Goal: Task Accomplishment & Management: Manage account settings

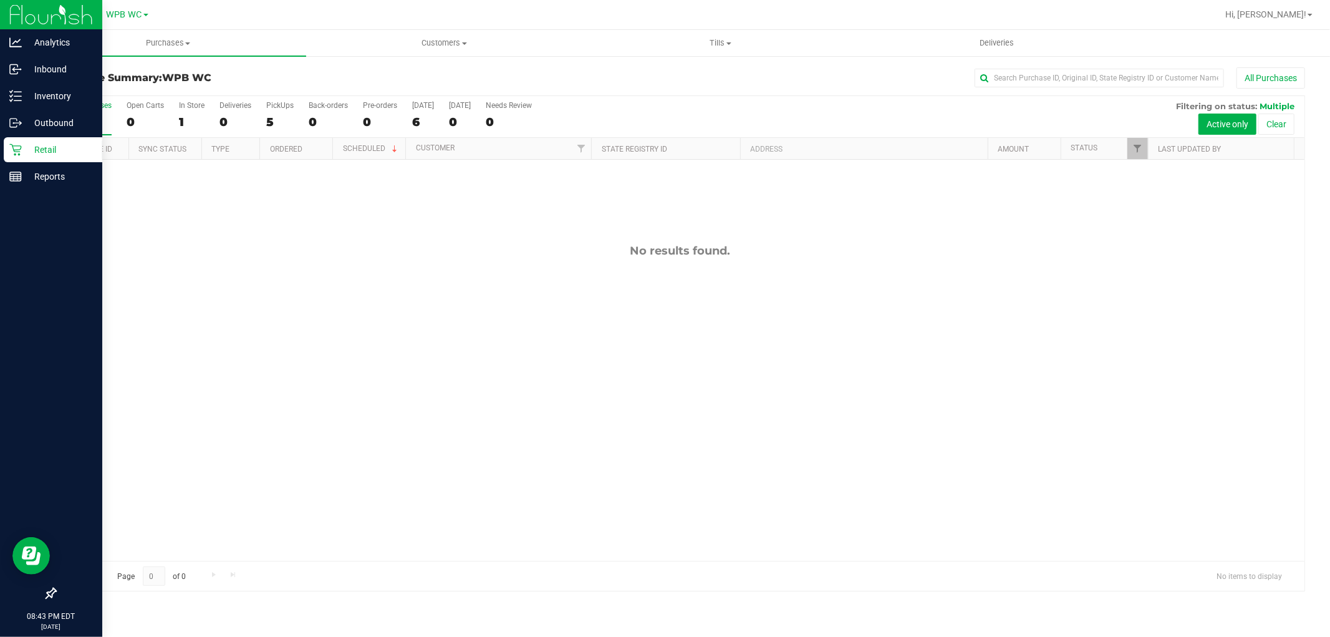
click at [25, 191] on div at bounding box center [51, 386] width 102 height 390
click at [28, 179] on p "Reports" at bounding box center [59, 176] width 75 height 15
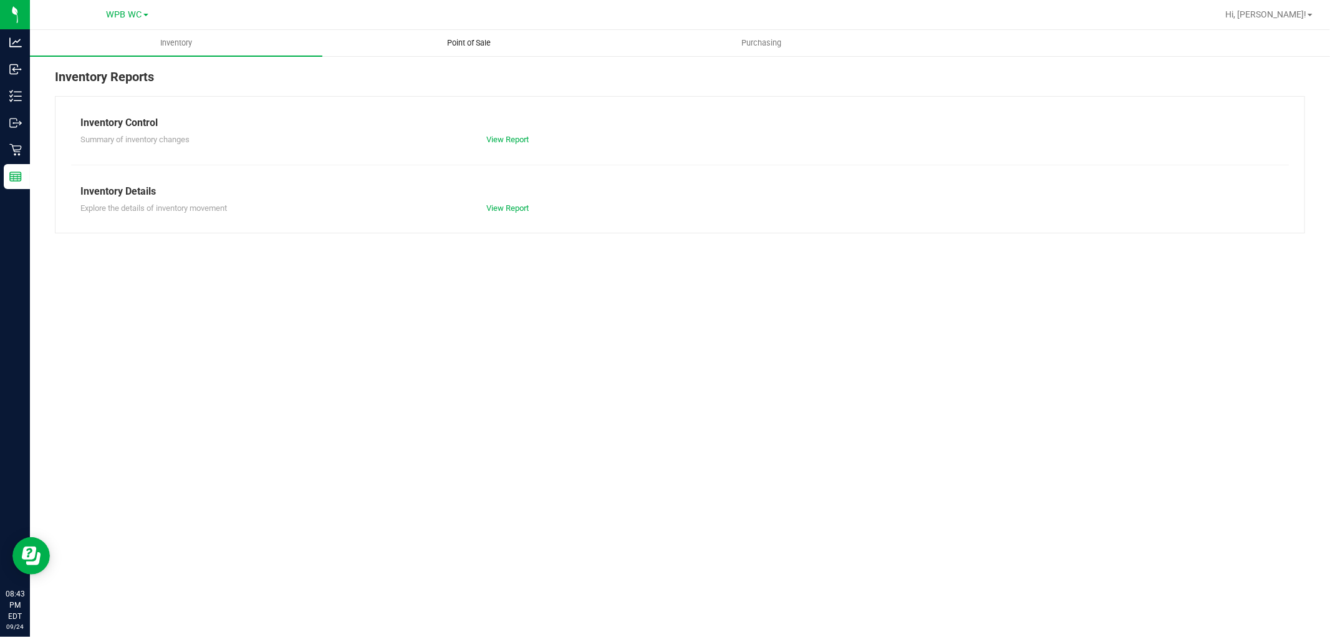
click at [465, 48] on span "Point of Sale" at bounding box center [468, 42] width 77 height 11
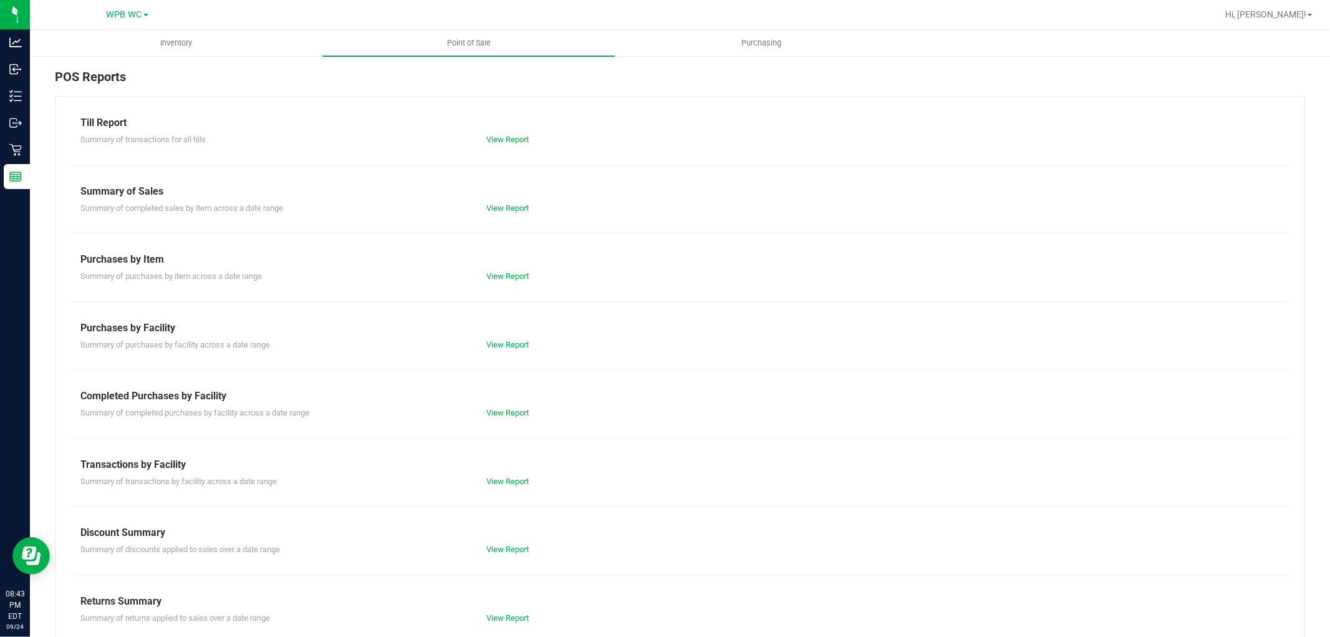
click at [504, 420] on div "Till Report Summary of transactions for all tills View Report Summary of Sales …" at bounding box center [680, 369] width 1250 height 547
click at [507, 412] on link "View Report" at bounding box center [507, 412] width 42 height 9
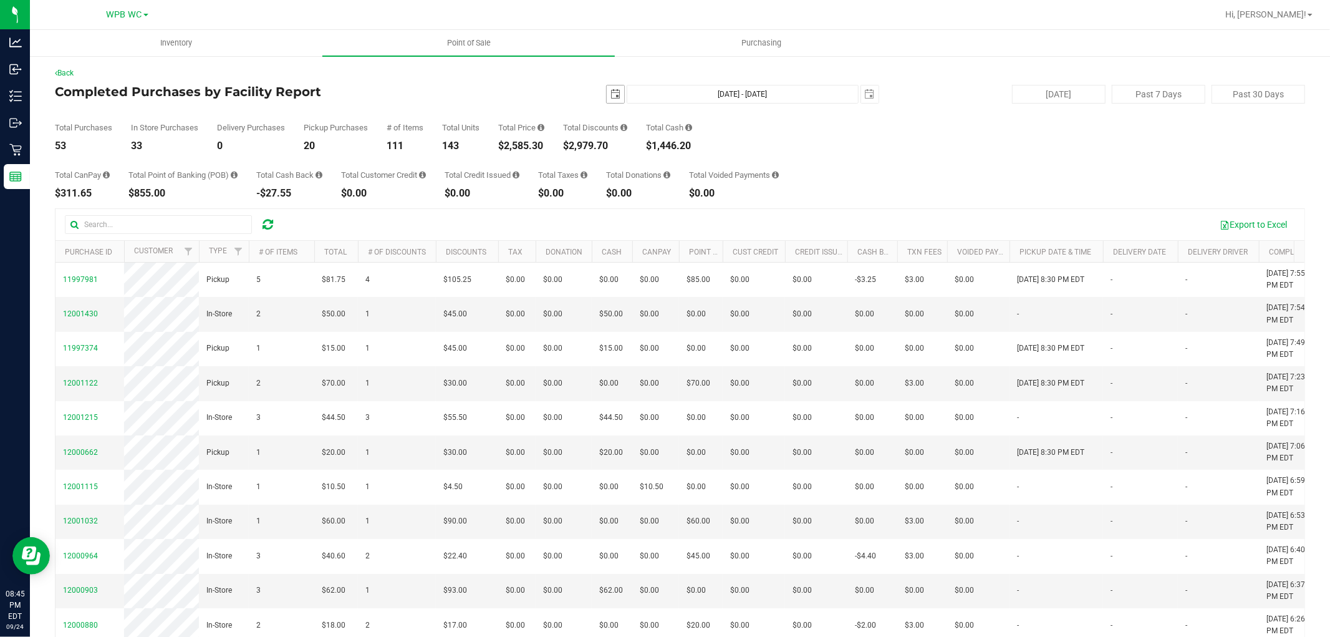
click at [612, 94] on span "select" at bounding box center [615, 94] width 10 height 10
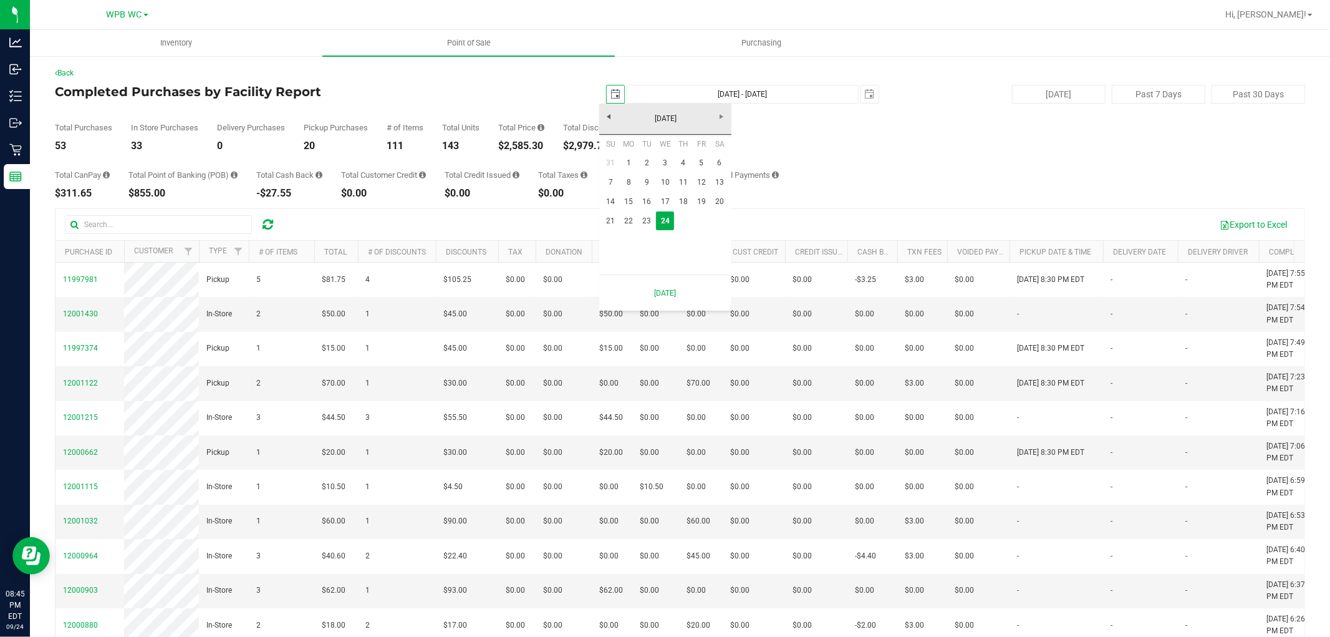
scroll to position [0, 31]
click at [627, 217] on link "22" at bounding box center [629, 220] width 18 height 19
type input "[DATE]"
type input "[DATE] - [DATE]"
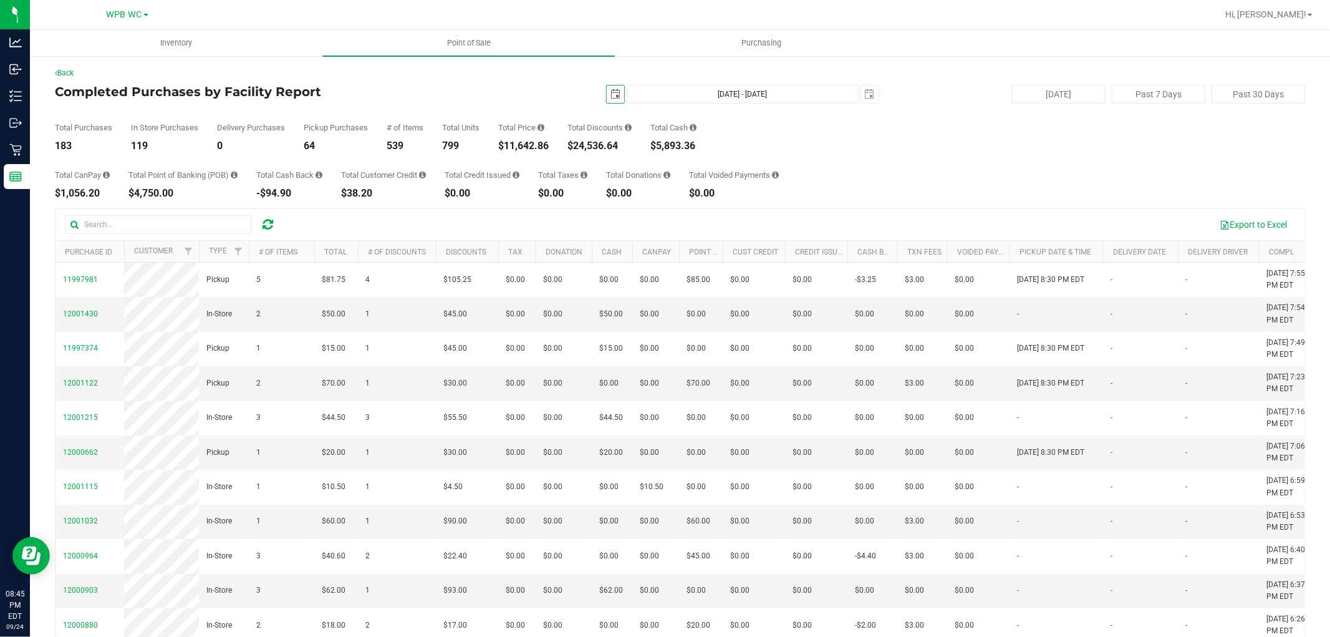
click at [610, 92] on span "select" at bounding box center [615, 94] width 10 height 10
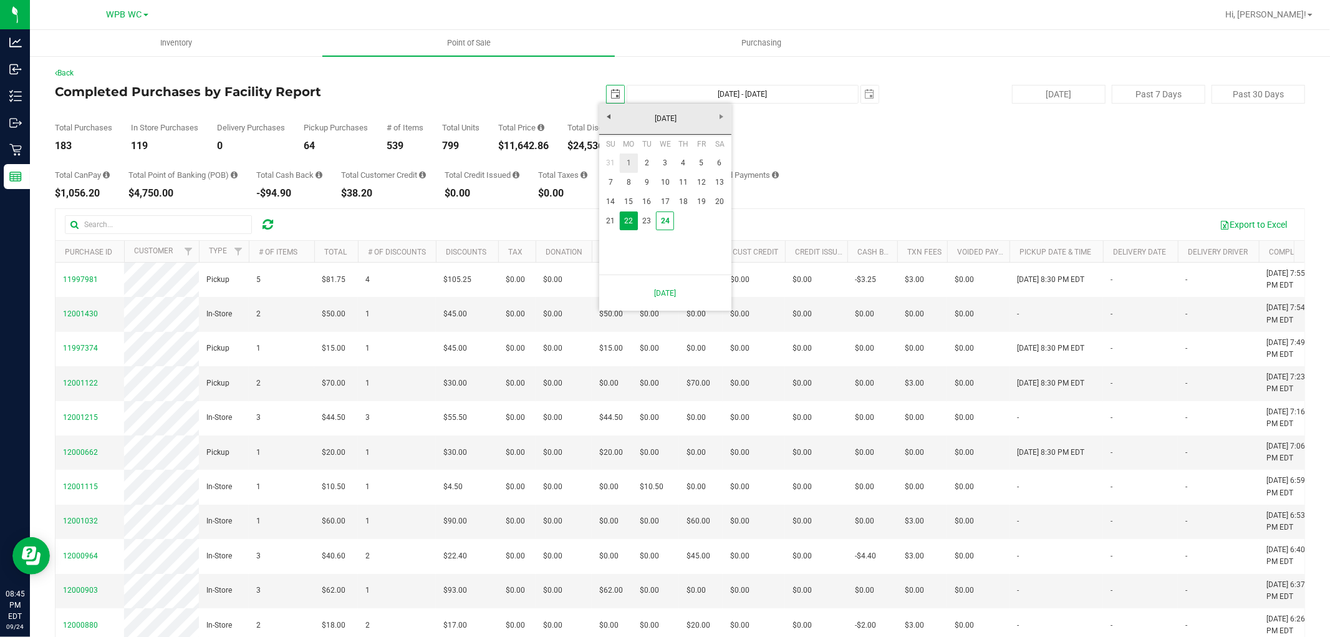
click at [634, 163] on link "1" at bounding box center [629, 162] width 18 height 19
type input "[DATE]"
type input "[DATE] - [DATE]"
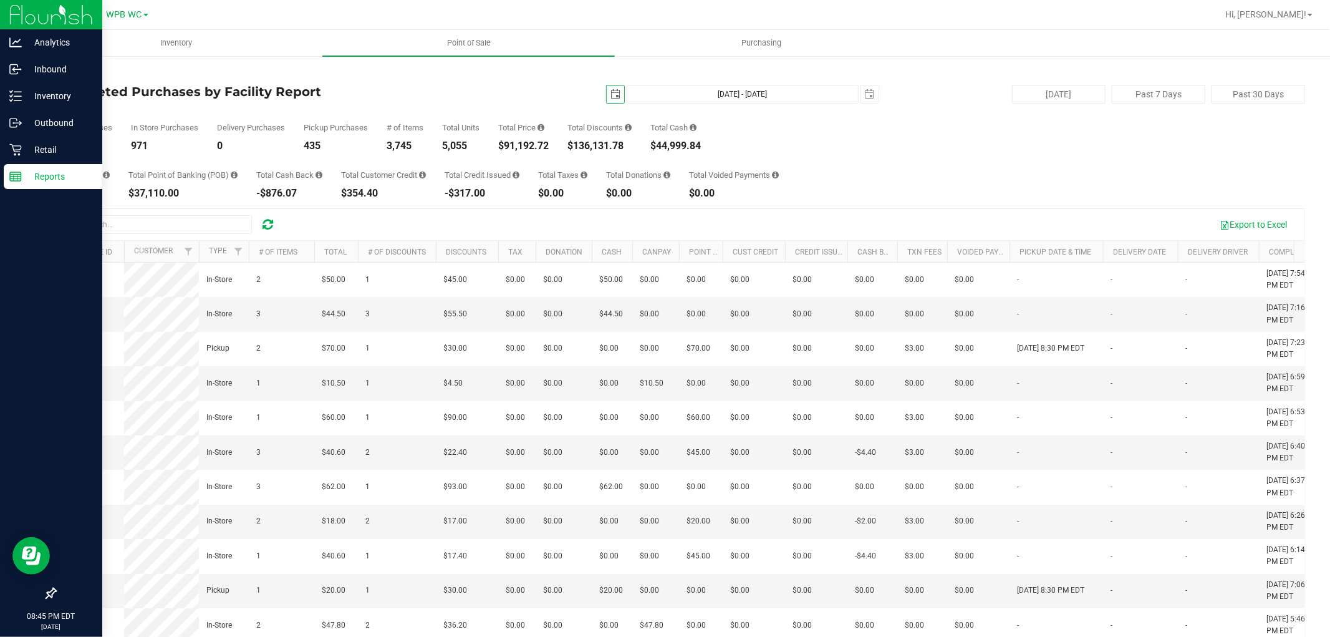
click at [19, 169] on div "Reports" at bounding box center [53, 176] width 99 height 25
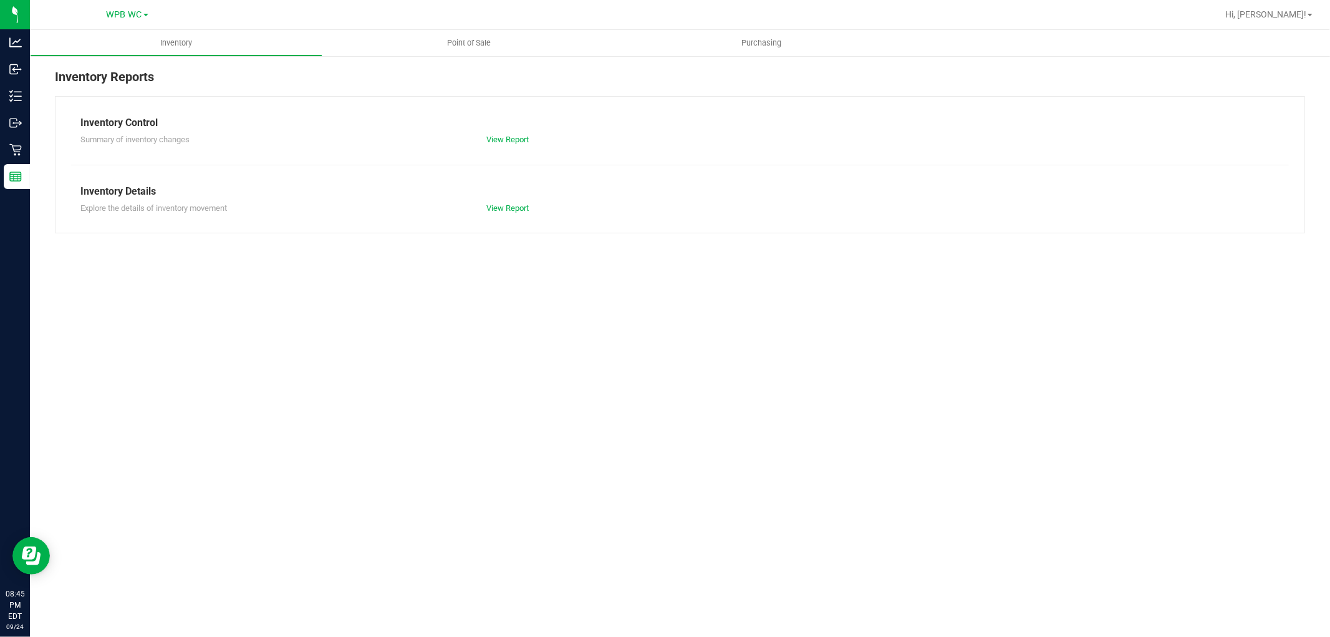
click at [468, 57] on div "Inventory Reports Inventory Control Summary of inventory changes View Report In…" at bounding box center [680, 150] width 1300 height 191
click at [470, 37] on span "Point of Sale" at bounding box center [468, 42] width 77 height 11
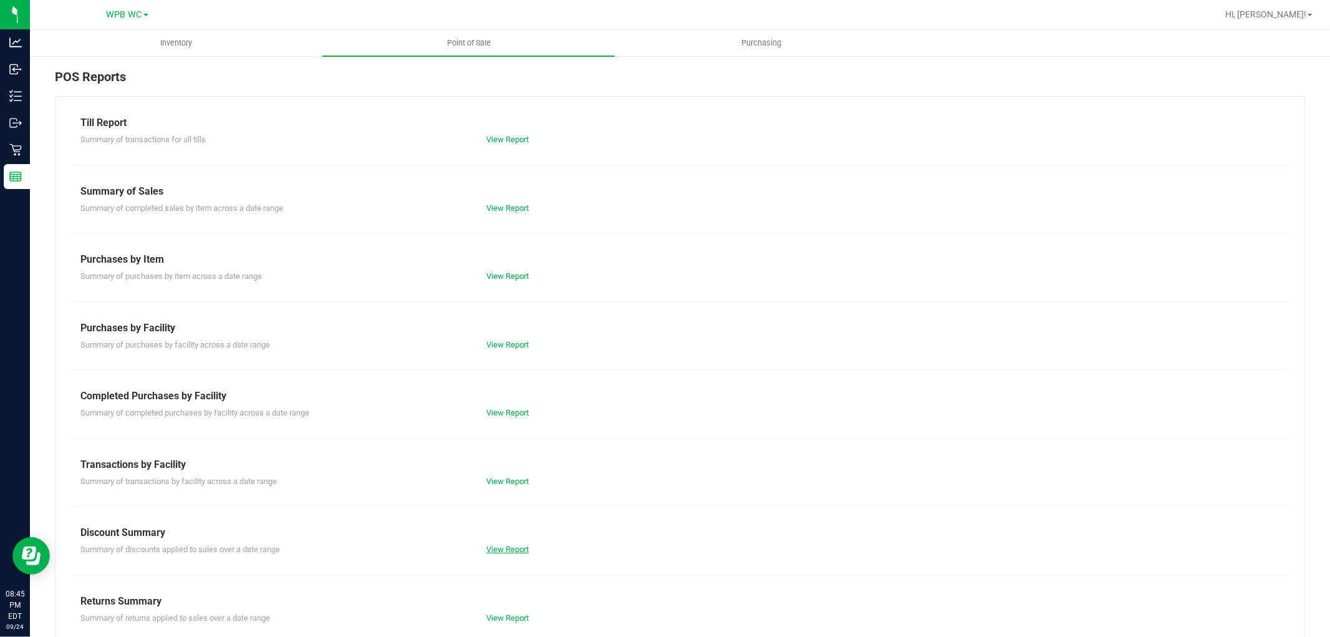
click at [501, 547] on link "View Report" at bounding box center [507, 548] width 42 height 9
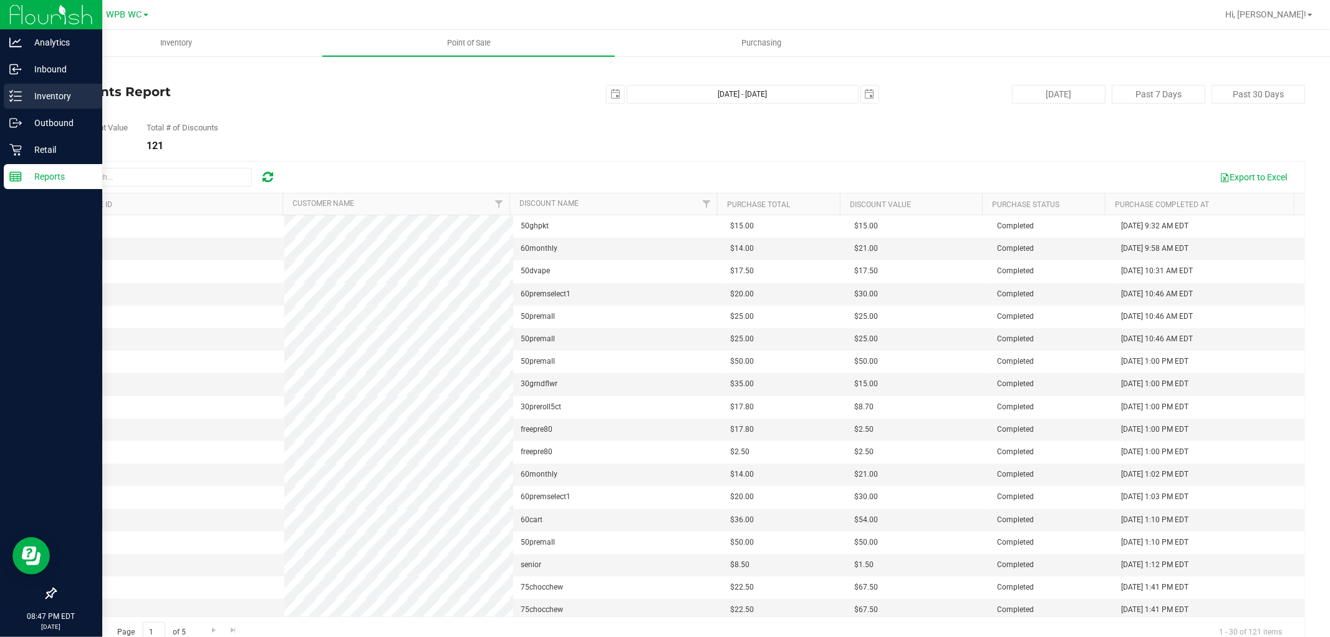
click at [24, 95] on p "Inventory" at bounding box center [59, 96] width 75 height 15
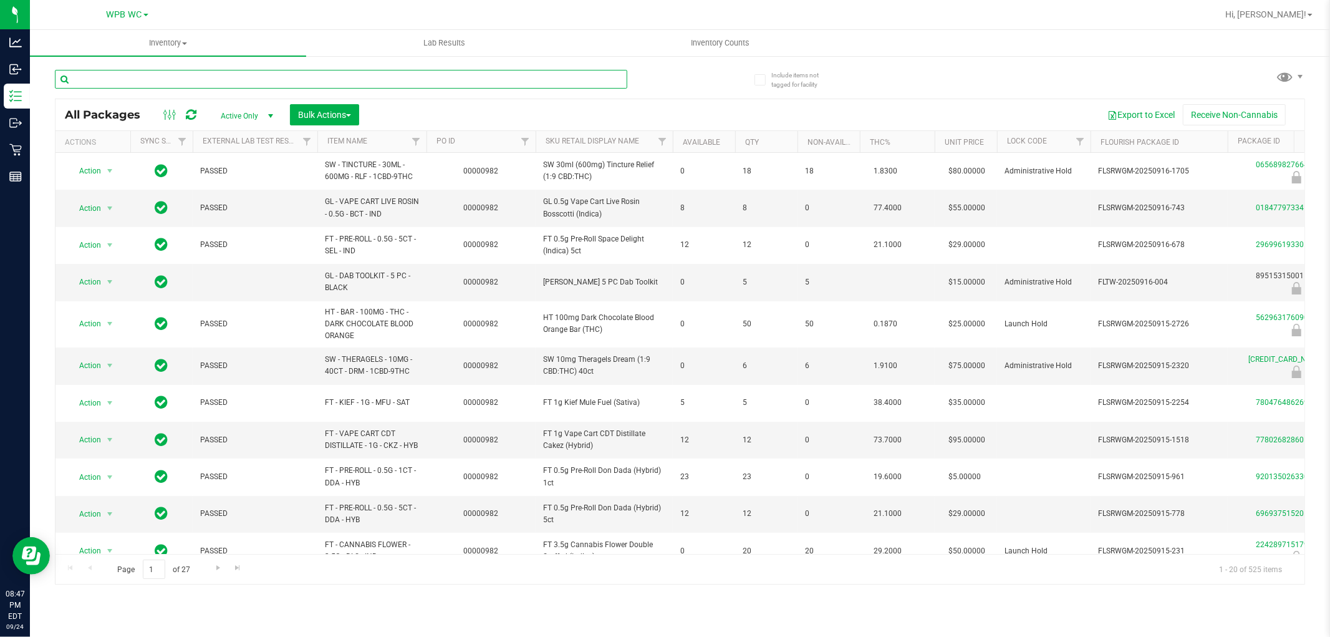
click at [218, 84] on input "text" at bounding box center [341, 79] width 572 height 19
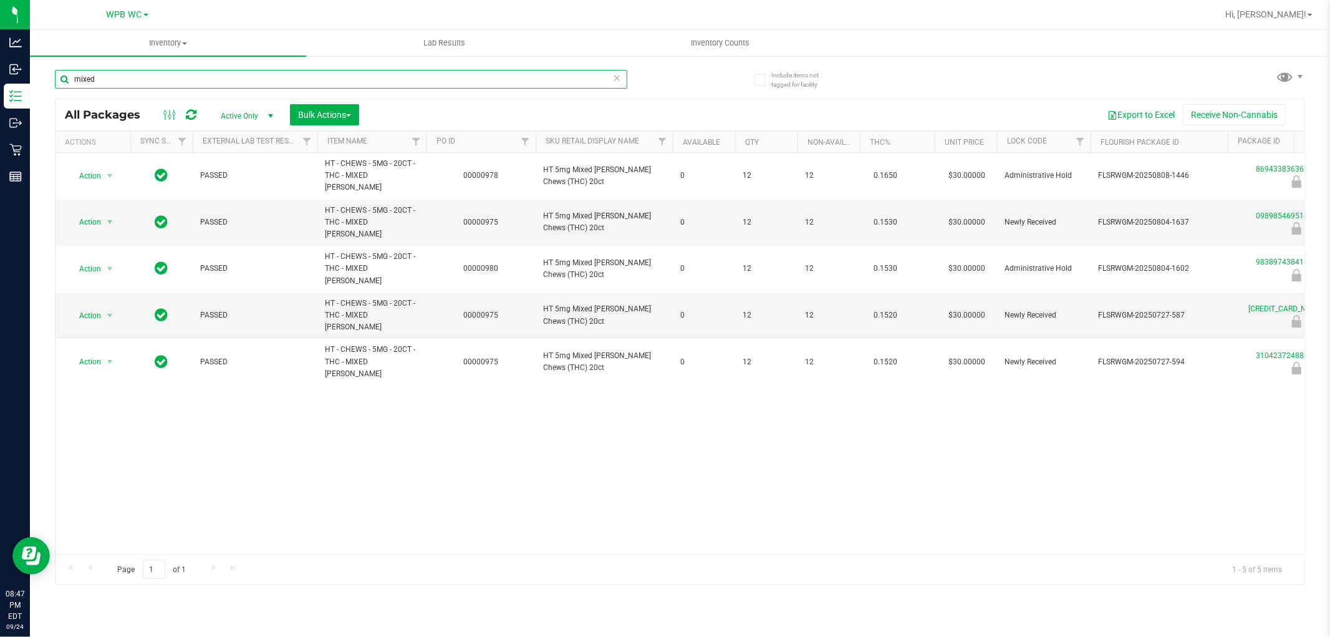
type input "mixed"
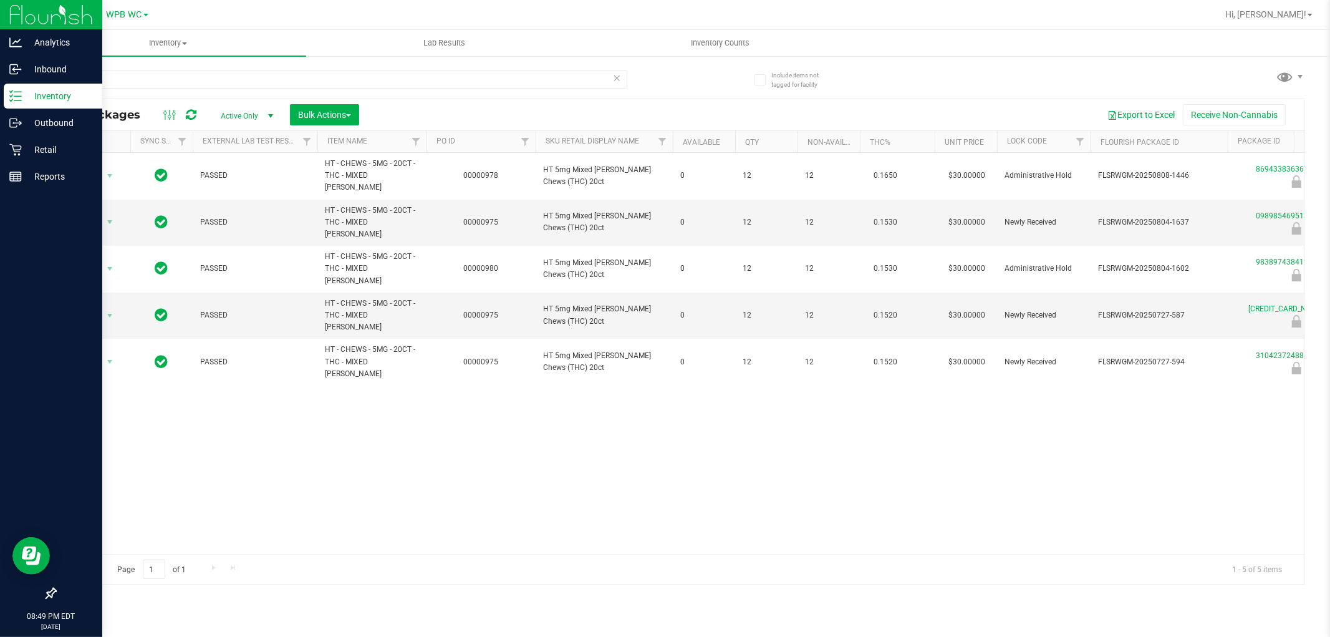
click at [47, 102] on p "Inventory" at bounding box center [59, 96] width 75 height 15
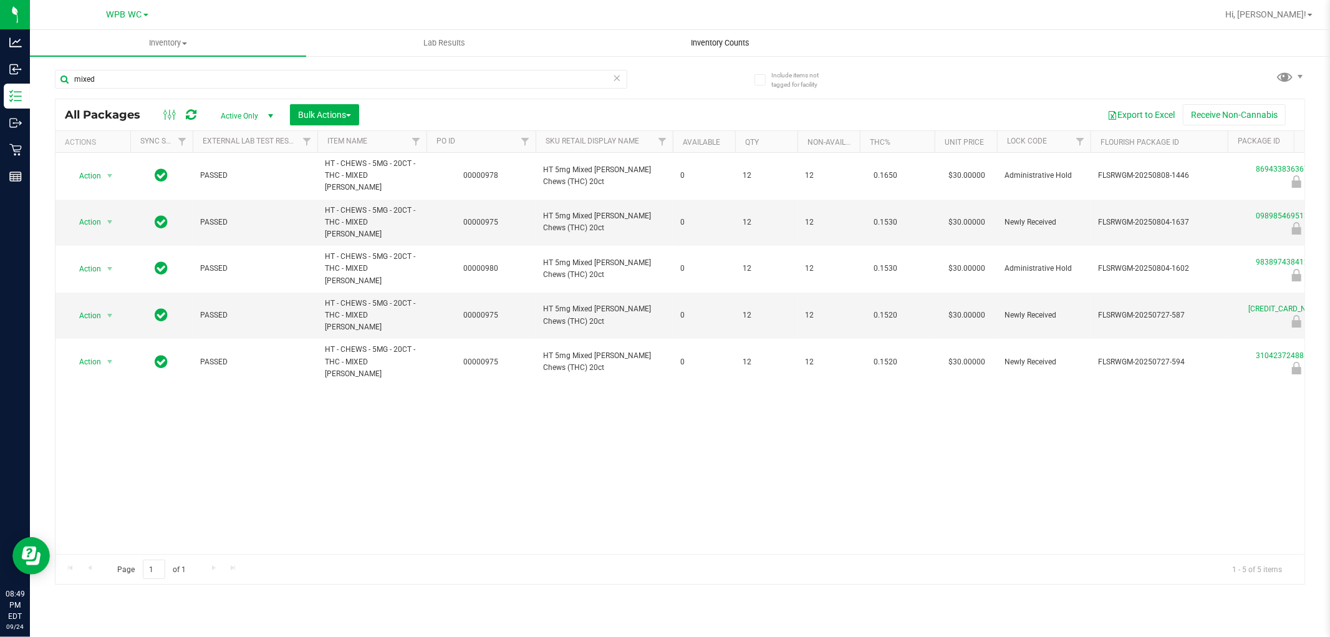
click at [732, 45] on span "Inventory Counts" at bounding box center [721, 42] width 92 height 11
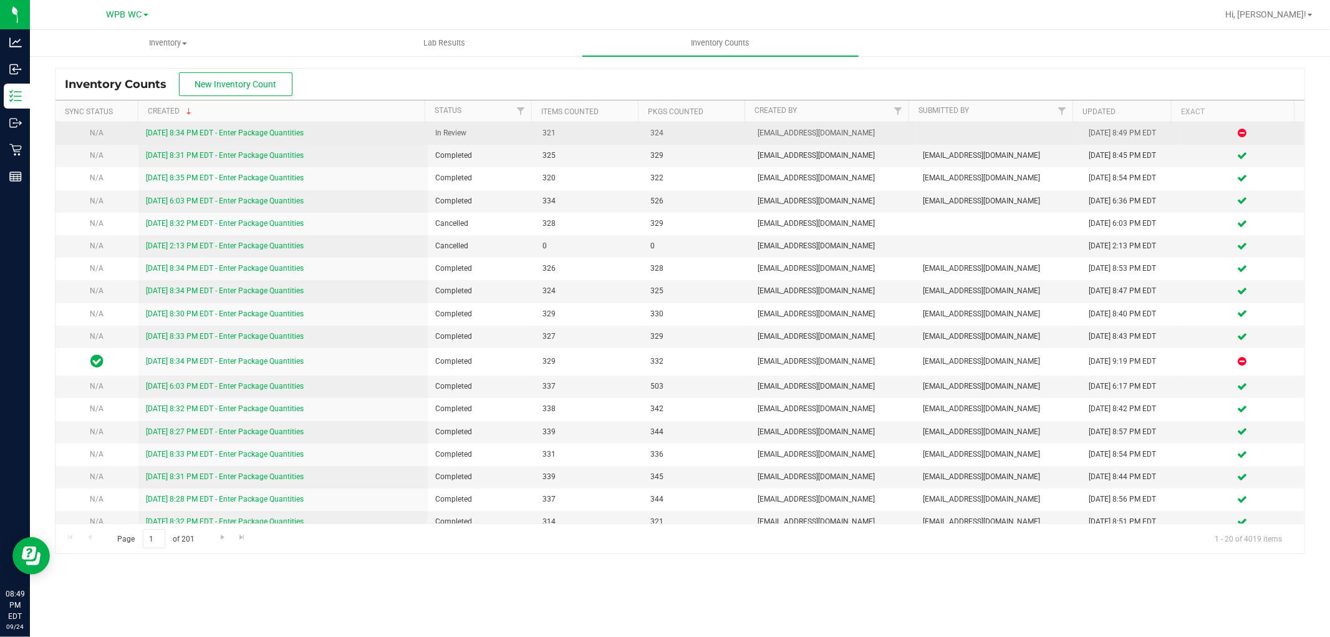
click at [259, 129] on link "[DATE] 8:34 PM EDT - Enter Package Quantities" at bounding box center [225, 132] width 158 height 9
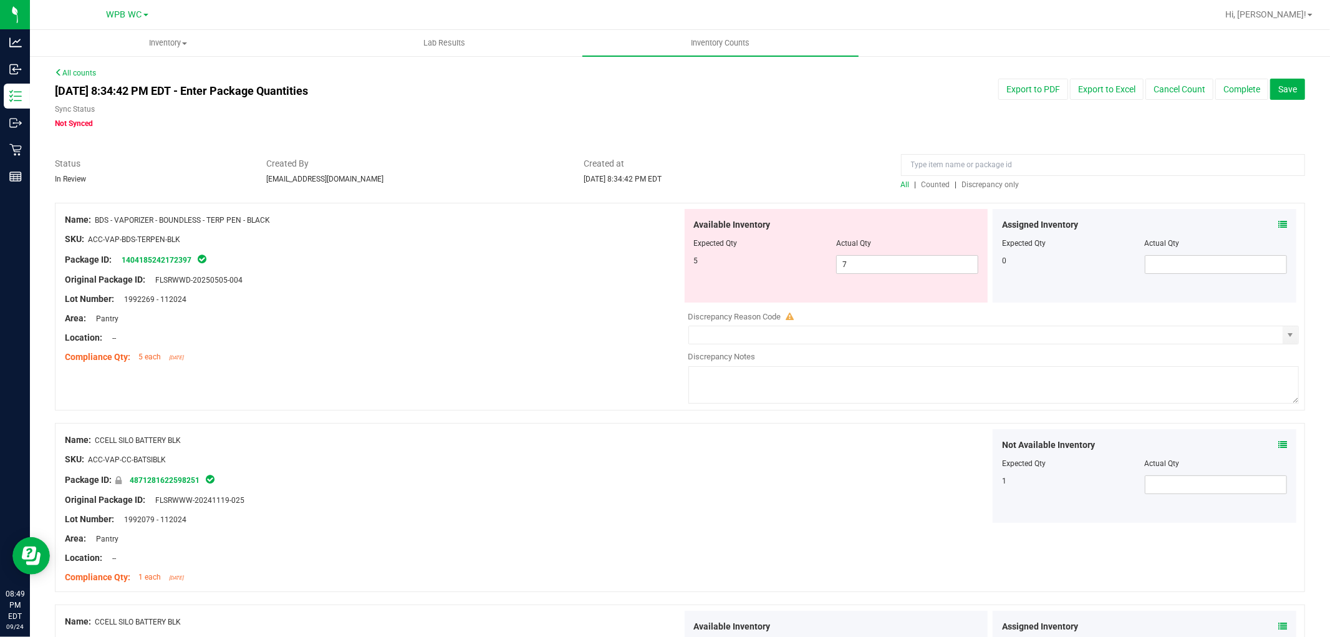
click at [977, 181] on span "Discrepancy only" at bounding box center [990, 184] width 57 height 9
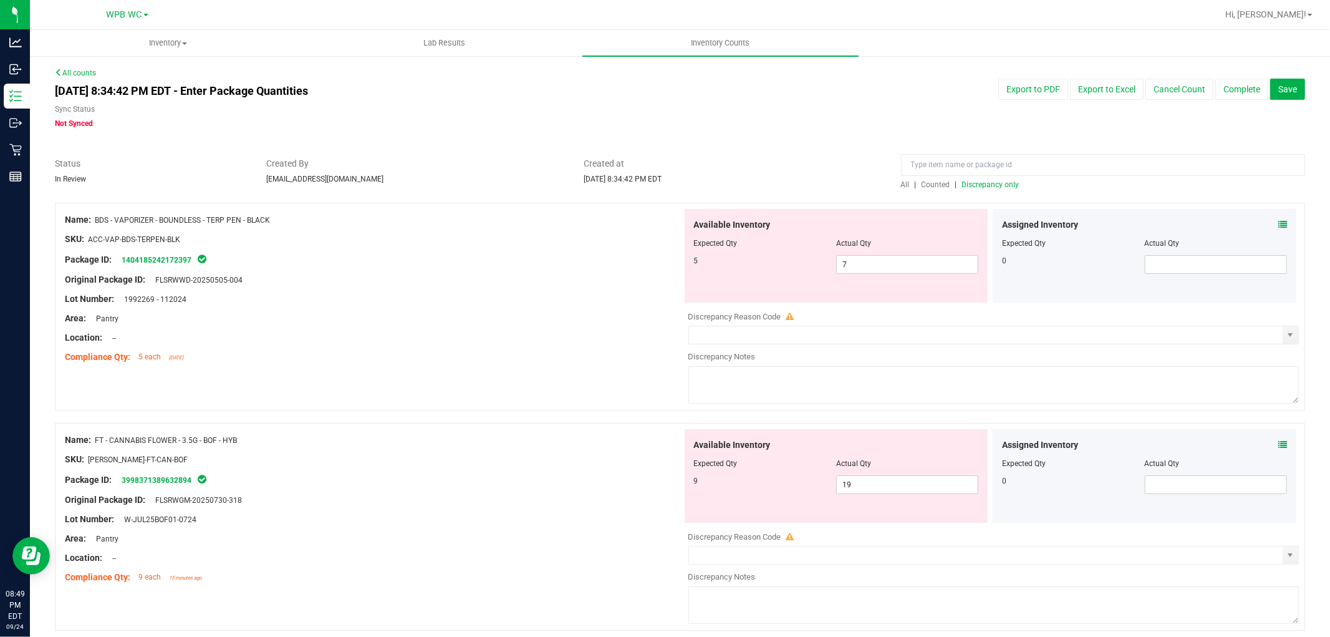
click at [559, 264] on div "Package ID: 1404185242172397" at bounding box center [373, 259] width 617 height 15
click at [879, 271] on span "7 7" at bounding box center [907, 264] width 142 height 19
click at [879, 271] on input "7" at bounding box center [907, 264] width 141 height 17
type input "5"
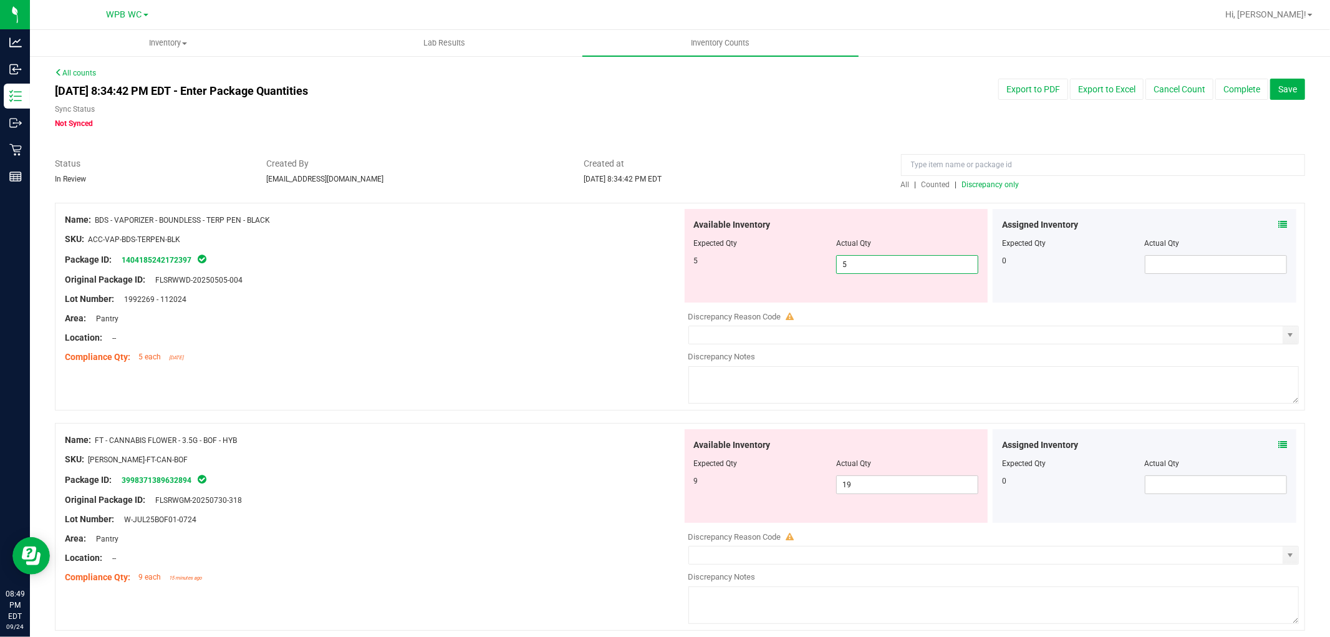
click at [413, 335] on div "Location: --" at bounding box center [373, 337] width 617 height 13
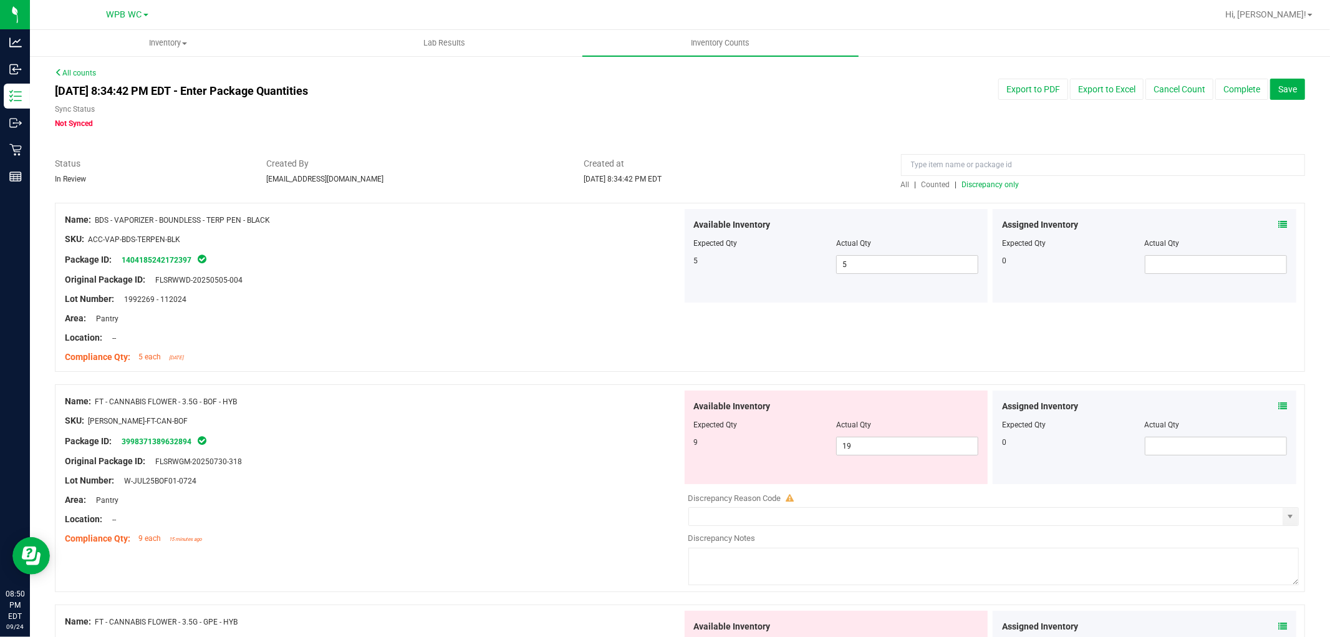
click at [980, 179] on div "All | Counted | Discrepancy only" at bounding box center [1103, 184] width 404 height 11
click at [979, 181] on span "Discrepancy only" at bounding box center [990, 184] width 57 height 9
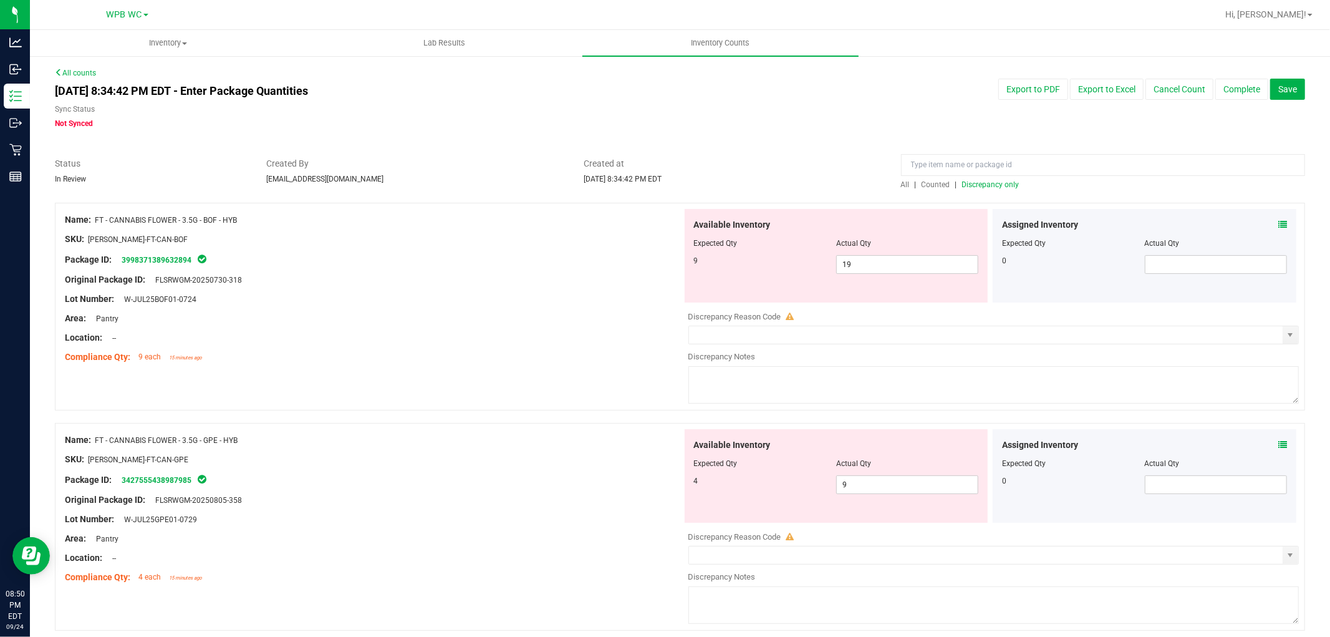
click at [551, 262] on div "Package ID: 3998371389632894" at bounding box center [373, 259] width 617 height 15
click at [883, 258] on span "19 19" at bounding box center [907, 264] width 142 height 19
click at [883, 258] on input "19" at bounding box center [907, 264] width 141 height 17
type input "9"
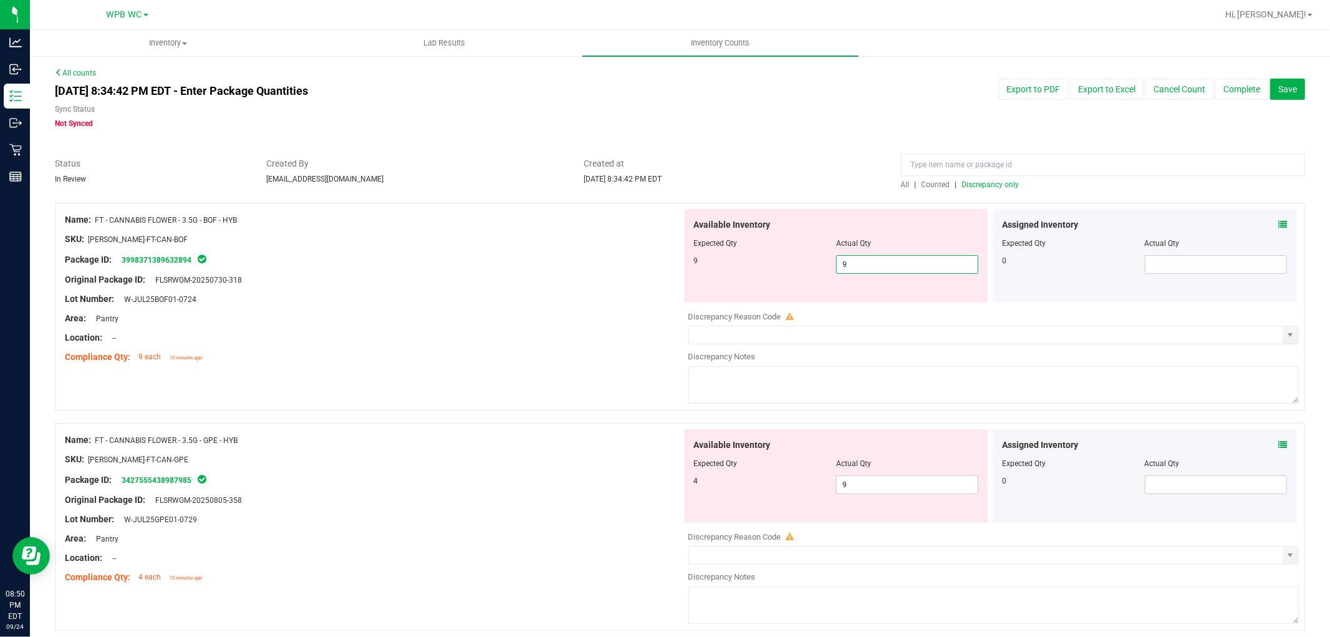
click at [509, 344] on div at bounding box center [373, 347] width 617 height 6
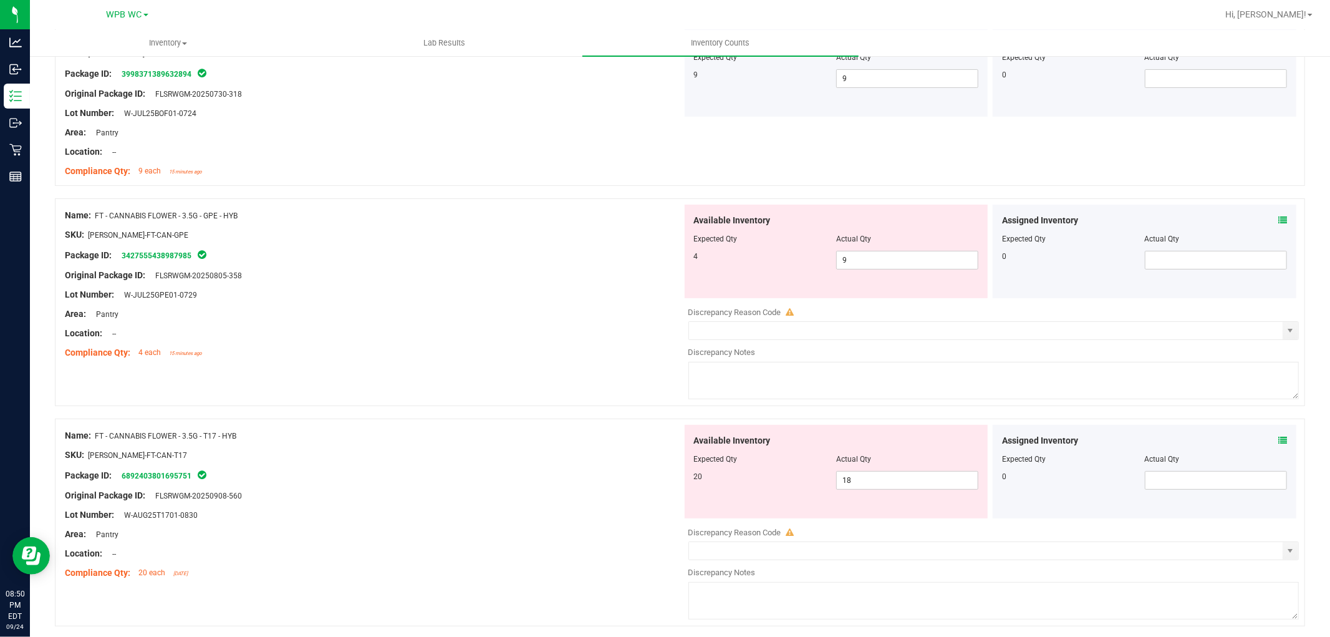
scroll to position [208, 0]
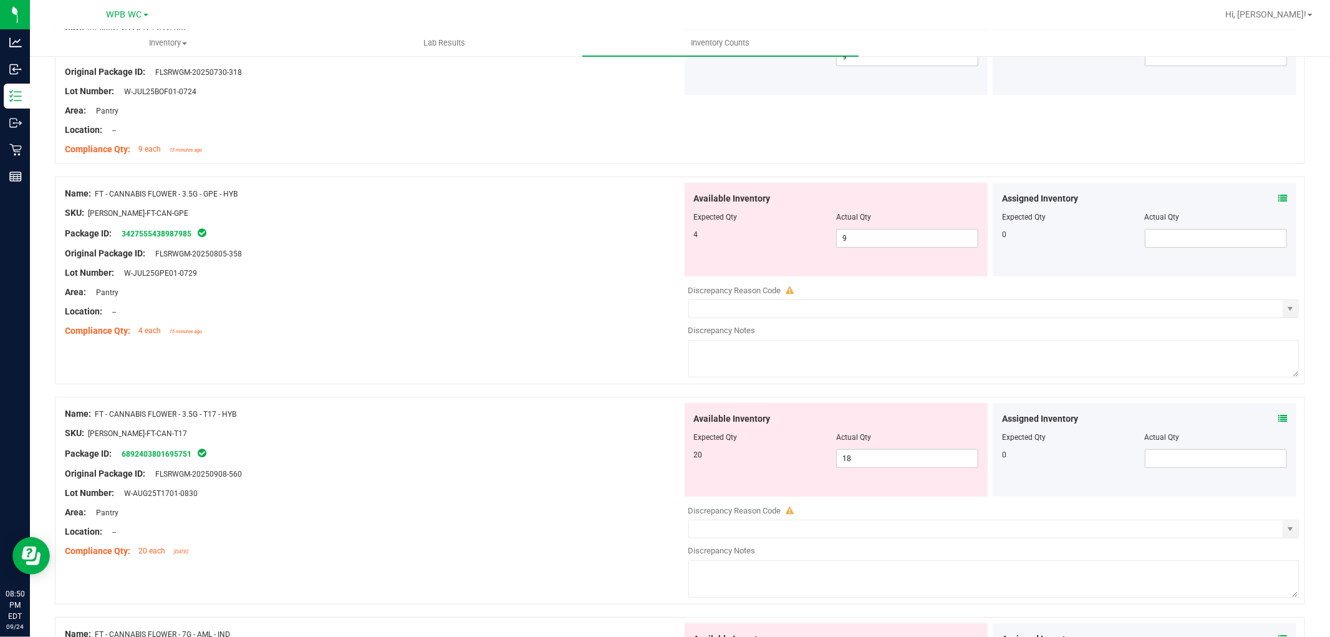
click at [557, 258] on div "Original Package ID: FLSRWGM-20250805-358" at bounding box center [373, 253] width 617 height 13
click at [857, 450] on span "18 18" at bounding box center [907, 458] width 142 height 19
click at [857, 450] on input "18" at bounding box center [907, 458] width 141 height 17
type input "20"
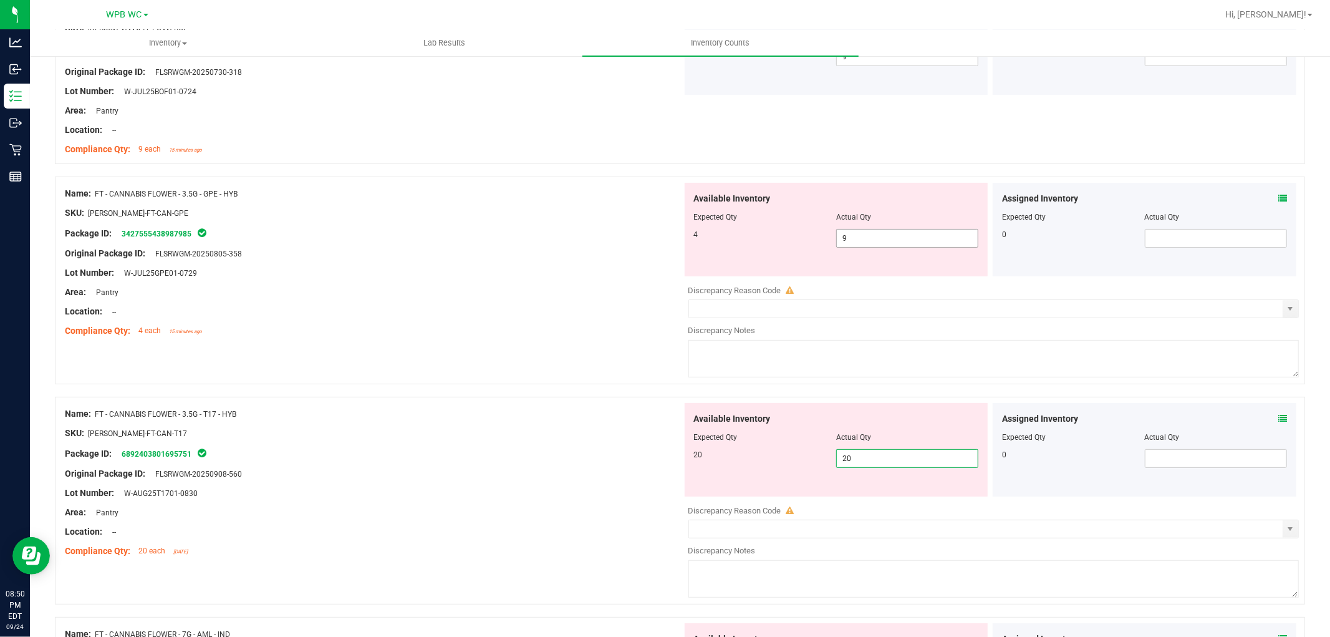
click at [859, 238] on span "9 9" at bounding box center [907, 238] width 142 height 19
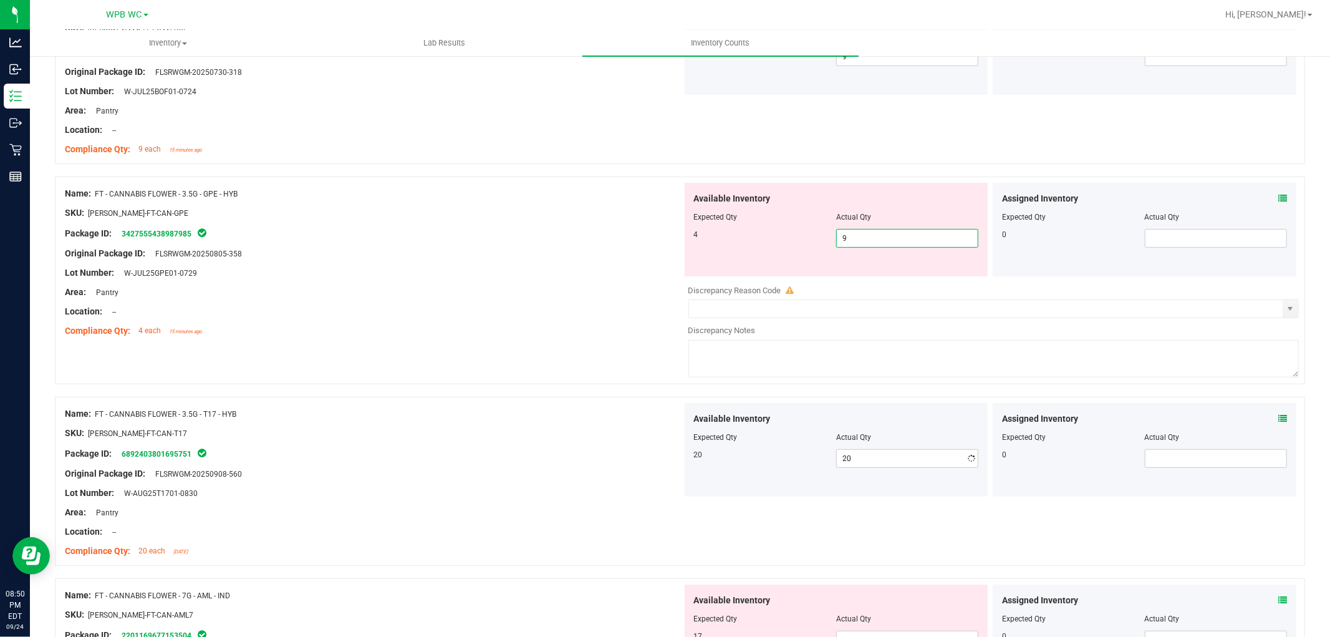
click at [859, 238] on input "9" at bounding box center [907, 237] width 141 height 17
type input "4"
click at [506, 305] on div "Location: --" at bounding box center [373, 311] width 617 height 13
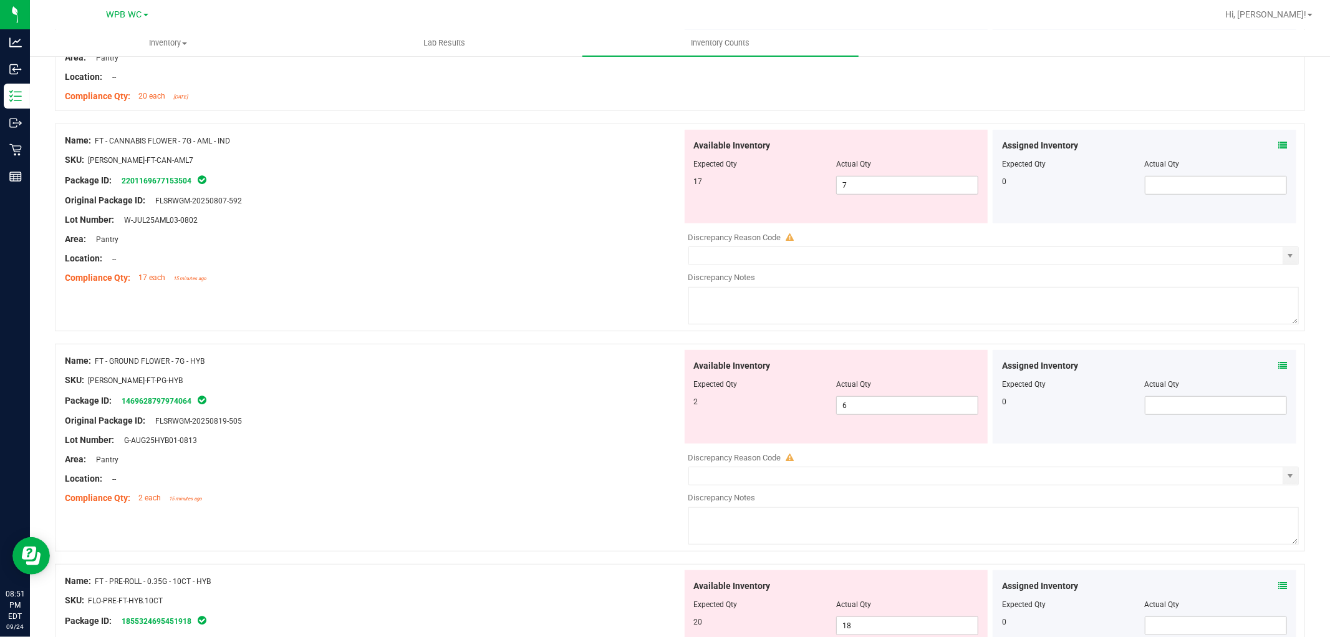
scroll to position [693, 0]
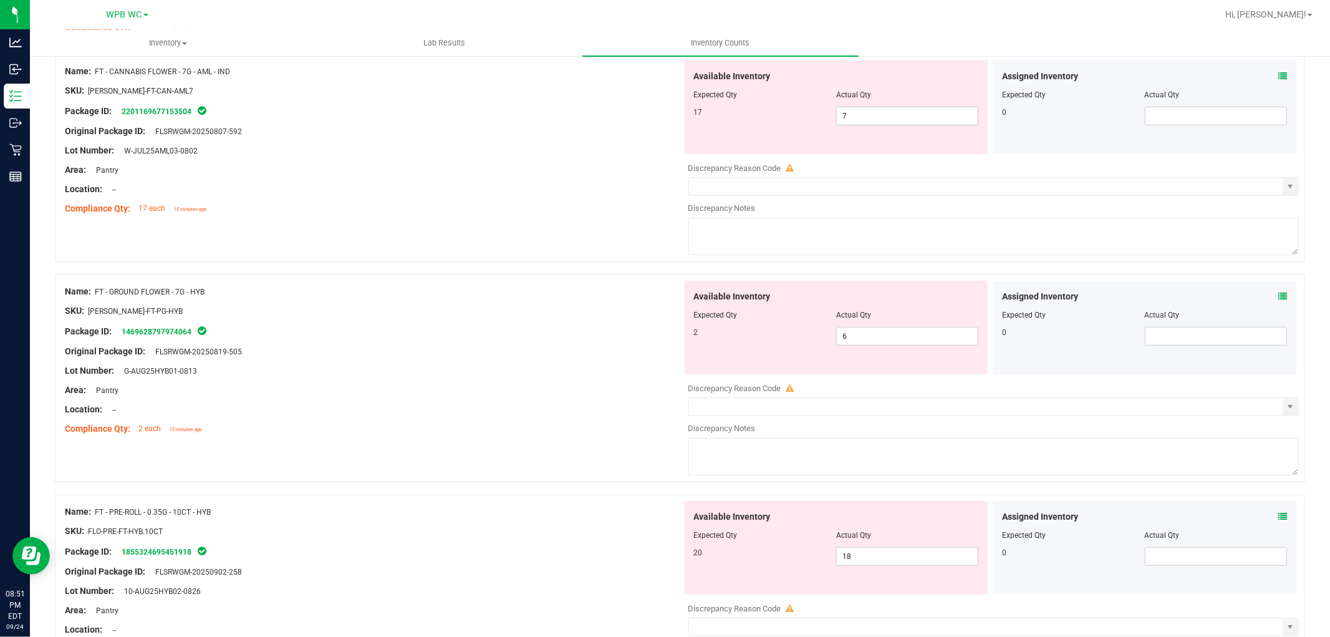
click at [596, 114] on div "Package ID: 2201169677153504" at bounding box center [373, 111] width 617 height 15
click at [870, 113] on span "7 7" at bounding box center [907, 116] width 142 height 19
click at [870, 113] on input "7" at bounding box center [907, 115] width 141 height 17
type input "17"
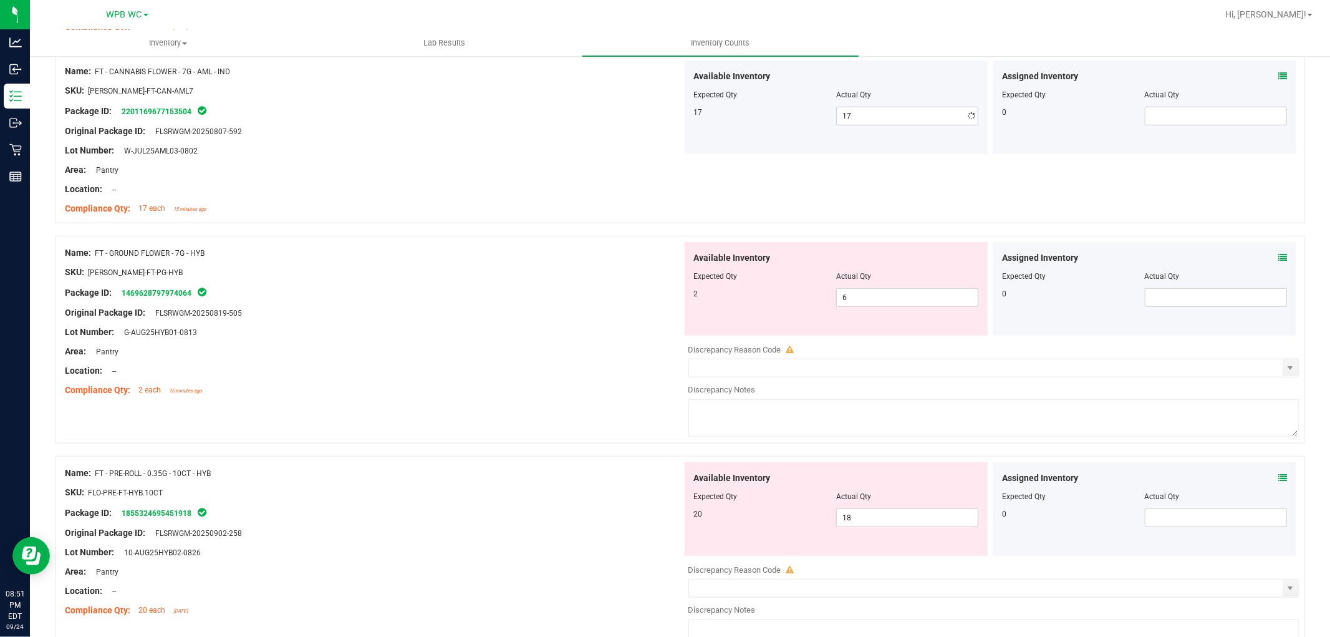
click at [546, 196] on div at bounding box center [373, 199] width 617 height 6
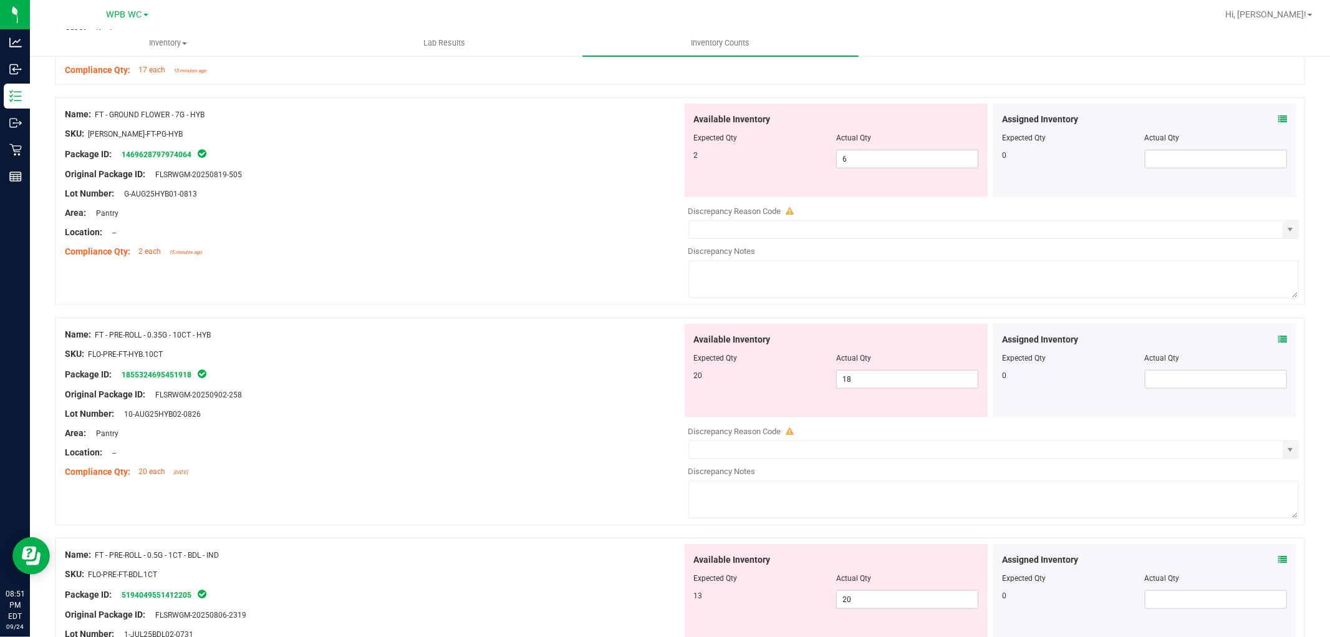
scroll to position [762, 0]
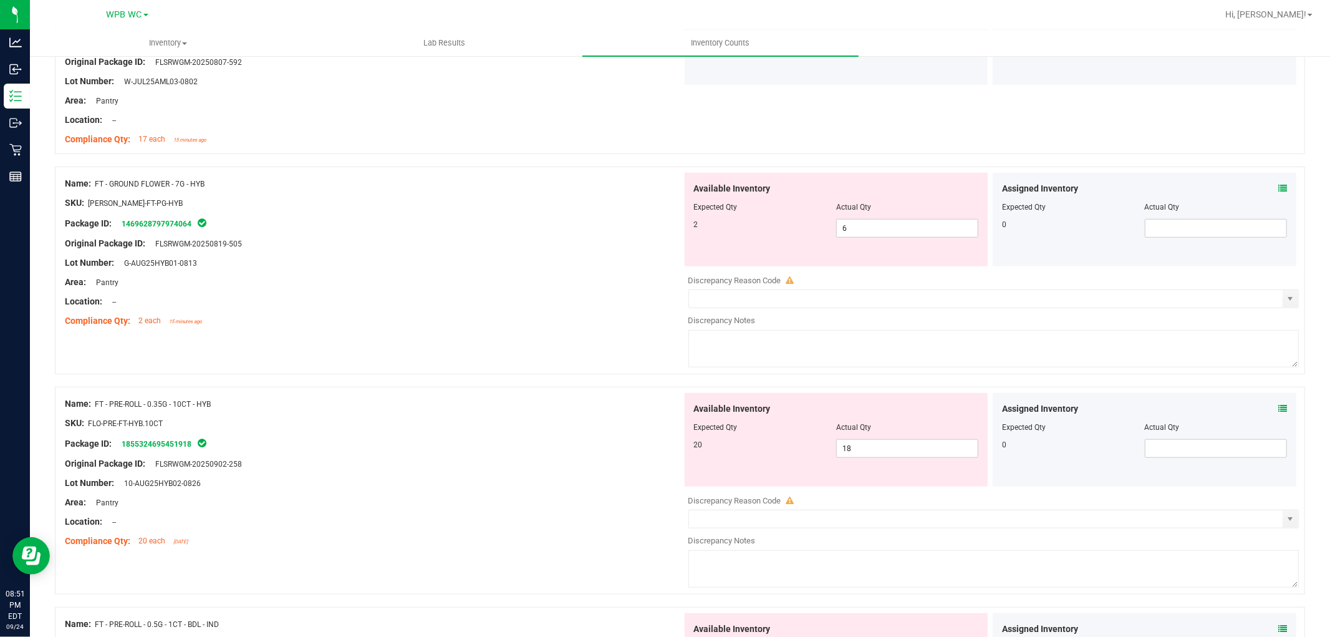
click at [634, 242] on div "Original Package ID: FLSRWGM-20250819-505" at bounding box center [373, 243] width 617 height 13
click at [882, 242] on div "Available Inventory Expected Qty Actual Qty 2 6 6" at bounding box center [837, 220] width 304 height 94
click at [885, 233] on span "6 6" at bounding box center [907, 228] width 142 height 19
click at [885, 233] on input "6" at bounding box center [907, 227] width 141 height 17
type input "2"
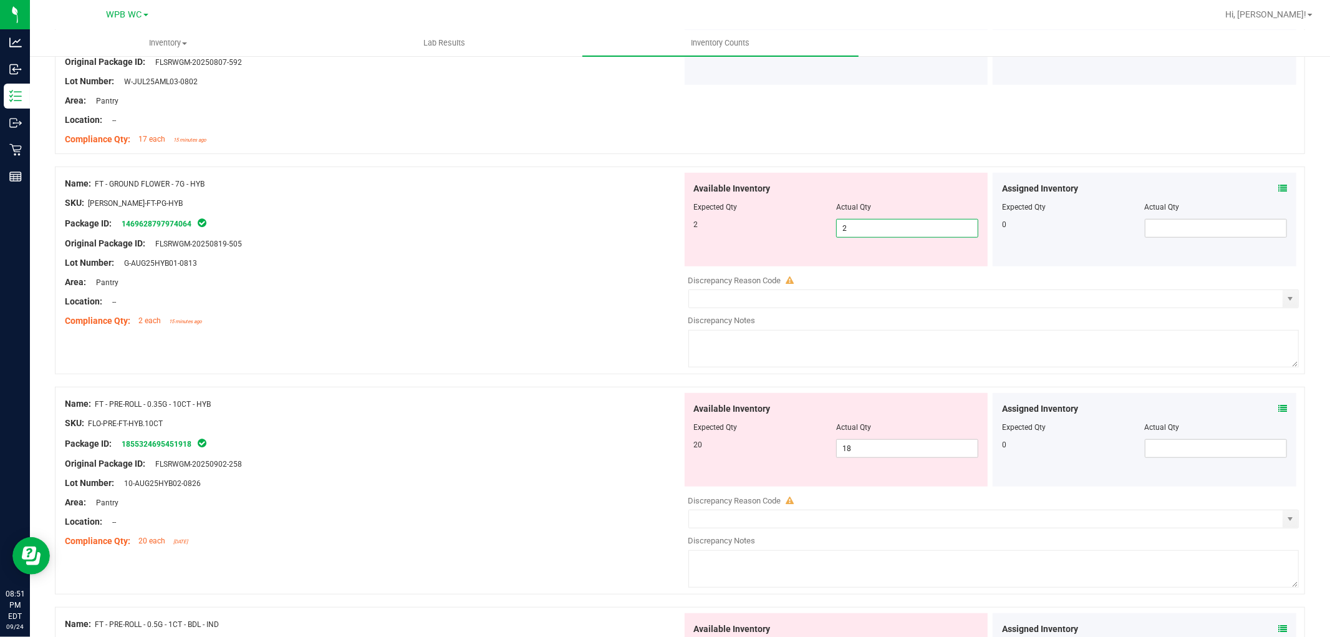
type input "2"
click at [414, 173] on div "Name: FT - GROUND FLOWER - 7G - HYB SKU: [PERSON_NAME]-FT-PG-HYB Package ID: 14…" at bounding box center [373, 252] width 617 height 159
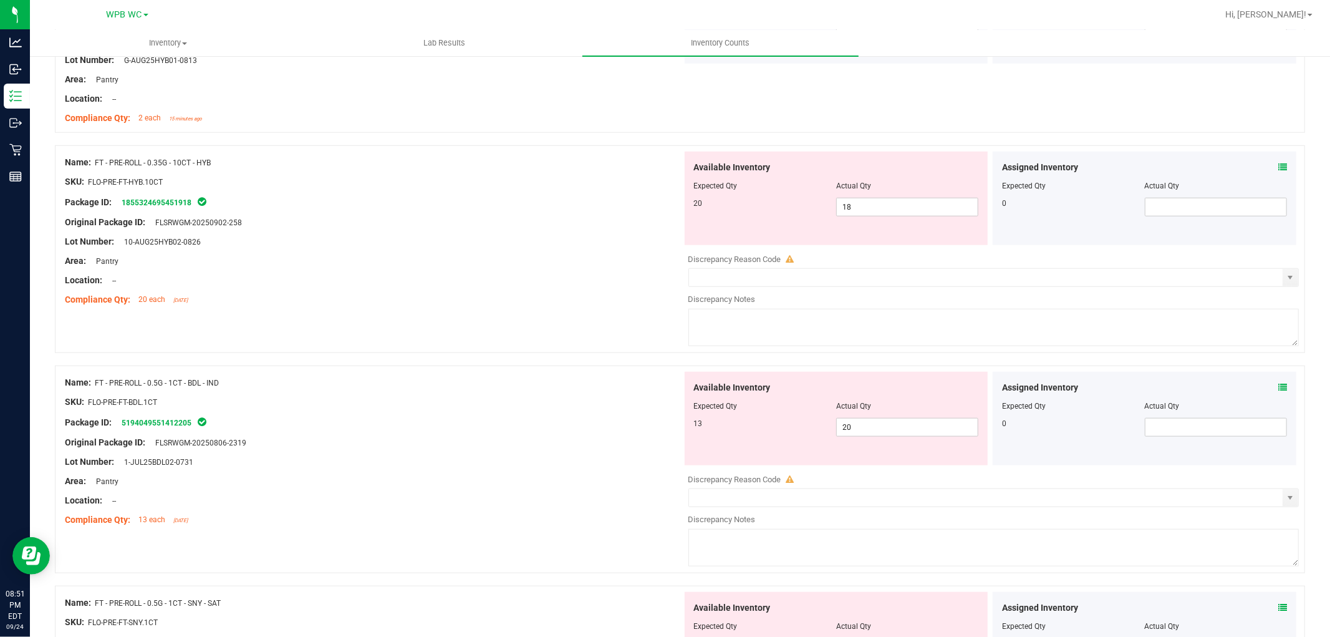
scroll to position [970, 0]
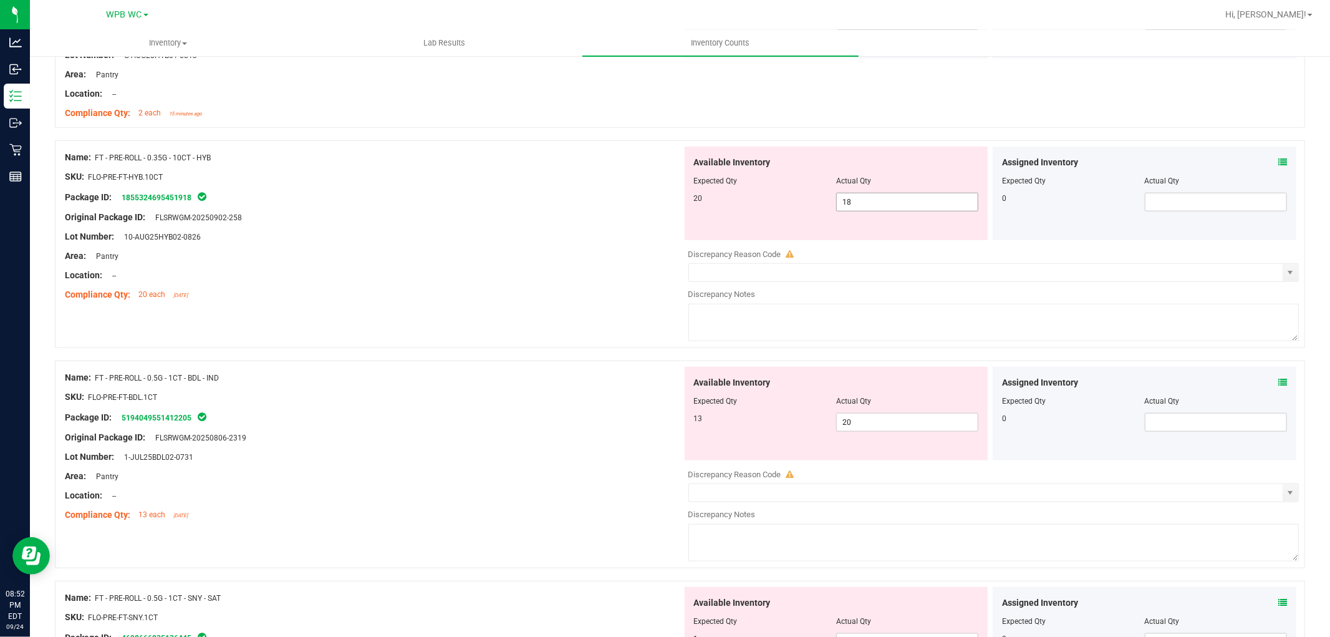
click at [892, 201] on span "18 18" at bounding box center [907, 202] width 142 height 19
click at [892, 201] on input "18" at bounding box center [907, 201] width 141 height 17
type input "20"
click at [569, 253] on div "Area: Pantry" at bounding box center [373, 255] width 617 height 13
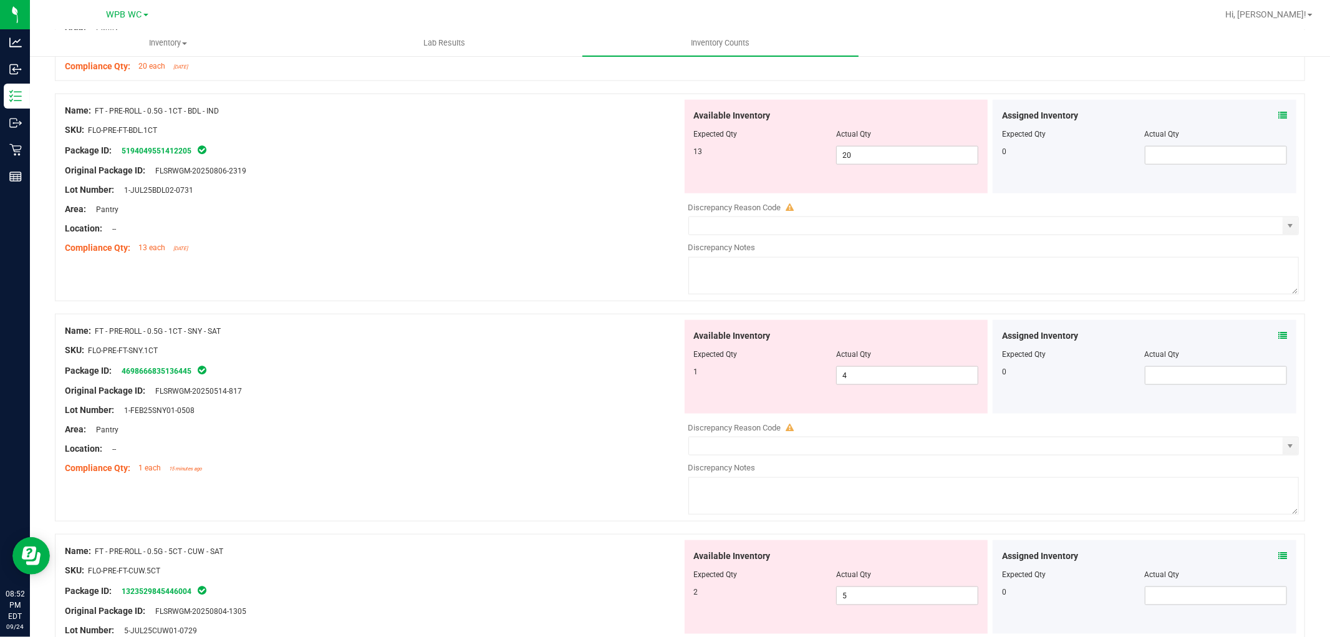
scroll to position [1247, 0]
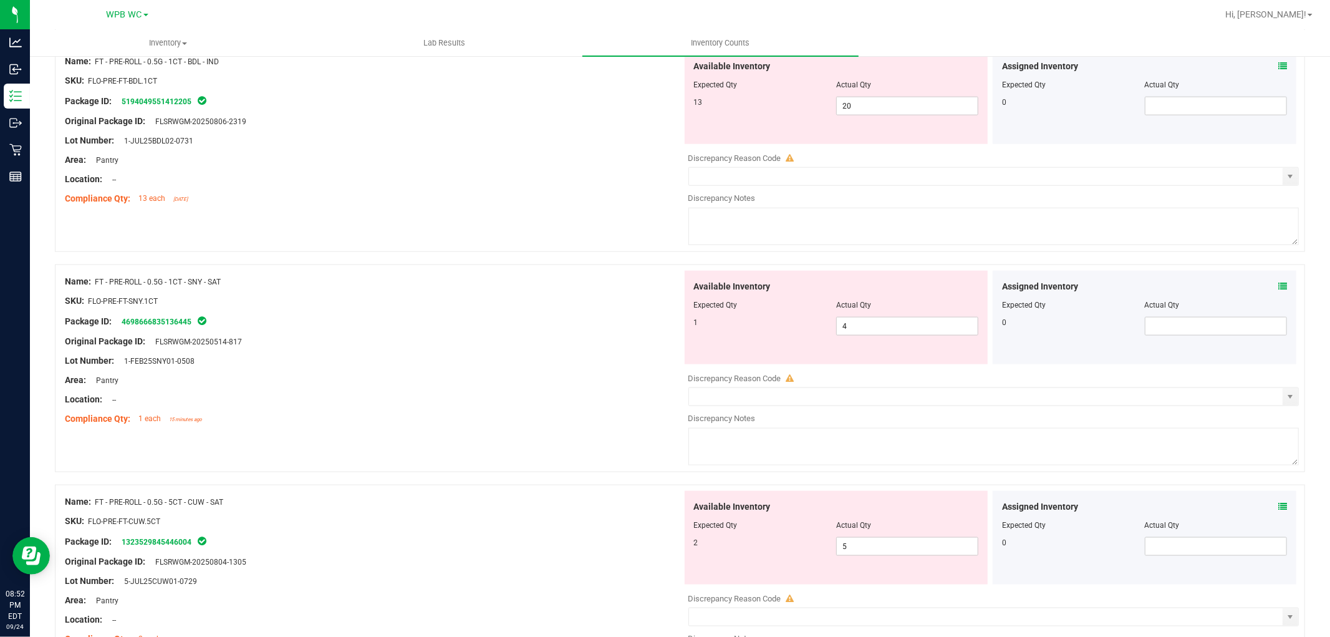
click at [483, 115] on div "Original Package ID: FLSRWGM-20250806-2319" at bounding box center [373, 121] width 617 height 13
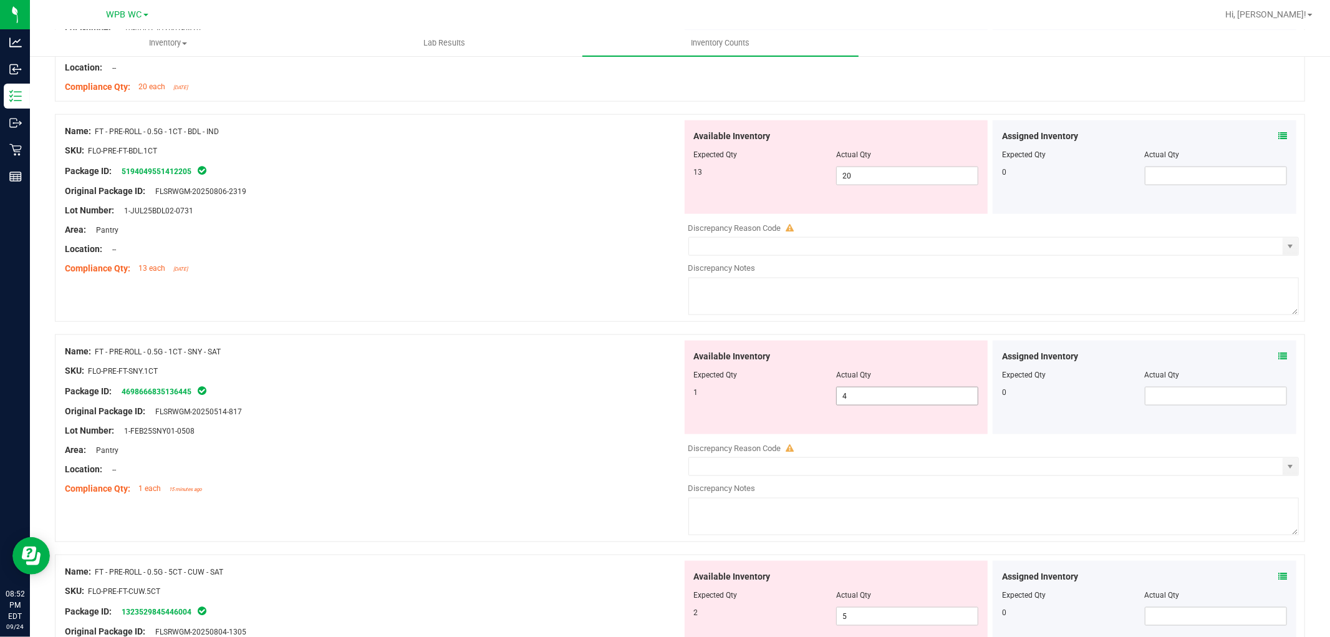
click at [880, 396] on span "4 4" at bounding box center [907, 396] width 142 height 19
click at [880, 396] on input "4" at bounding box center [907, 395] width 141 height 17
type input "1"
click at [538, 201] on div at bounding box center [373, 201] width 617 height 6
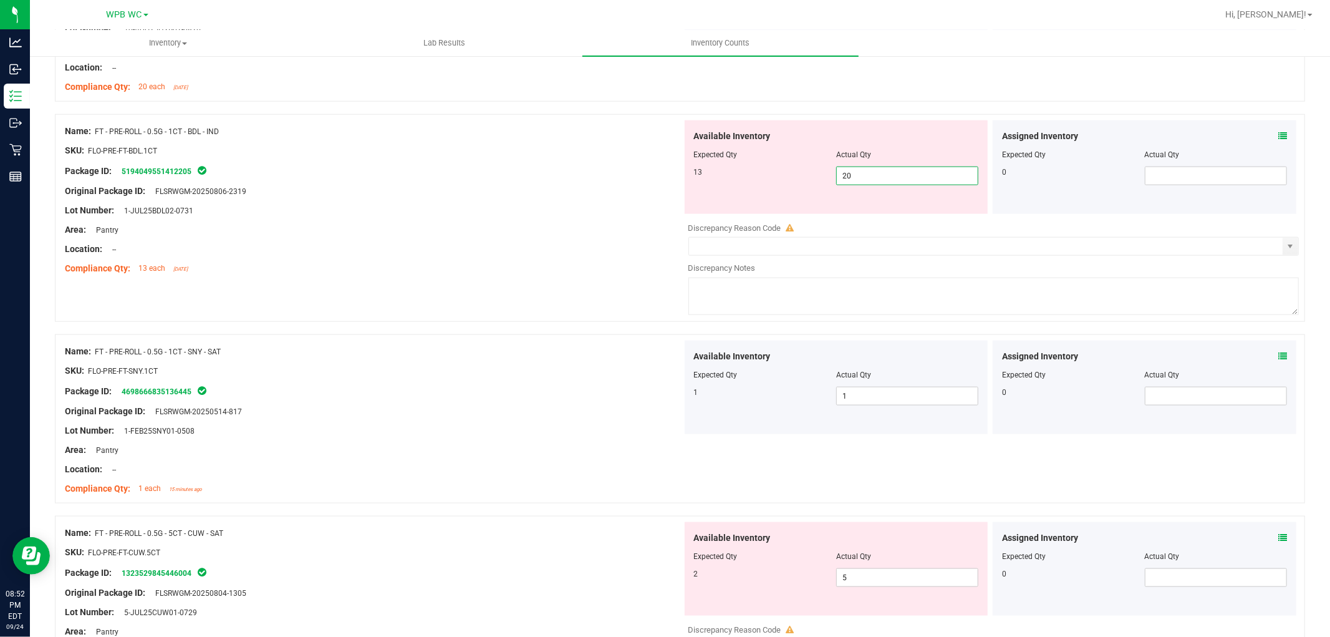
click at [897, 178] on span "20 20" at bounding box center [907, 175] width 142 height 19
click at [897, 178] on input "20" at bounding box center [907, 175] width 141 height 17
type input "13"
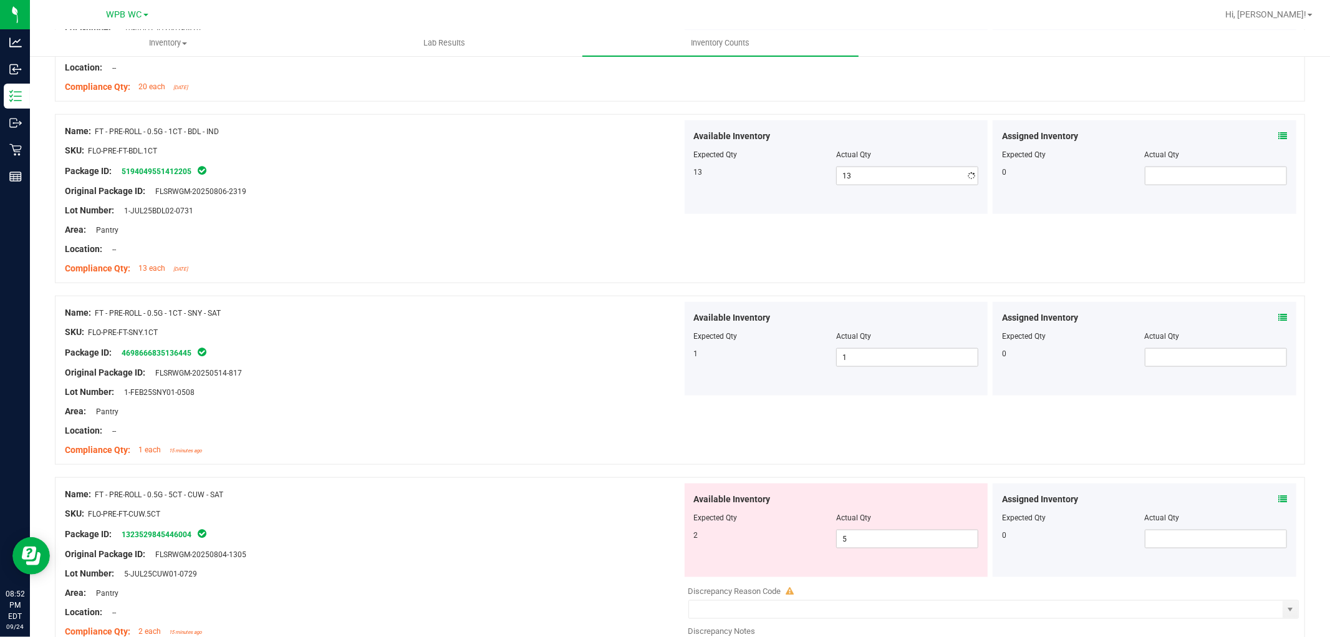
click at [489, 231] on div "Area: Pantry" at bounding box center [373, 229] width 617 height 13
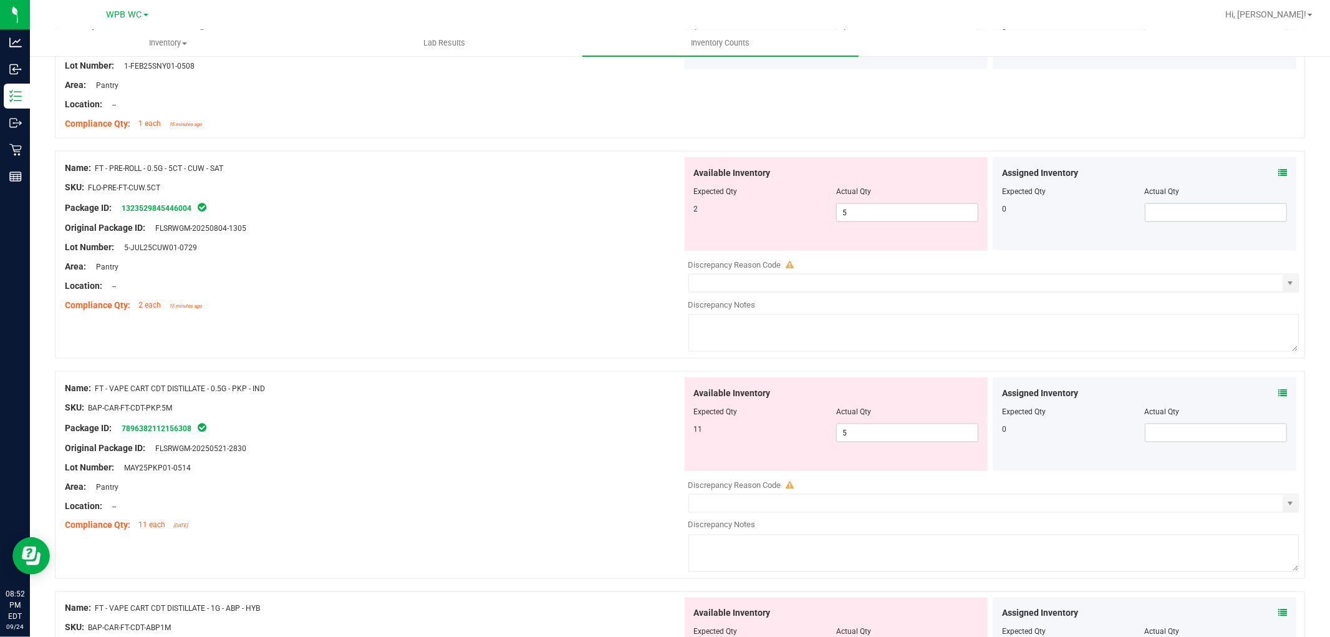
scroll to position [1524, 0]
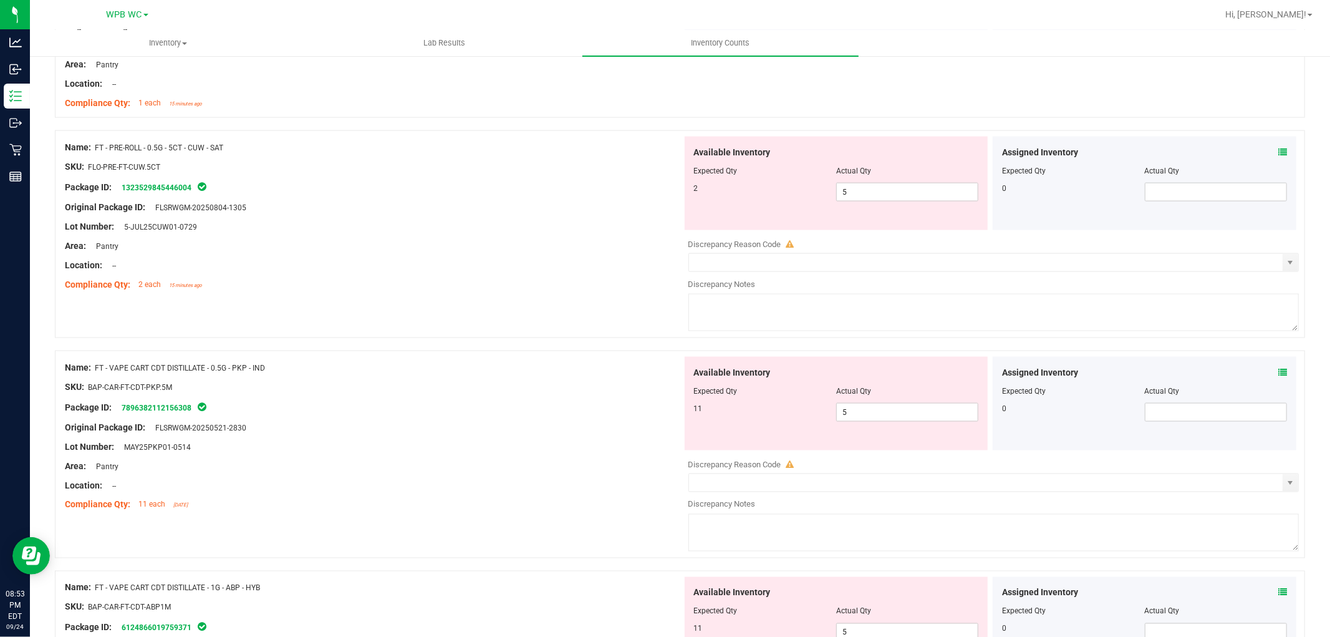
click at [577, 212] on div "Original Package ID: FLSRWGM-20250804-1305" at bounding box center [373, 207] width 617 height 13
click at [908, 196] on span "5 5" at bounding box center [907, 192] width 142 height 19
click at [908, 196] on input "5" at bounding box center [907, 191] width 141 height 17
type input "2"
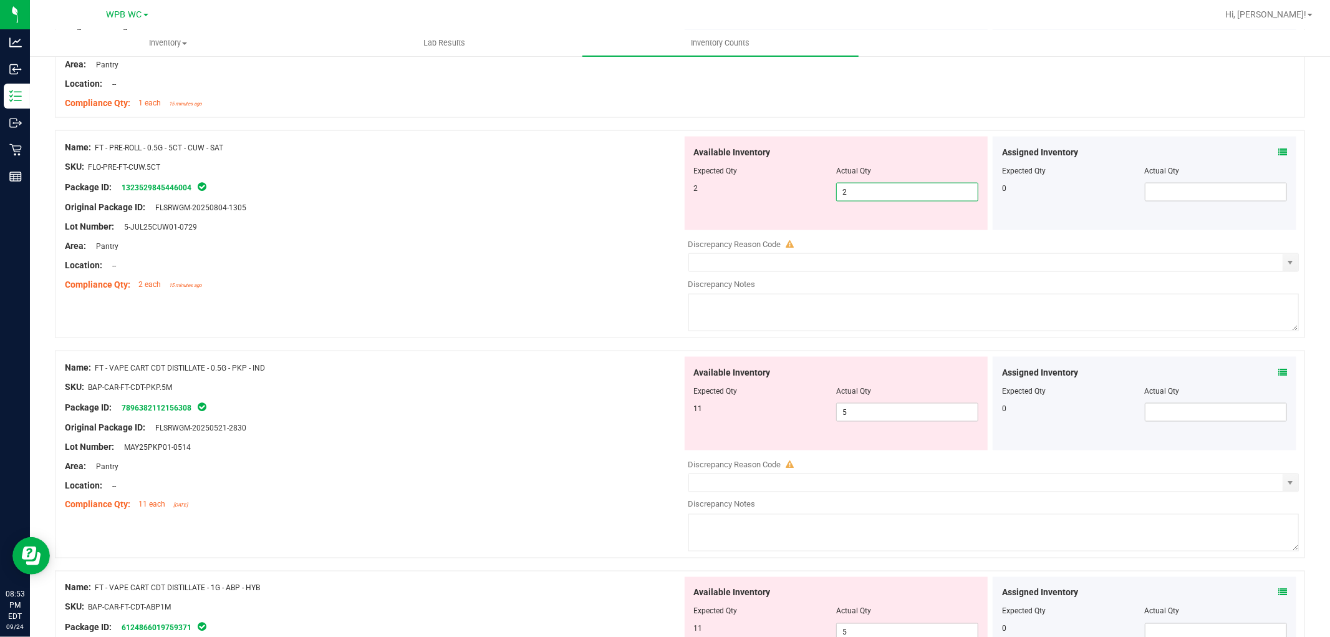
click at [465, 234] on div at bounding box center [373, 236] width 617 height 6
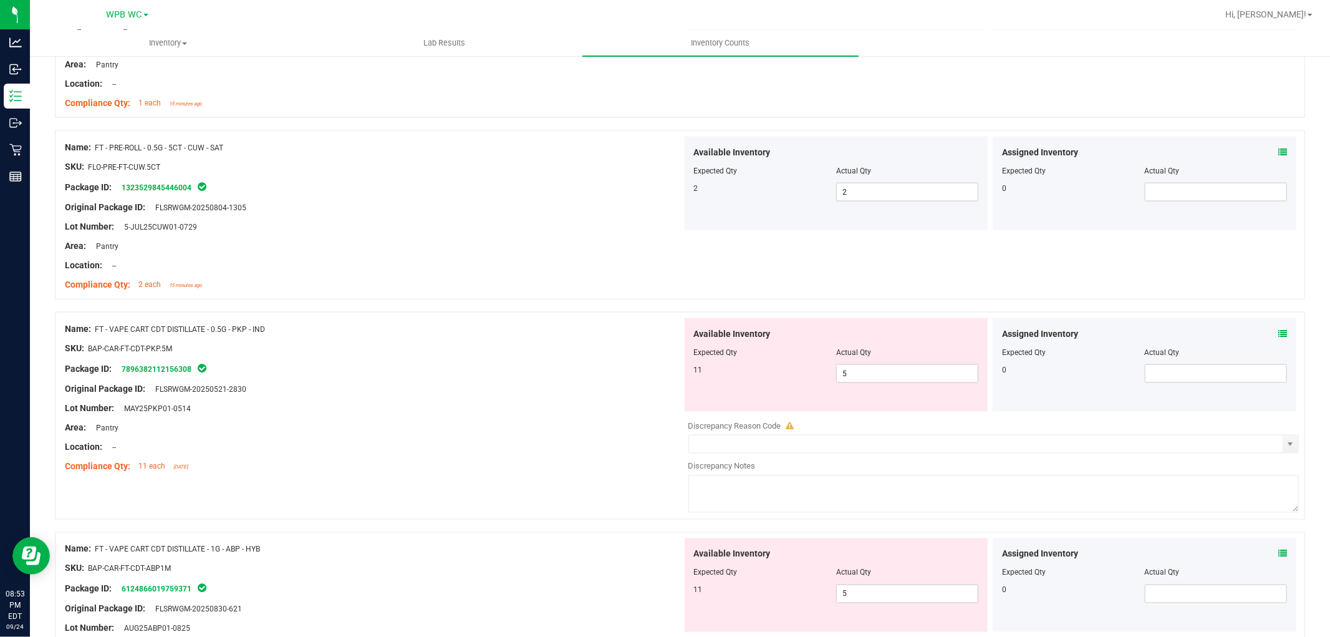
click at [503, 242] on div "Area: Pantry" at bounding box center [373, 245] width 617 height 13
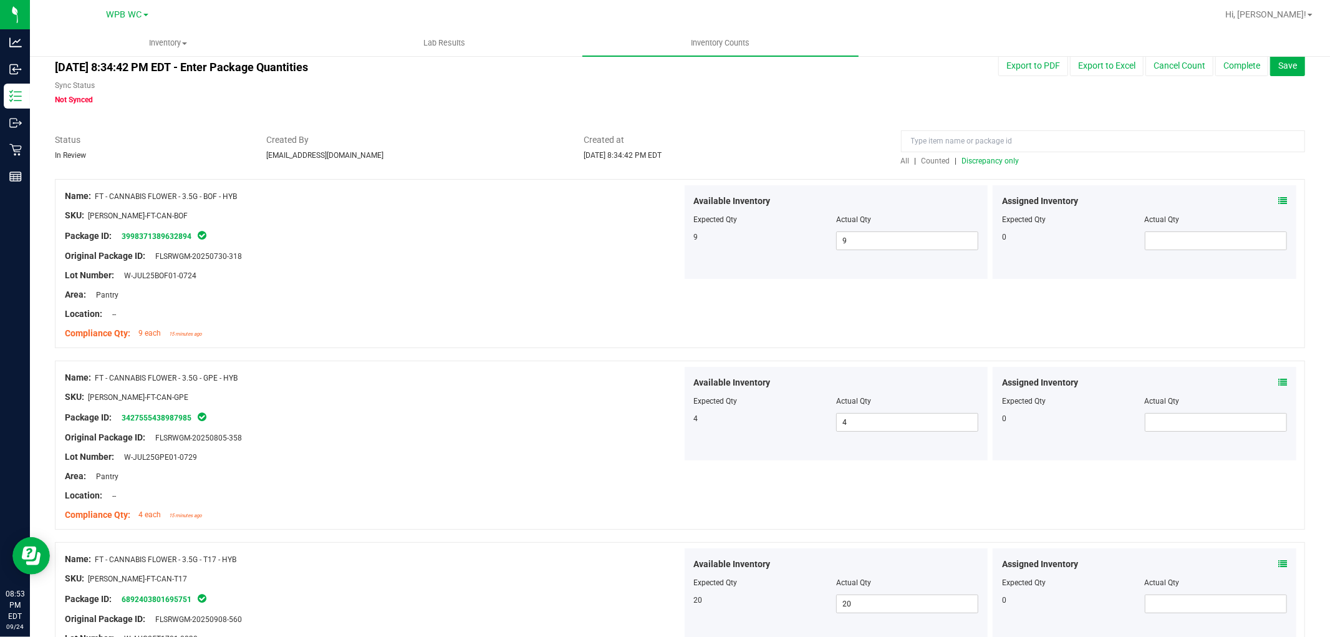
scroll to position [0, 0]
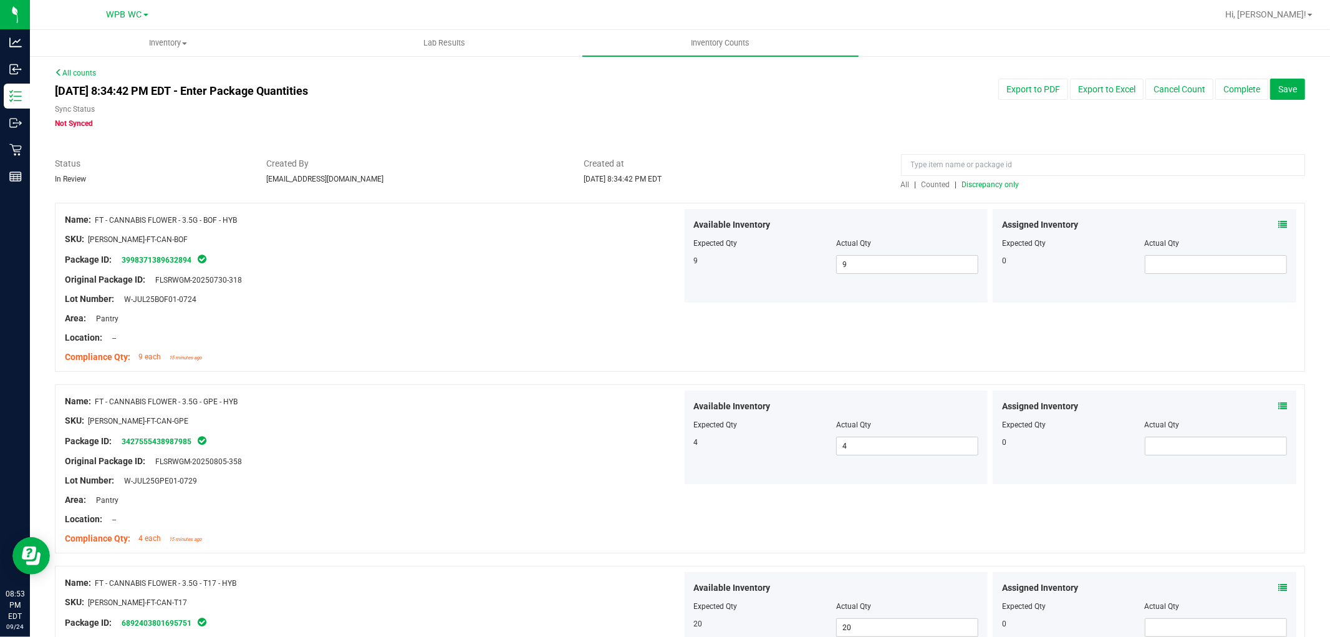
click at [993, 183] on span "Discrepancy only" at bounding box center [990, 184] width 57 height 9
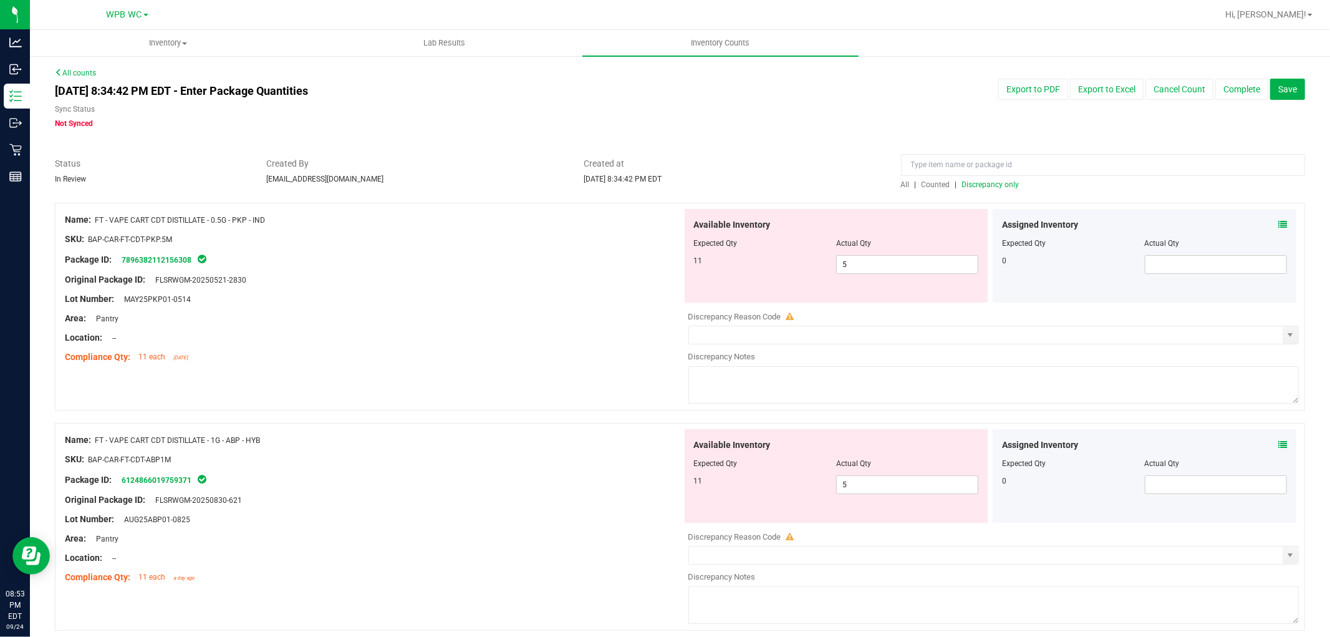
click at [444, 247] on div at bounding box center [373, 249] width 617 height 6
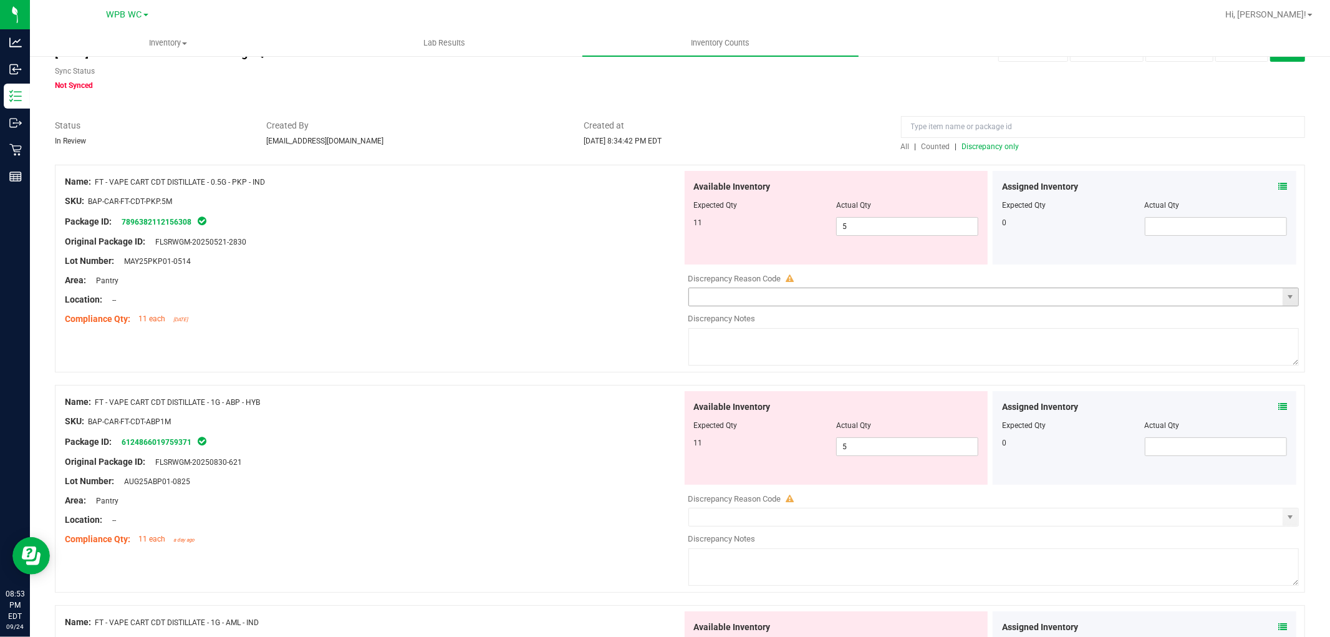
scroll to position [69, 0]
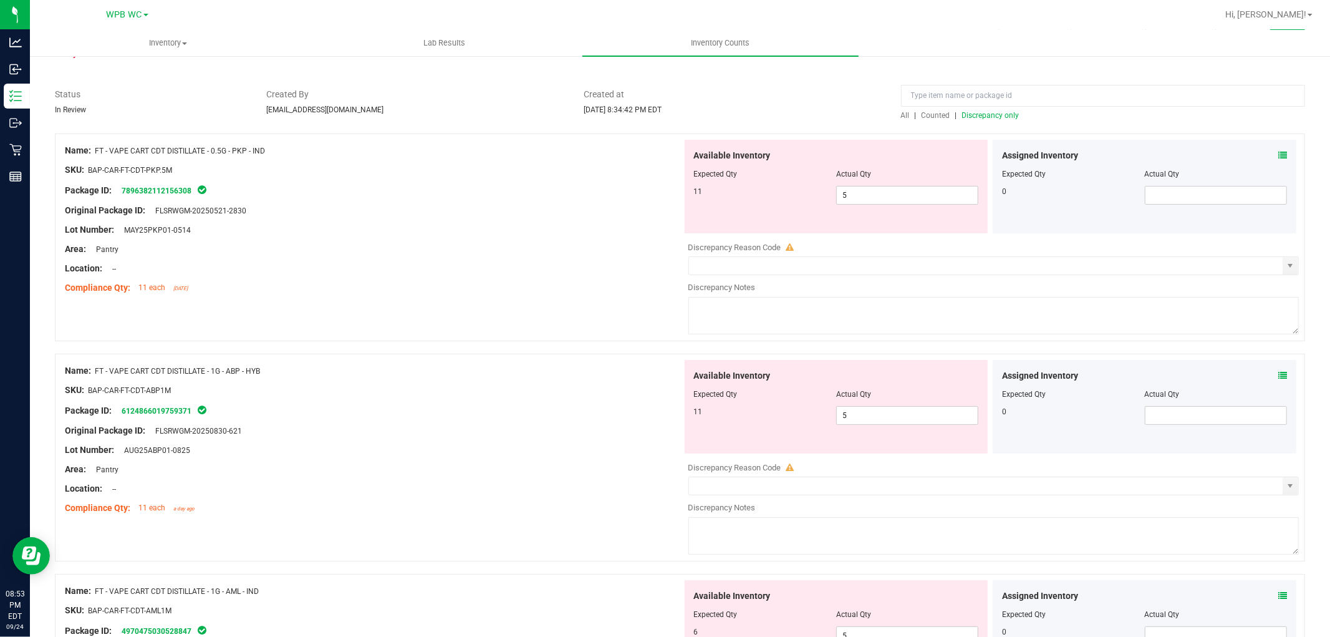
click at [454, 239] on div at bounding box center [373, 239] width 617 height 6
click at [431, 284] on div "Compliance Qty: 11 each [DATE]" at bounding box center [373, 287] width 617 height 13
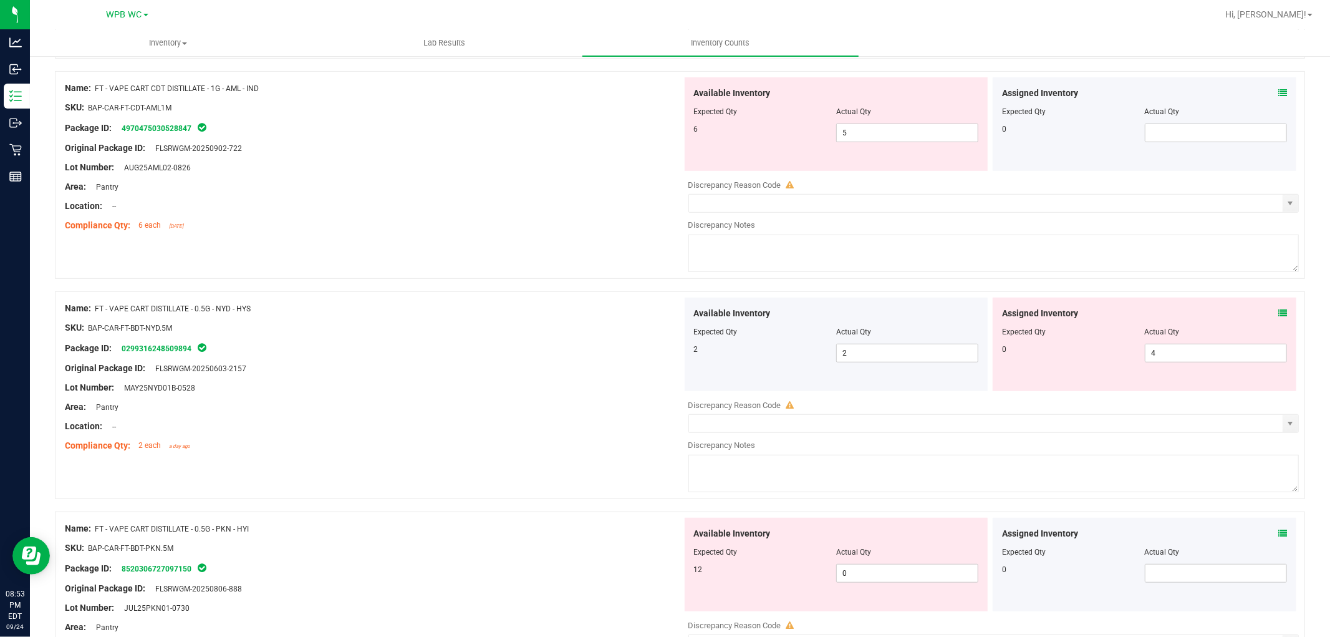
scroll to position [624, 0]
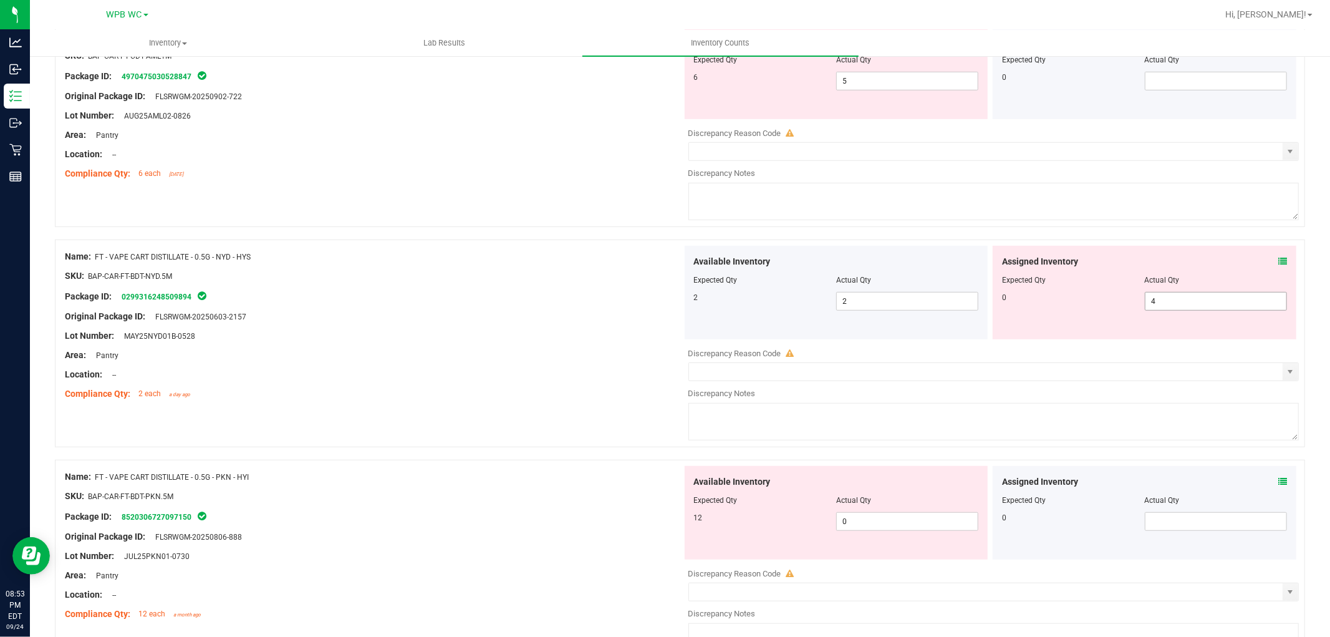
click at [1197, 307] on span "4 4" at bounding box center [1216, 301] width 142 height 19
click at [1197, 307] on input "4" at bounding box center [1215, 300] width 141 height 17
type input "0"
click at [445, 321] on div "Original Package ID: FLSRWGM-20250603-2157" at bounding box center [373, 316] width 617 height 13
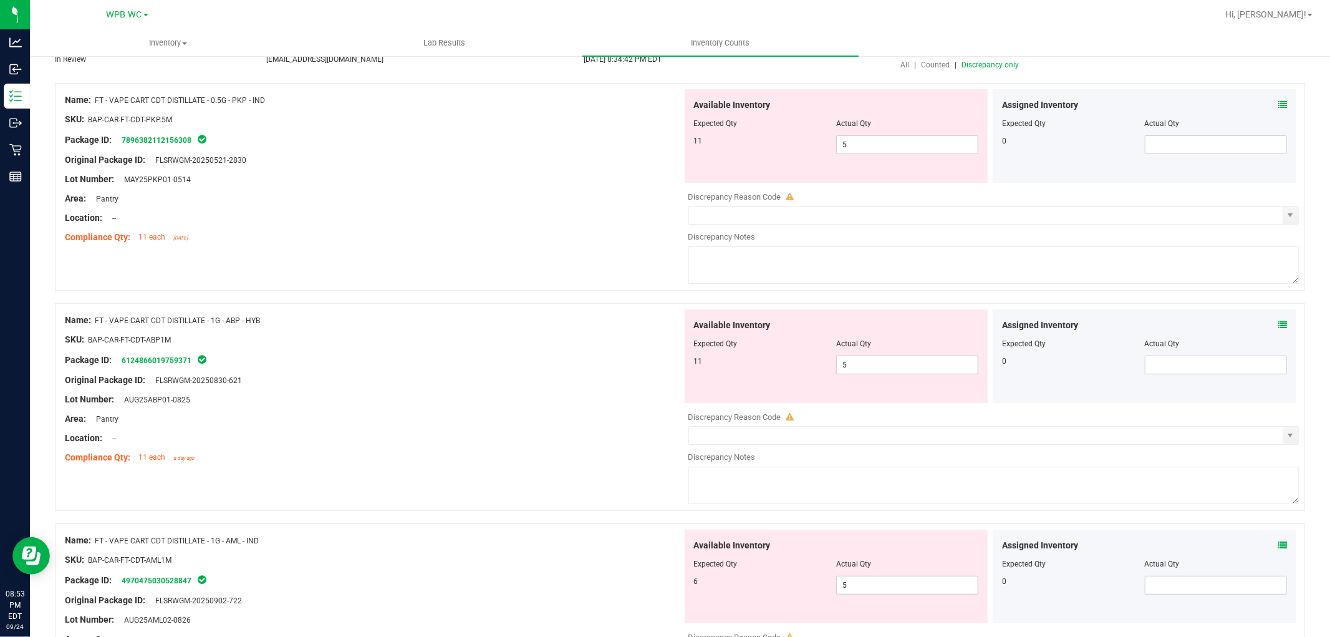
scroll to position [0, 0]
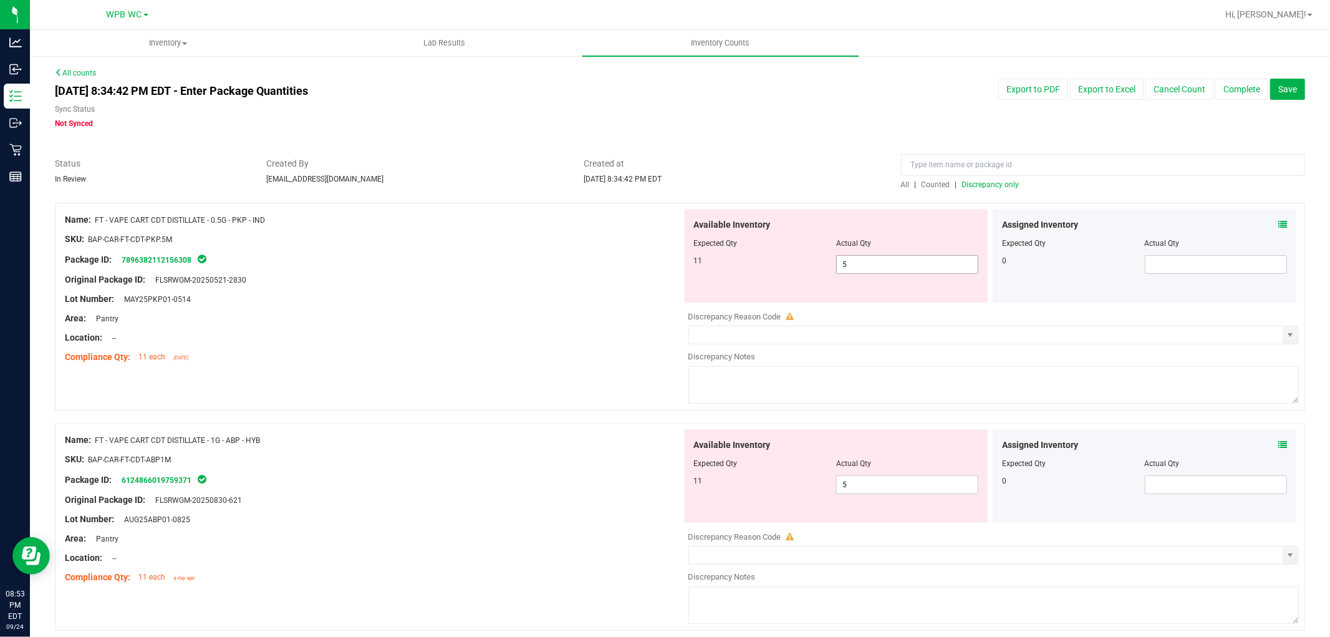
click at [862, 263] on span "5 5" at bounding box center [907, 264] width 142 height 19
click at [862, 263] on input "5" at bounding box center [907, 264] width 141 height 17
type input "1"
type input "11"
click at [523, 288] on div at bounding box center [373, 289] width 617 height 6
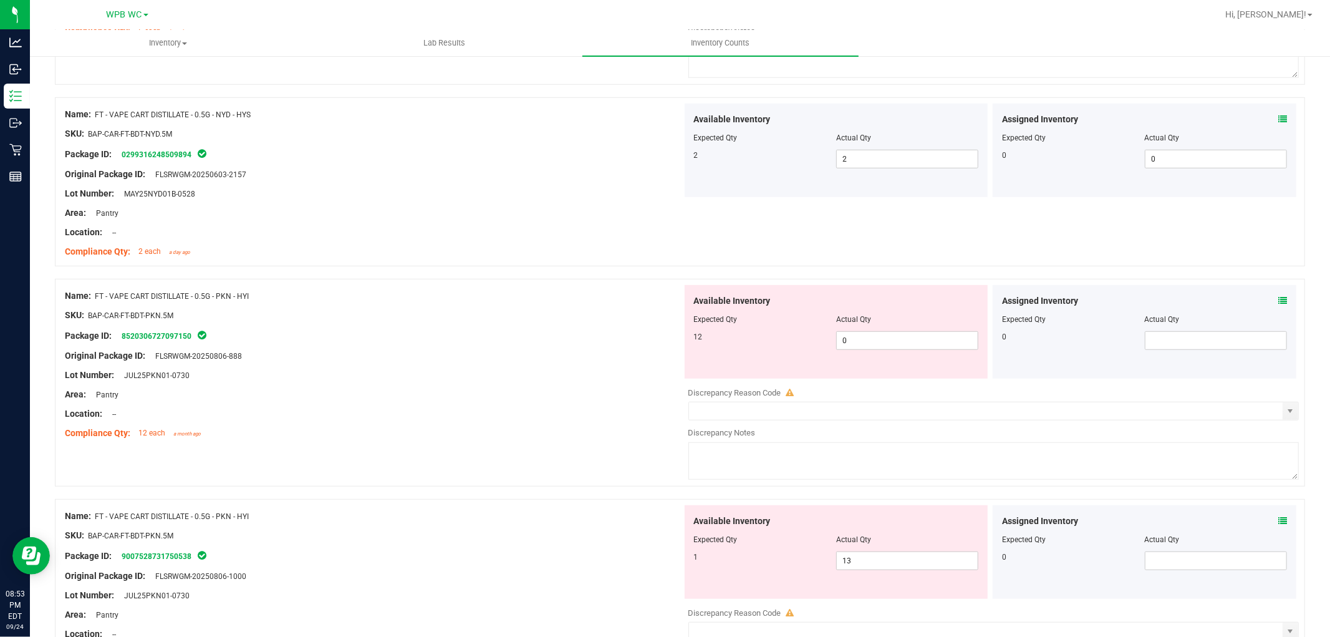
scroll to position [762, 0]
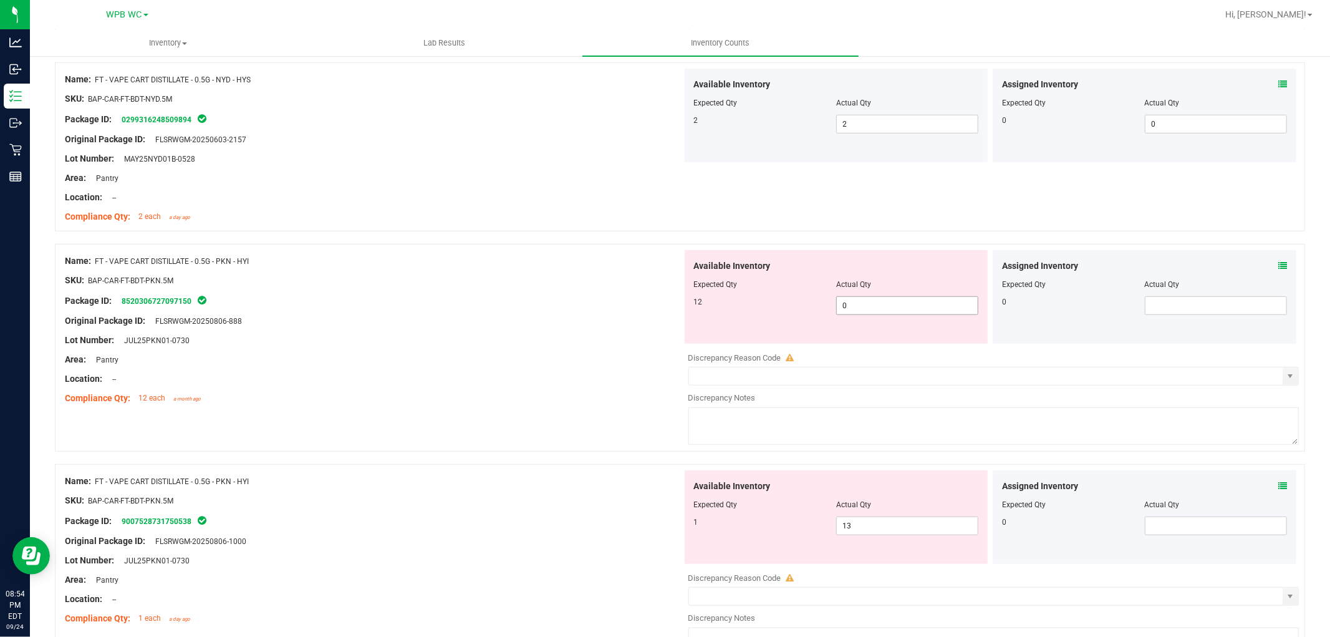
click at [861, 306] on span "0 0" at bounding box center [907, 305] width 142 height 19
click at [861, 306] on input "0" at bounding box center [907, 305] width 141 height 17
type input "12"
click at [349, 354] on div "Area: Pantry" at bounding box center [373, 359] width 617 height 13
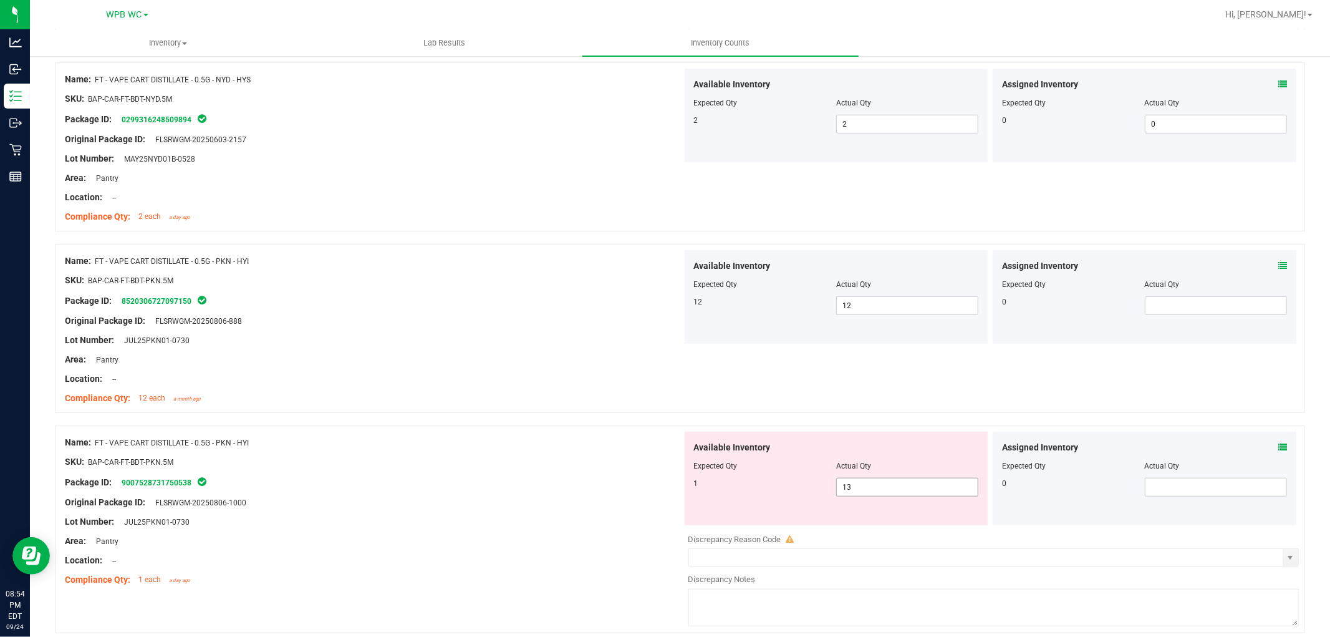
click at [892, 485] on span "13 13" at bounding box center [907, 487] width 142 height 19
click at [0, 0] on input "13" at bounding box center [0, 0] width 0 height 0
type input "1"
click at [493, 478] on div "Package ID: 9007528731750538" at bounding box center [373, 482] width 617 height 15
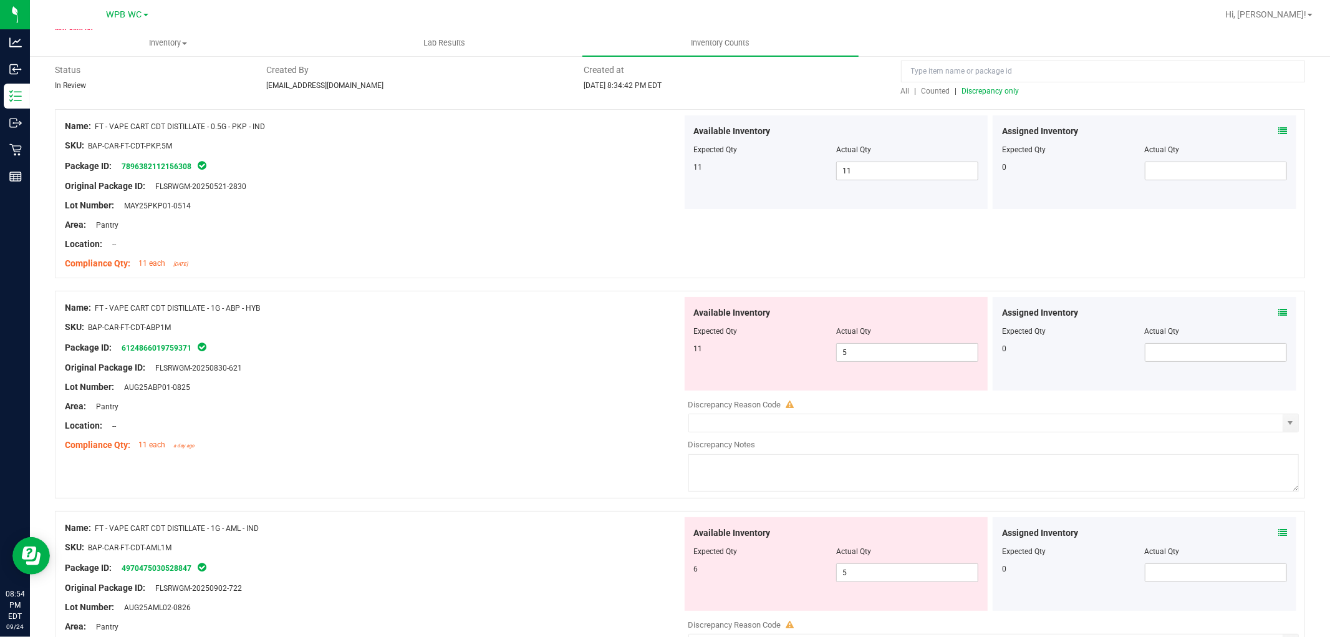
scroll to position [0, 0]
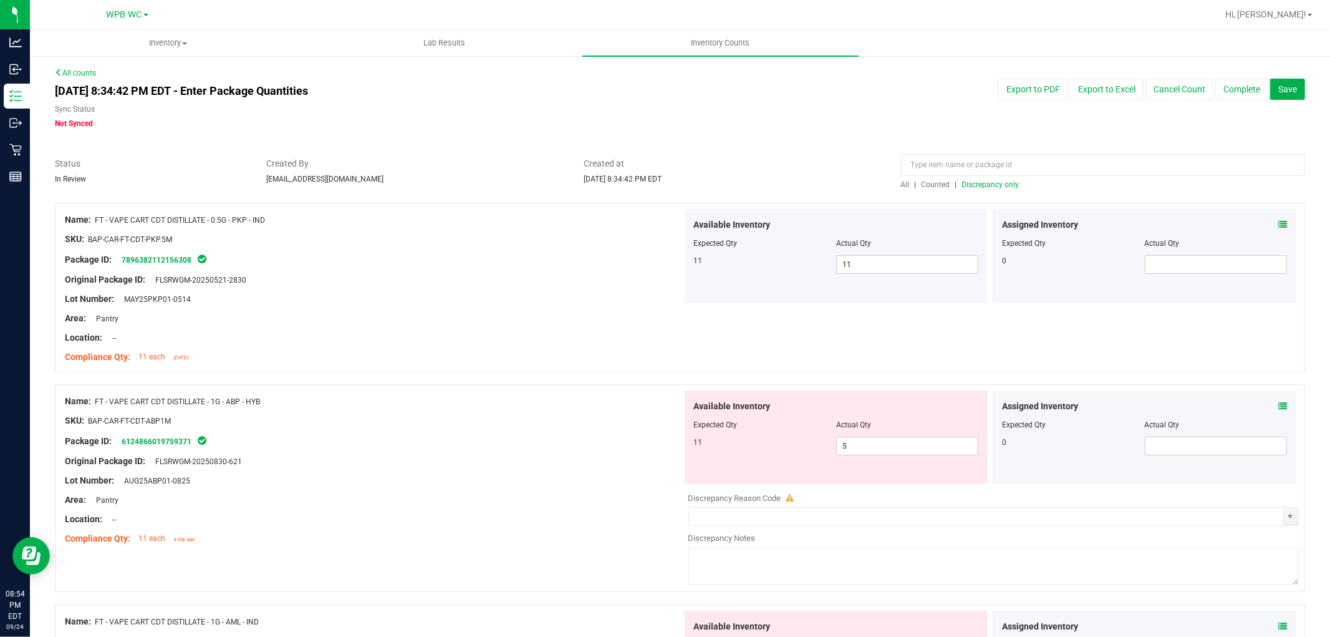
click at [973, 184] on span "Discrepancy only" at bounding box center [990, 184] width 57 height 9
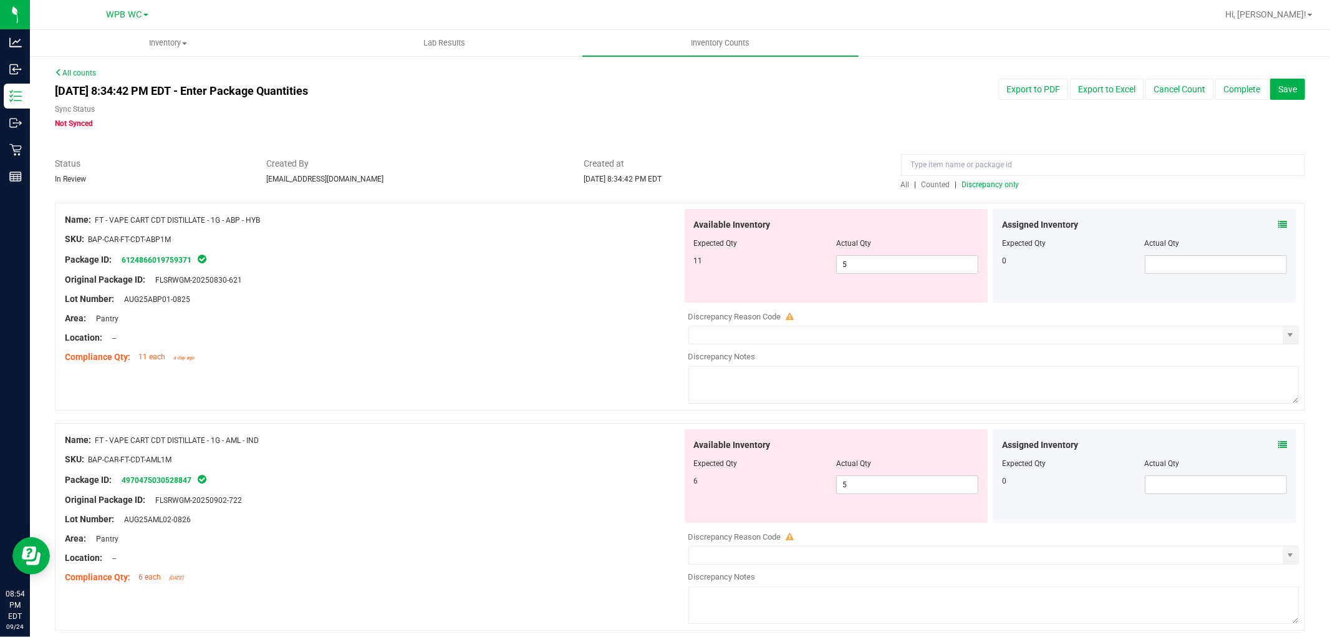
click at [528, 306] on div at bounding box center [373, 309] width 617 height 6
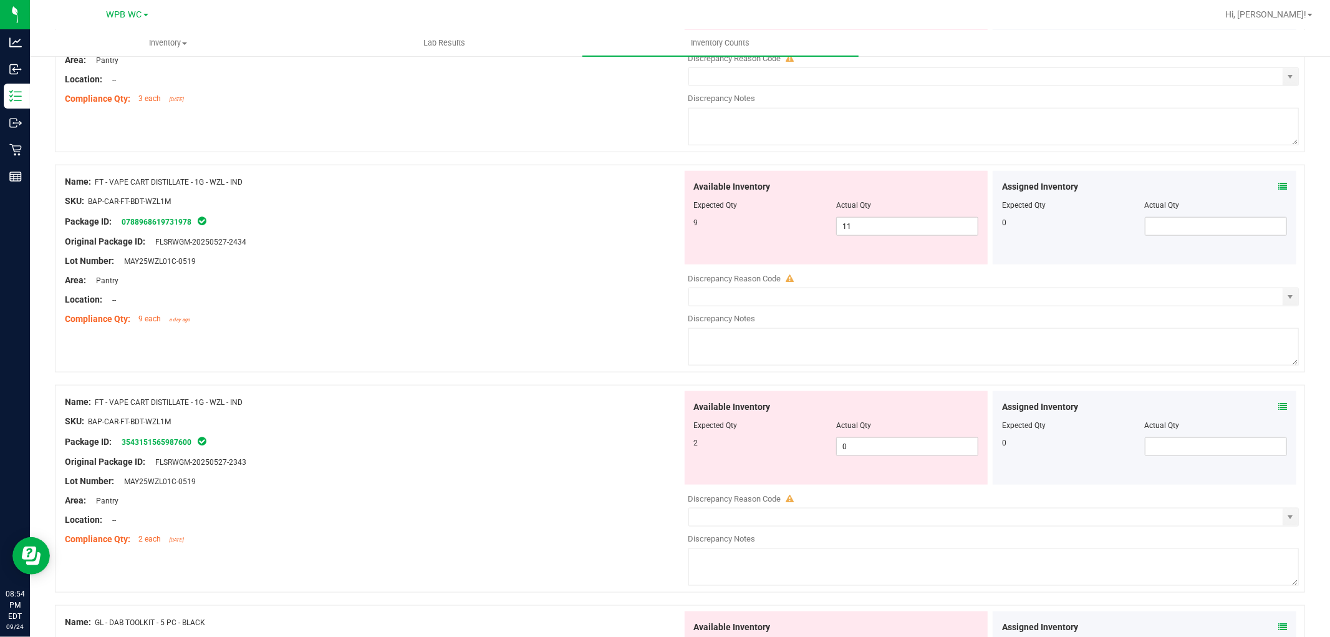
scroll to position [1177, 0]
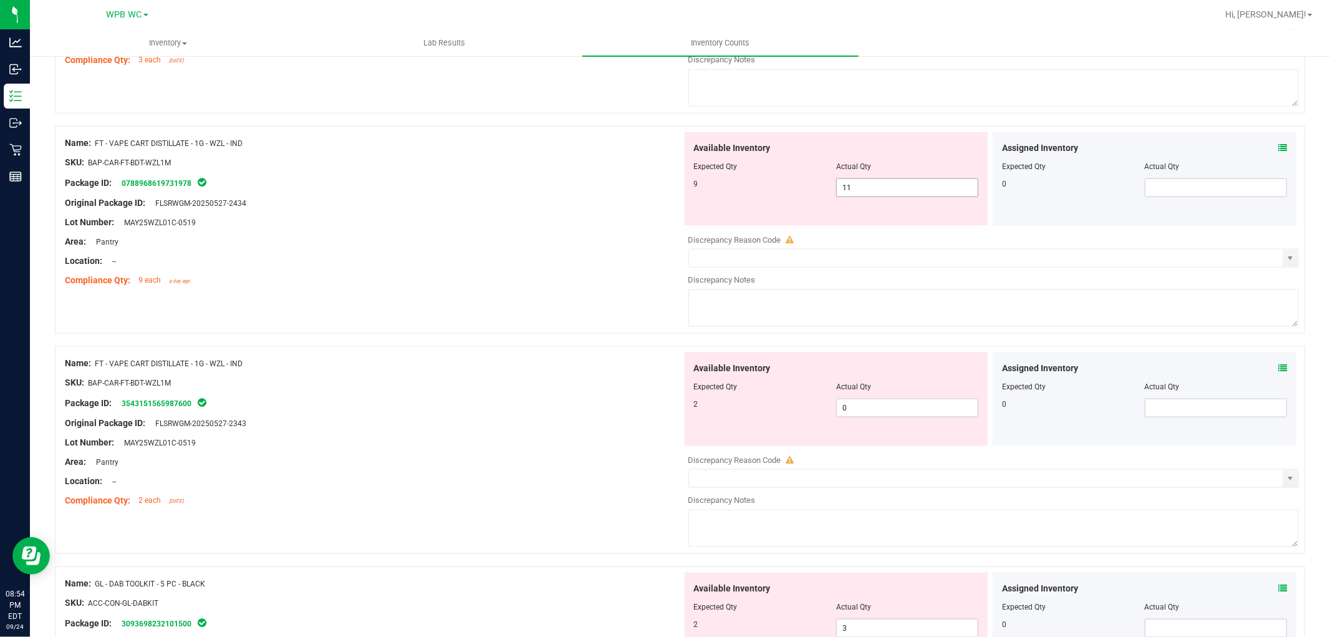
click at [881, 183] on span "11 11" at bounding box center [907, 187] width 142 height 19
click at [0, 0] on input "11" at bounding box center [0, 0] width 0 height 0
click at [883, 188] on input "96" at bounding box center [907, 187] width 141 height 17
type input "9"
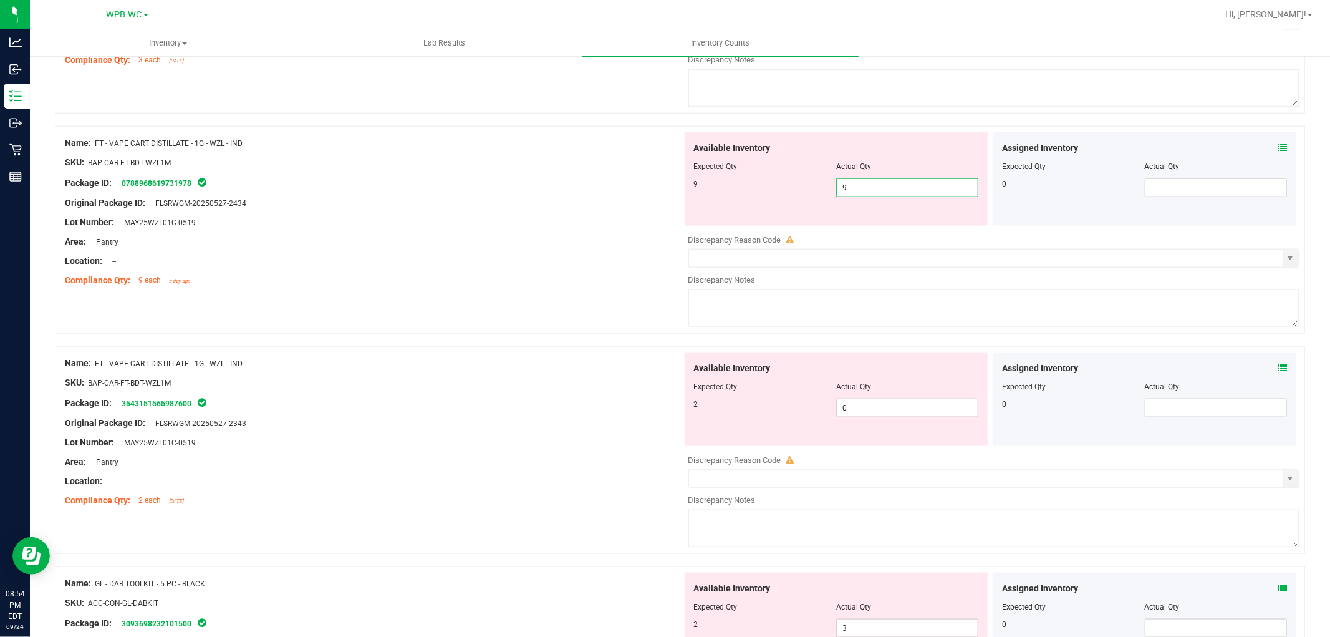
type input "9"
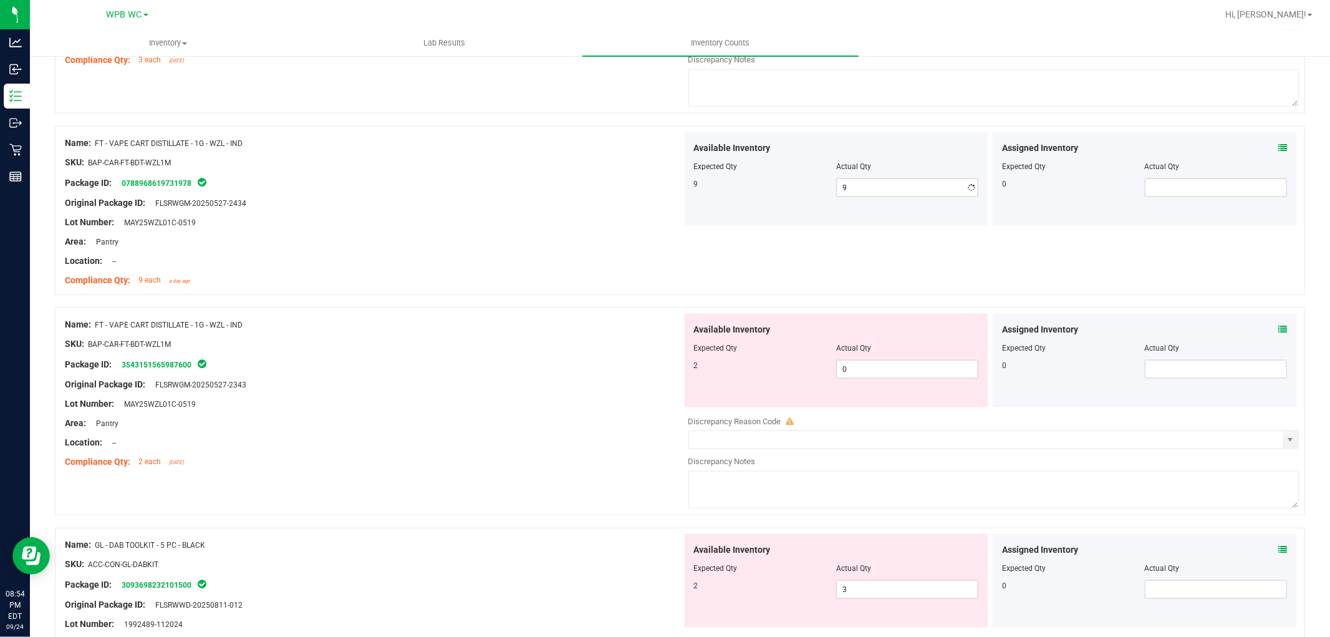
drag, startPoint x: 514, startPoint y: 212, endPoint x: 577, endPoint y: 228, distance: 65.0
click at [514, 213] on div at bounding box center [373, 213] width 617 height 6
click at [837, 372] on span "0 0" at bounding box center [907, 369] width 142 height 19
click at [837, 372] on input "0" at bounding box center [907, 368] width 141 height 17
type input "2"
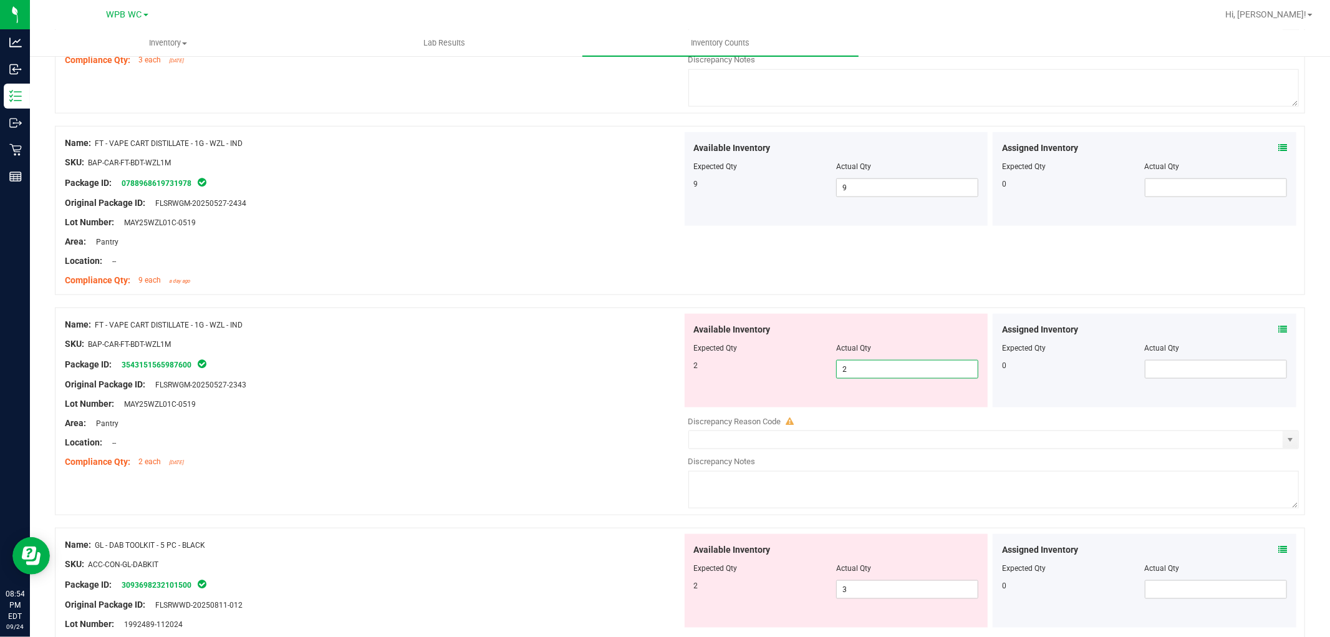
type input "2"
click at [614, 372] on div "Package ID: 3543151565987600" at bounding box center [373, 364] width 617 height 15
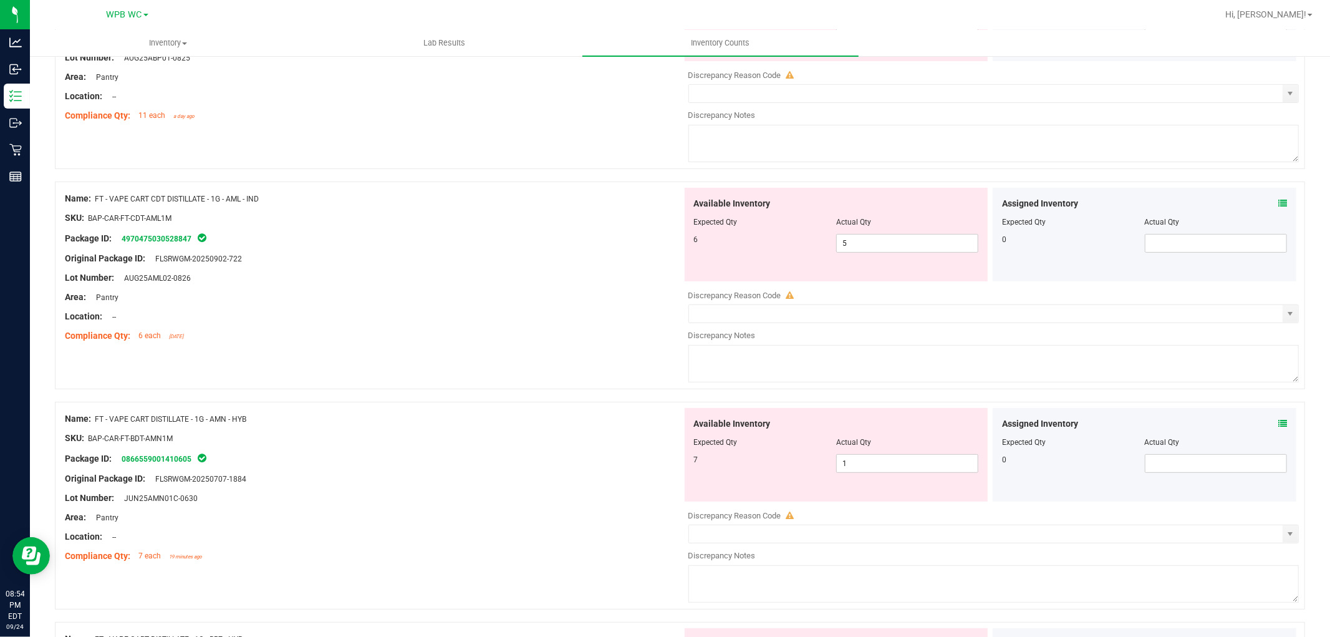
scroll to position [0, 0]
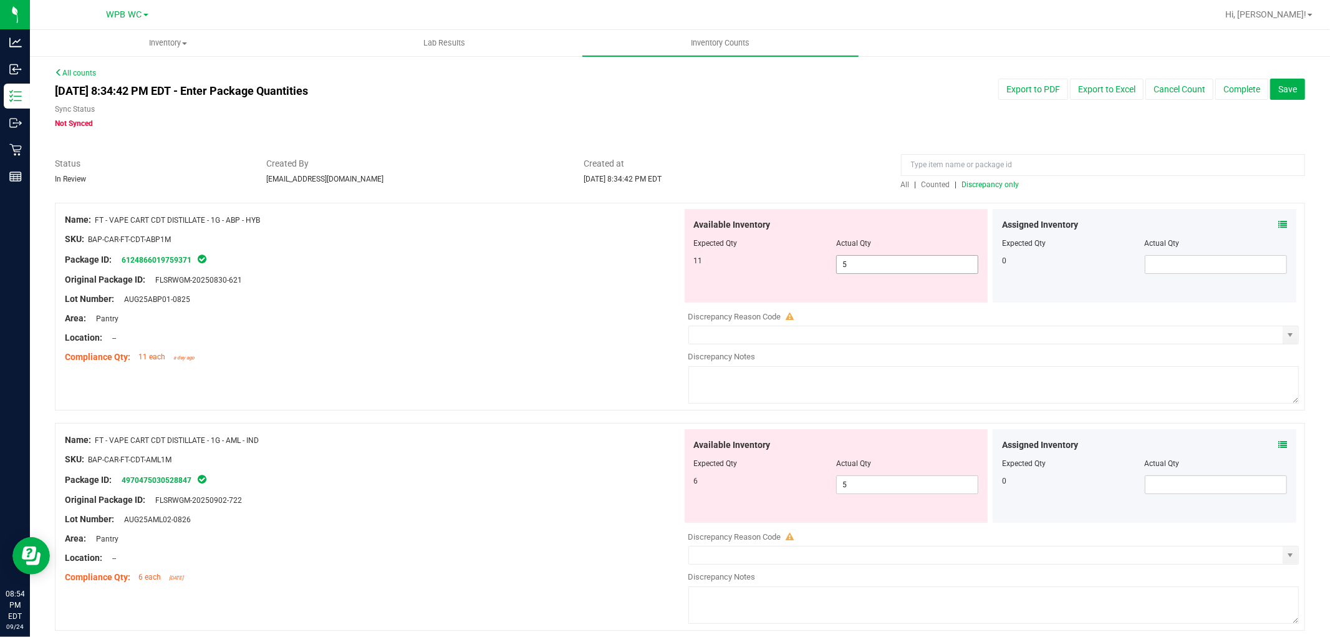
click at [872, 263] on span "5 5" at bounding box center [907, 264] width 142 height 19
click at [0, 0] on input "5" at bounding box center [0, 0] width 0 height 0
type input "00"
type input "0"
click at [526, 282] on div "Original Package ID: FLSRWGM-20250830-621" at bounding box center [373, 279] width 617 height 13
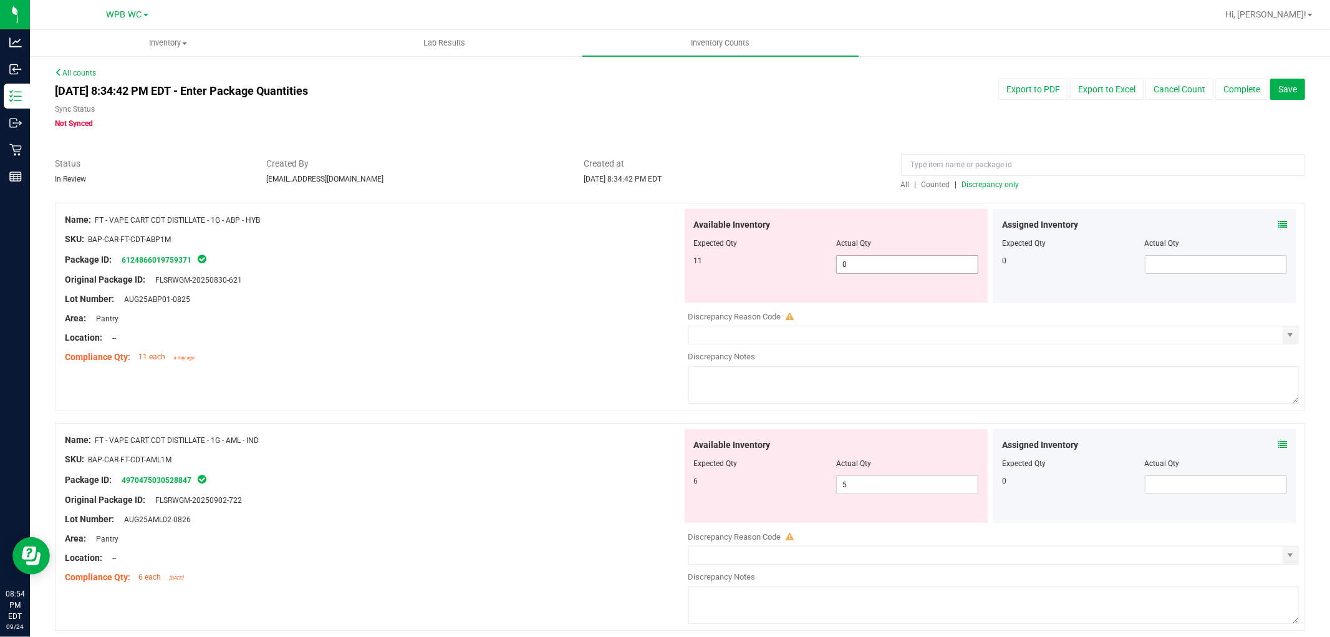
click at [870, 264] on span "0 0" at bounding box center [907, 264] width 142 height 19
click at [870, 264] on input "0" at bounding box center [907, 264] width 141 height 17
type input "11"
click at [422, 309] on div at bounding box center [373, 309] width 617 height 6
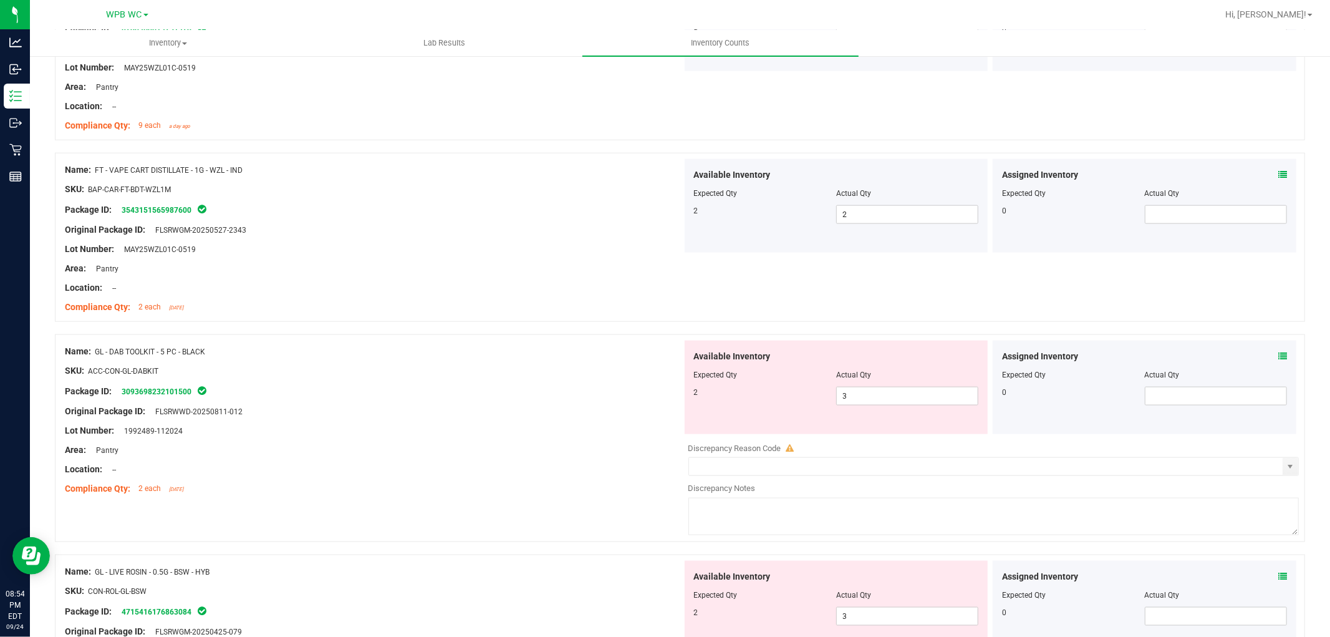
scroll to position [1455, 0]
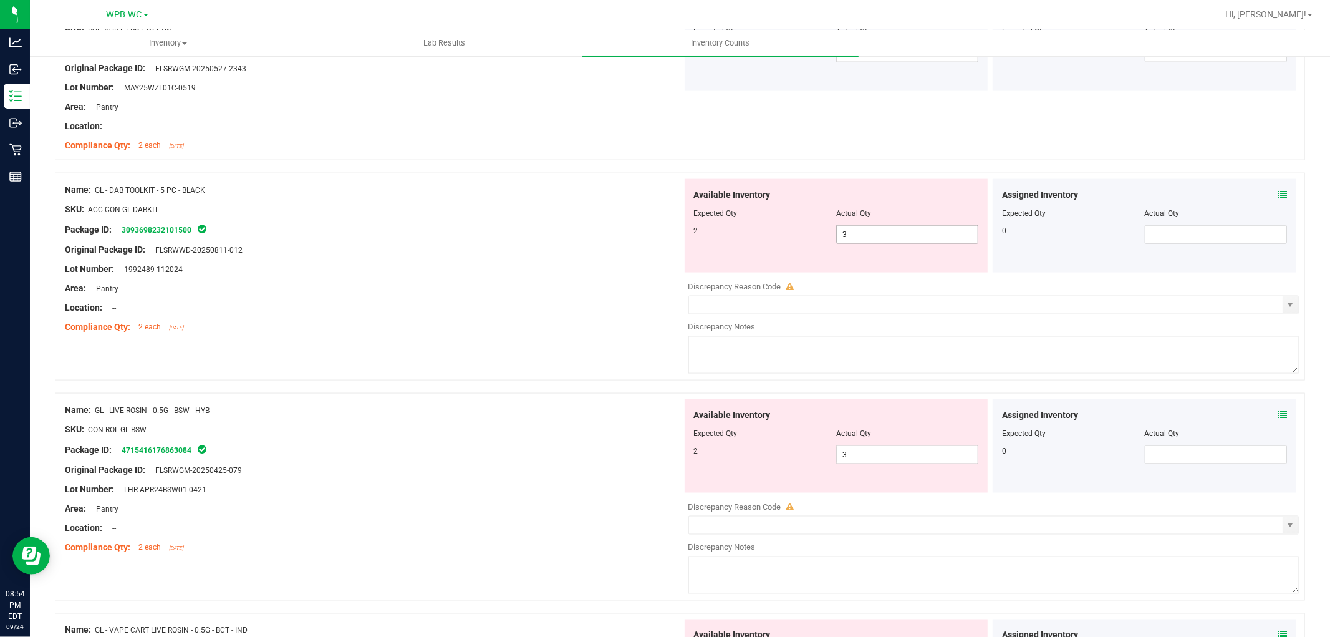
click at [863, 232] on span "3 3" at bounding box center [907, 234] width 142 height 19
click at [863, 232] on input "3" at bounding box center [907, 234] width 141 height 17
type input "2"
click at [493, 273] on div "Lot Number: 1992489-112024" at bounding box center [373, 269] width 617 height 13
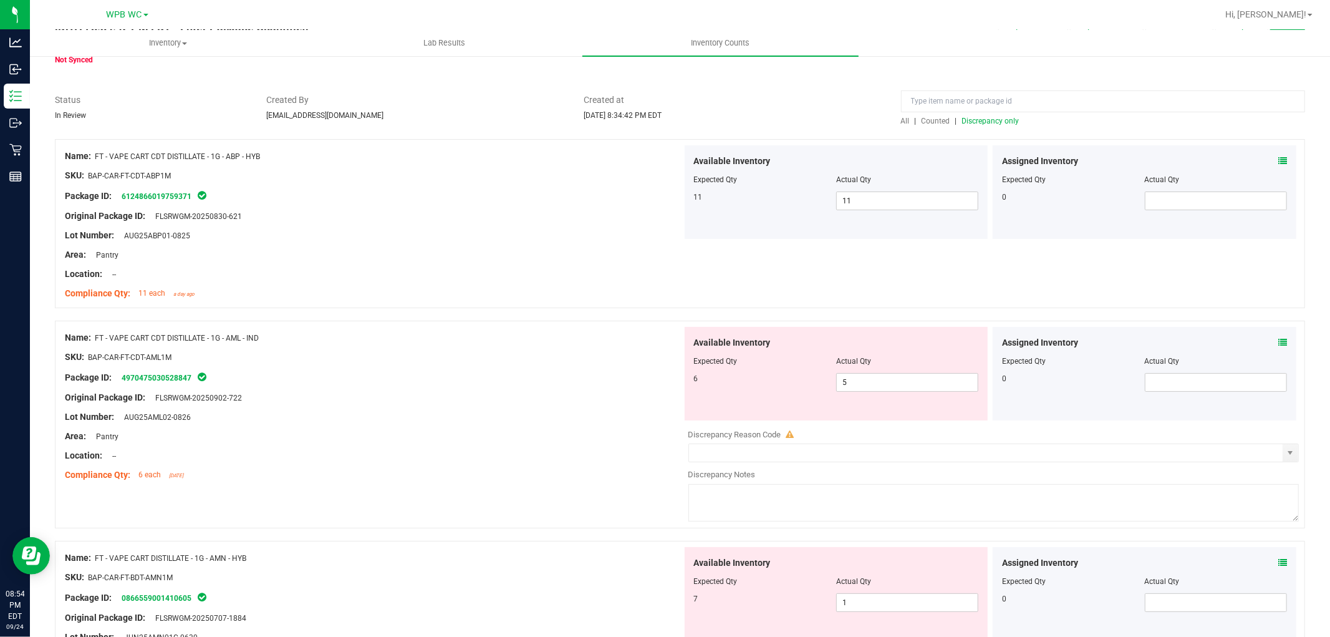
scroll to position [0, 0]
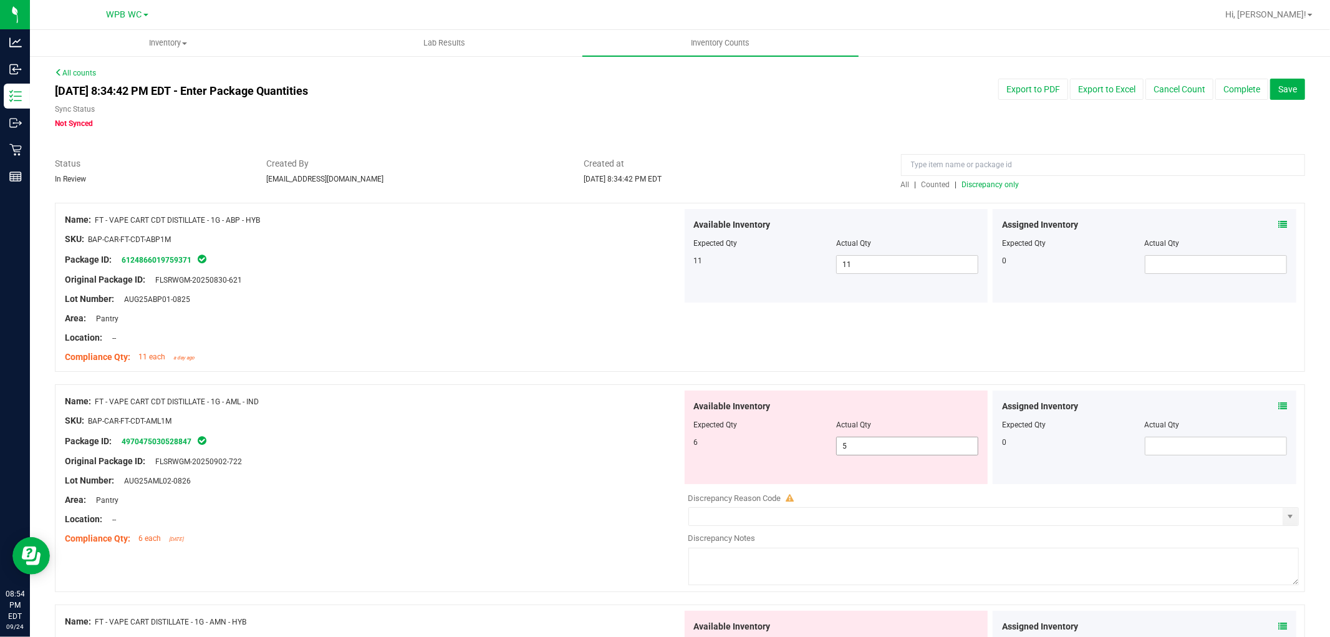
click at [862, 446] on span "5 5" at bounding box center [907, 445] width 142 height 19
click at [862, 446] on input "5" at bounding box center [907, 445] width 141 height 17
type input "6"
click at [600, 437] on div "Package ID: 4970475030528847" at bounding box center [373, 440] width 617 height 15
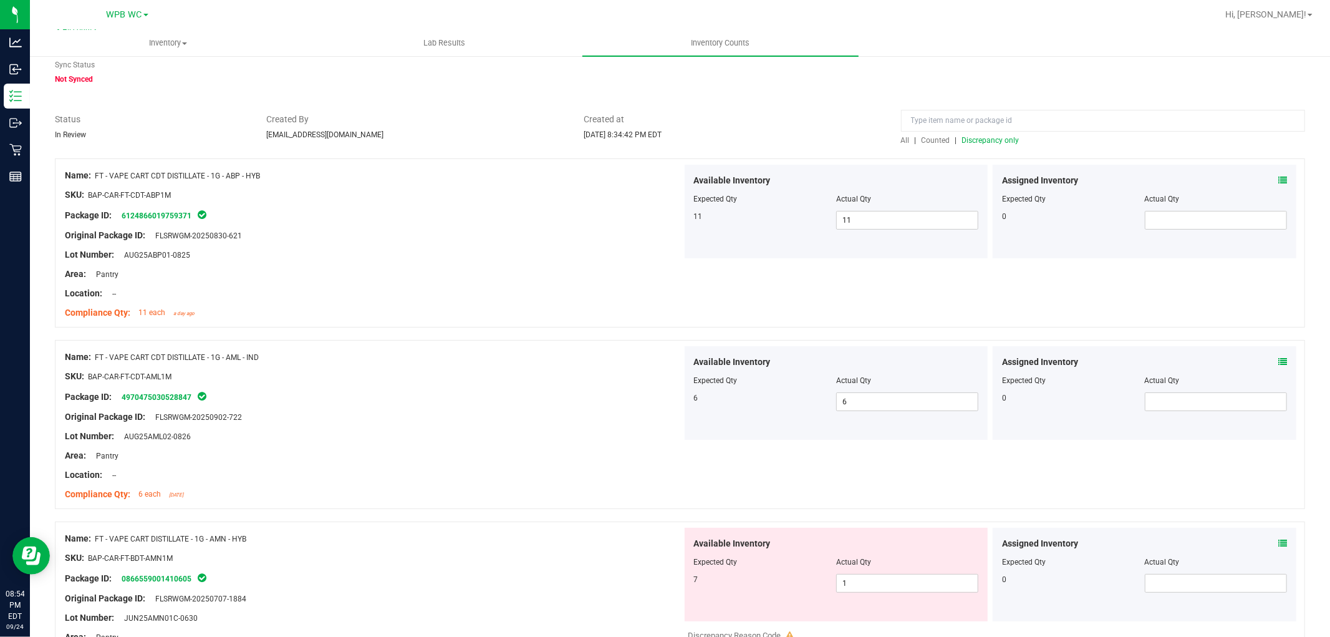
scroll to position [69, 0]
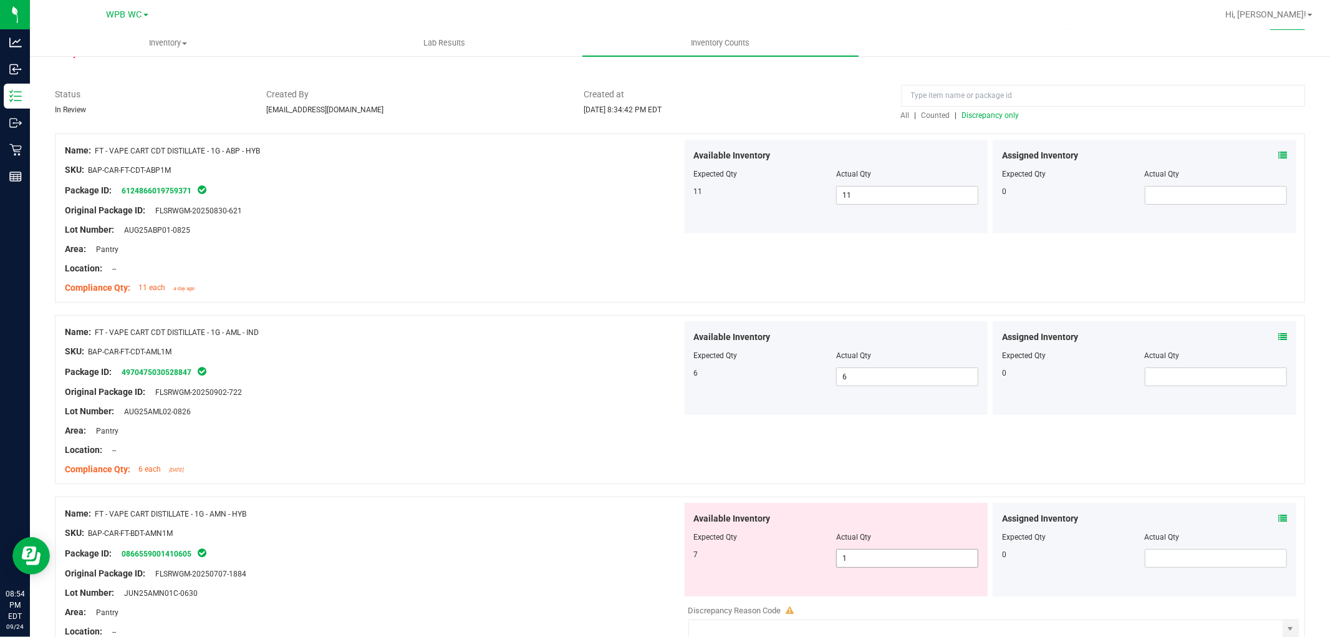
click at [844, 559] on span "1 1" at bounding box center [907, 558] width 142 height 19
click at [844, 559] on input "1" at bounding box center [907, 557] width 141 height 17
type input "7"
click at [352, 556] on div "Package ID: 0866559001410605" at bounding box center [373, 553] width 617 height 15
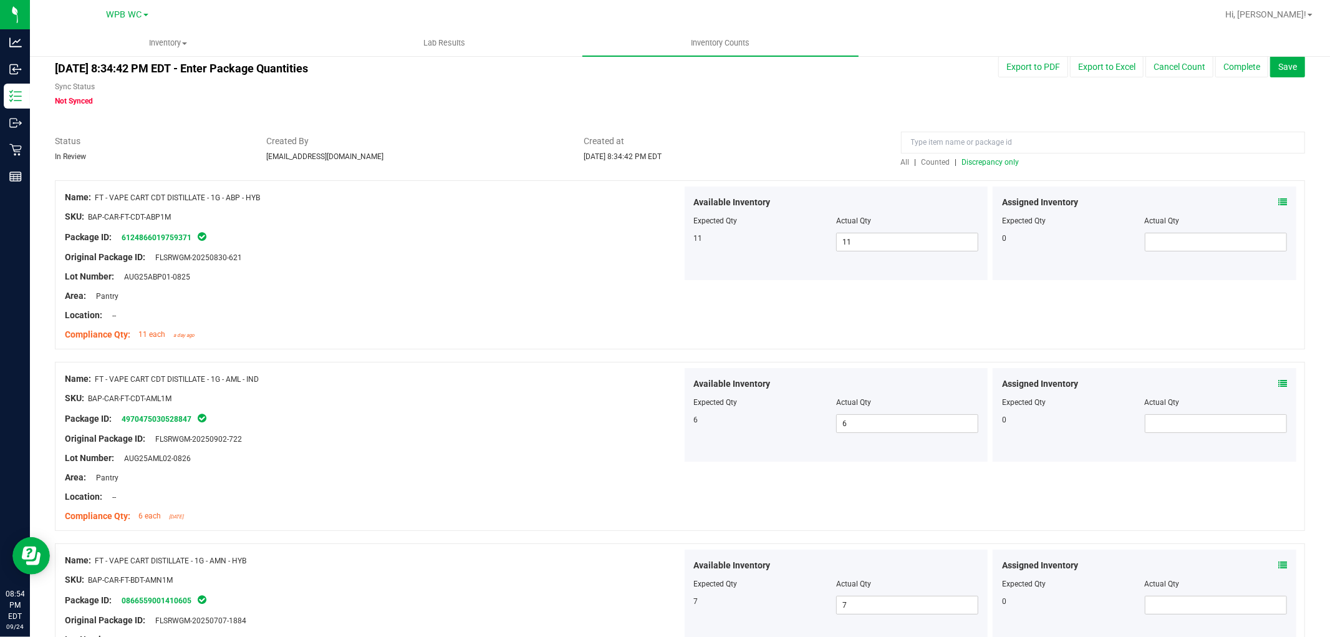
scroll to position [0, 0]
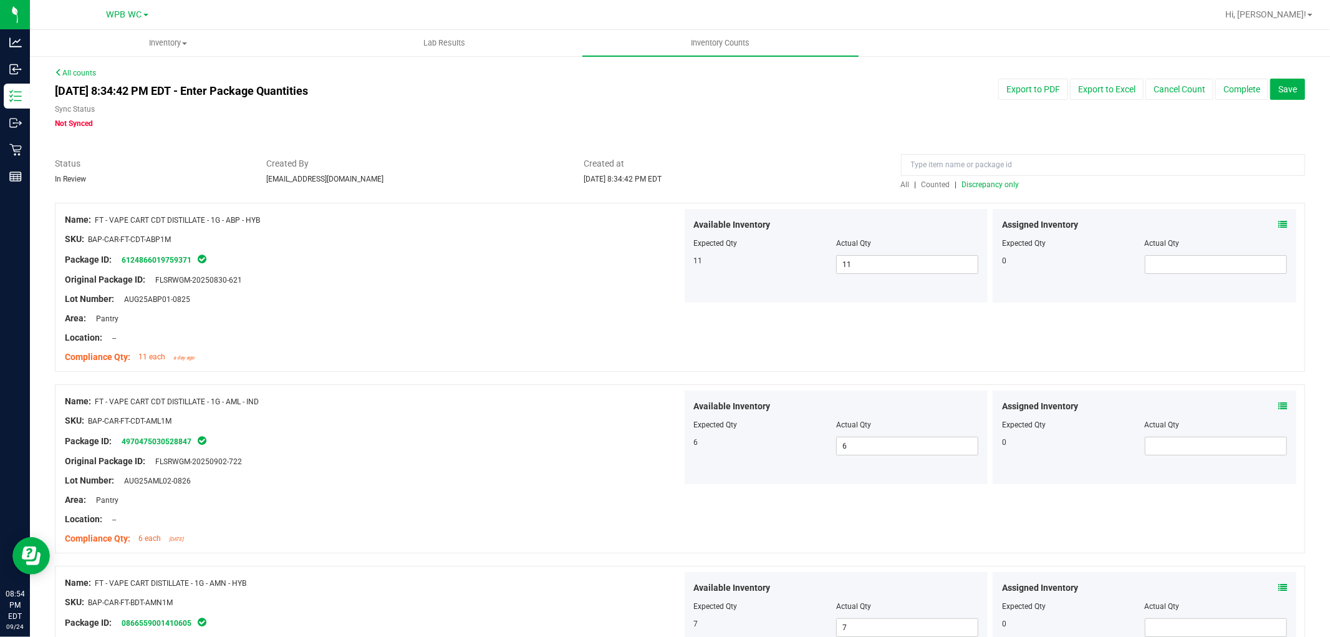
click at [981, 184] on span "Discrepancy only" at bounding box center [990, 184] width 57 height 9
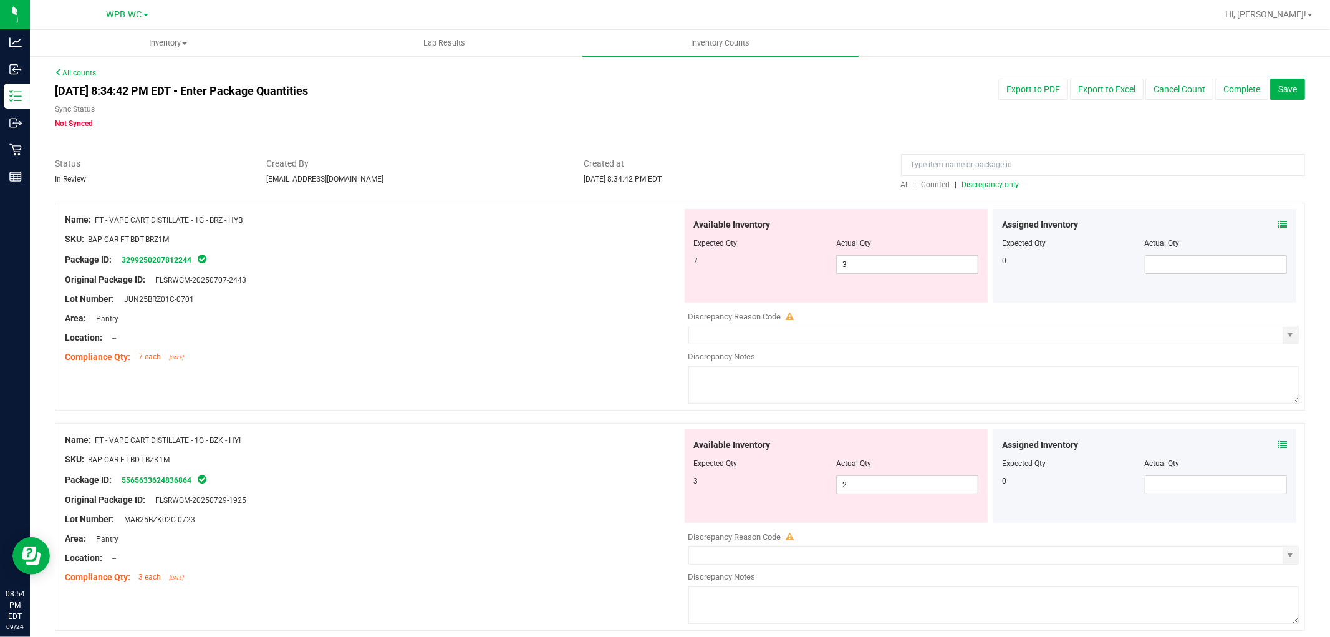
click at [546, 295] on div "Lot Number: JUN25BRZ01C-0701" at bounding box center [373, 298] width 617 height 13
click at [882, 267] on span "3 3" at bounding box center [907, 264] width 142 height 19
click at [882, 267] on input "3" at bounding box center [907, 264] width 141 height 17
type input "7"
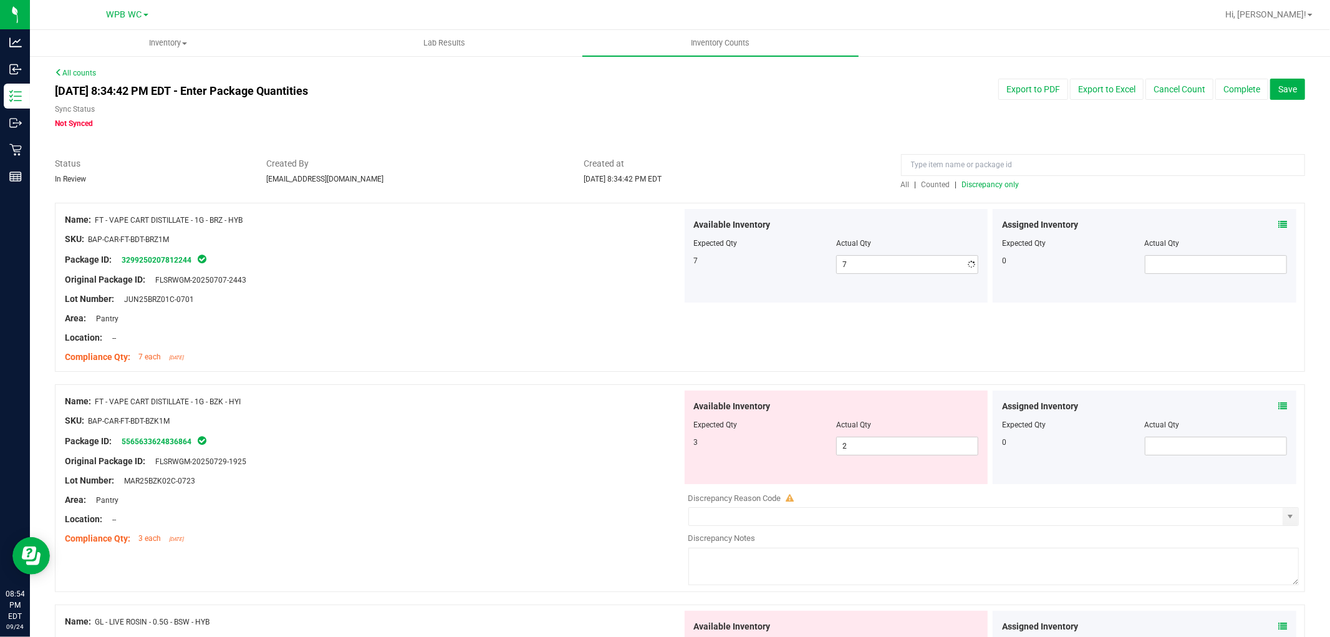
click at [344, 277] on div "Original Package ID: FLSRWGM-20250707-2443" at bounding box center [373, 279] width 617 height 13
click at [926, 444] on span "2 2" at bounding box center [907, 445] width 142 height 19
click at [926, 444] on input "2" at bounding box center [907, 445] width 141 height 17
type input "3"
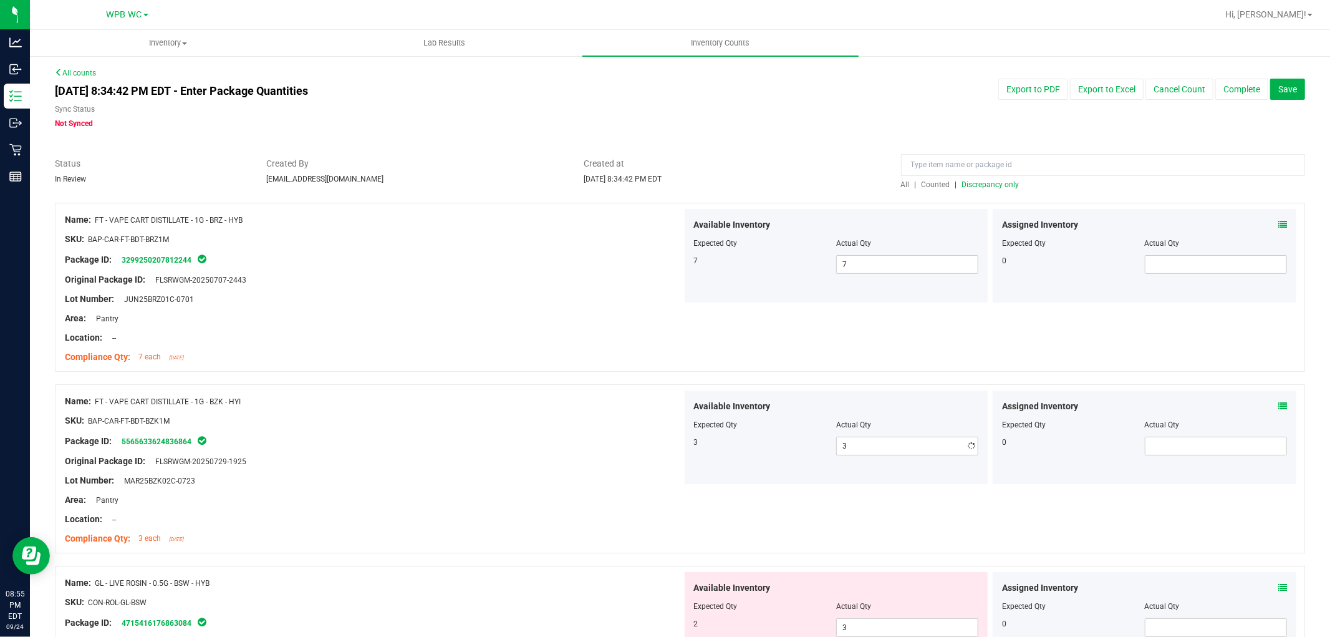
click at [525, 443] on div "Package ID: 5565633624836864" at bounding box center [373, 440] width 617 height 15
click at [986, 185] on span "Discrepancy only" at bounding box center [990, 184] width 57 height 9
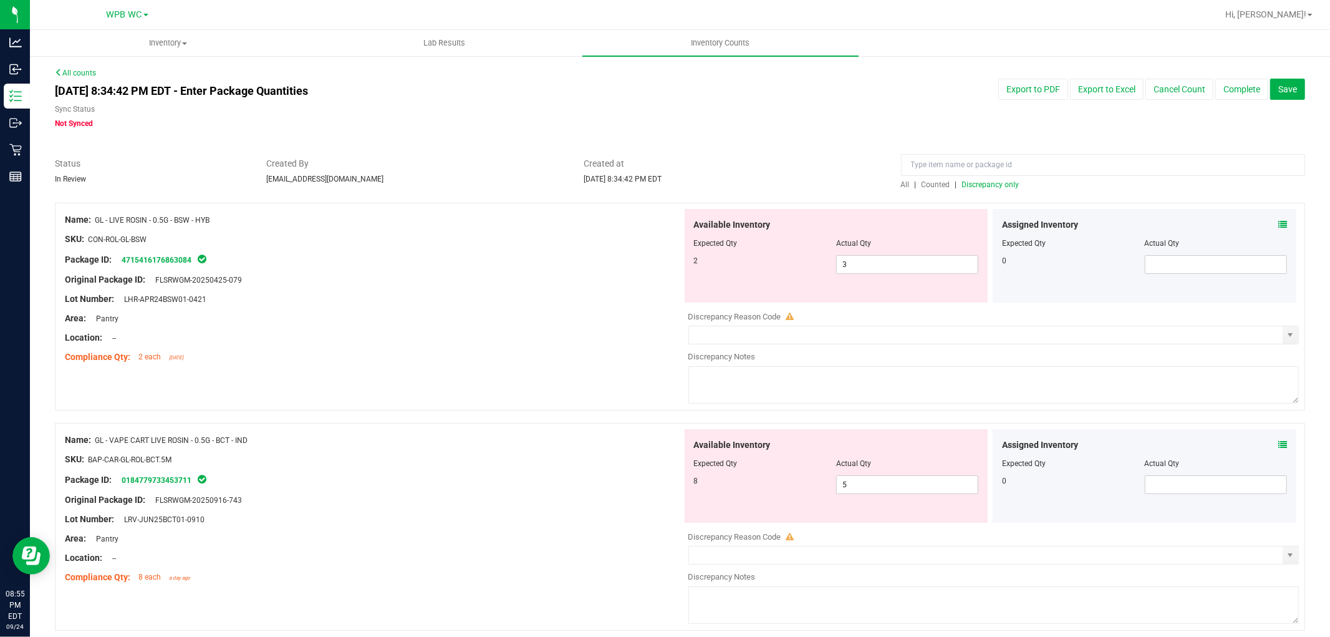
click at [437, 314] on div "Area: Pantry" at bounding box center [373, 318] width 617 height 13
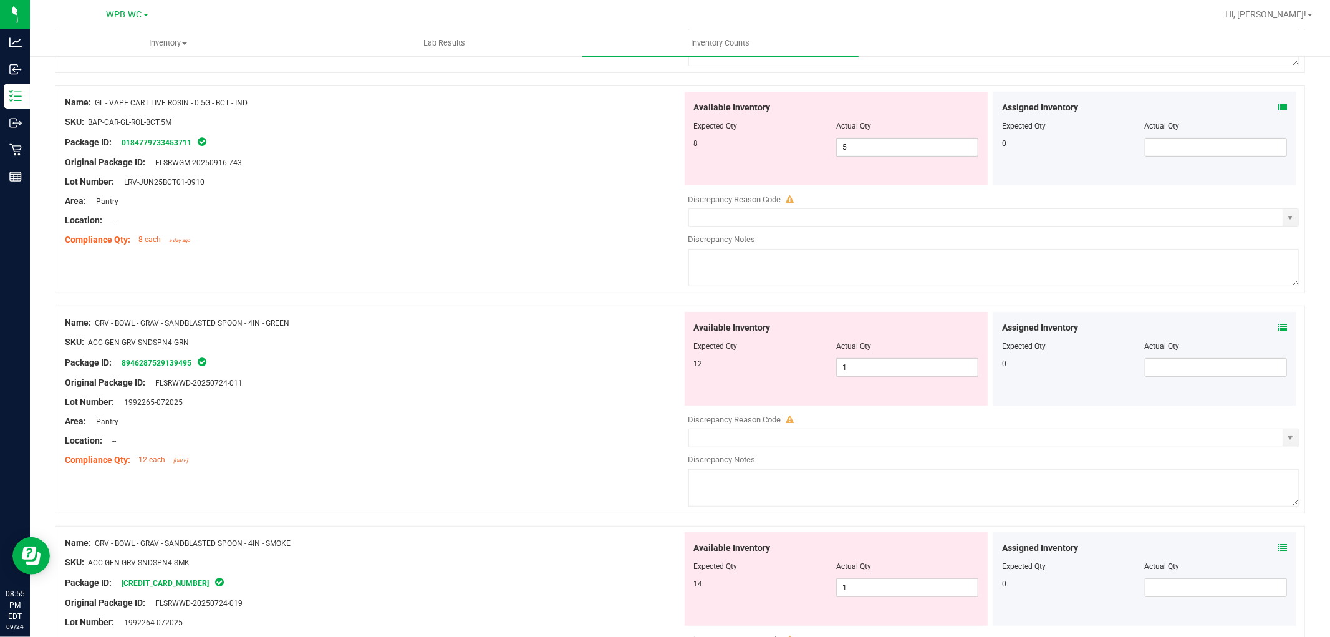
scroll to position [346, 0]
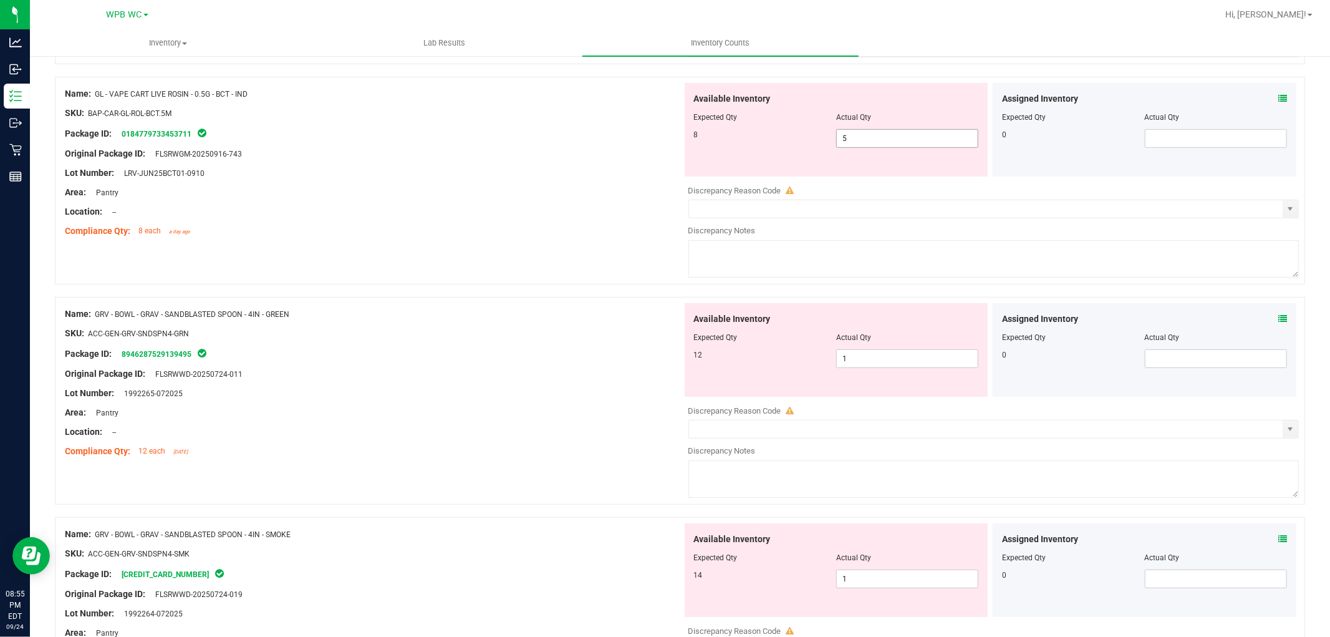
click at [869, 138] on span "5 5" at bounding box center [907, 138] width 142 height 19
click at [0, 0] on input "5" at bounding box center [0, 0] width 0 height 0
type input "8"
click at [541, 195] on div "Area: Pantry" at bounding box center [373, 192] width 617 height 13
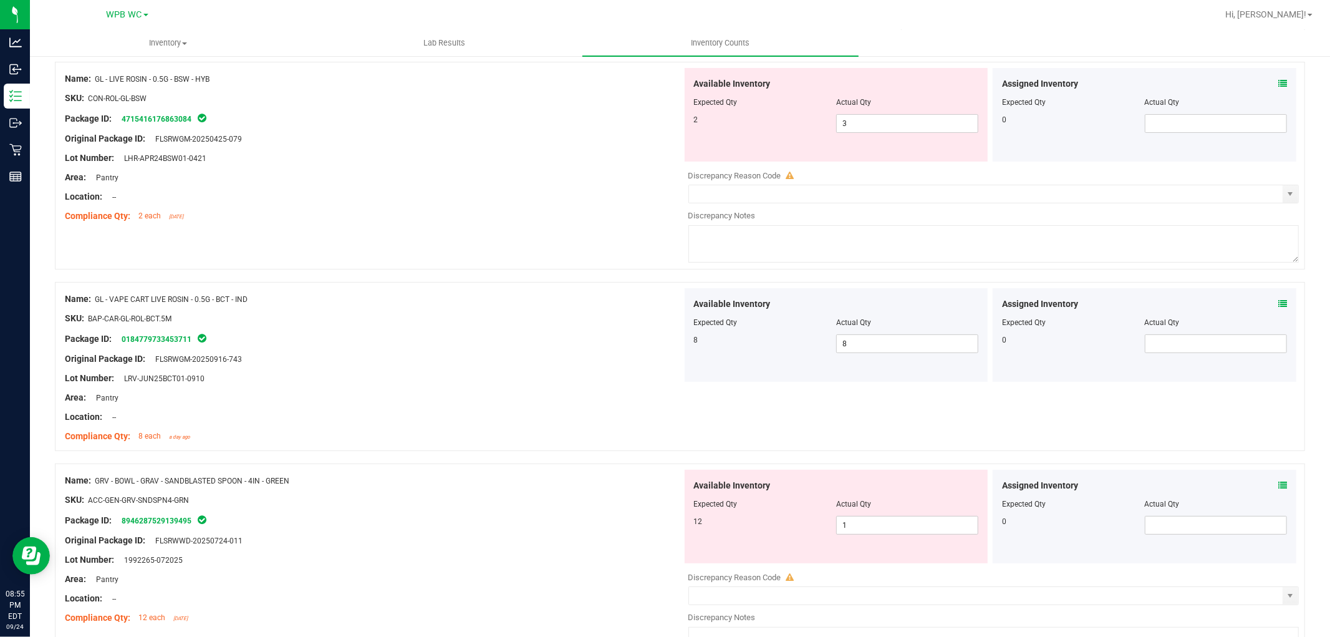
scroll to position [138, 0]
click at [920, 125] on span "3 3" at bounding box center [907, 126] width 142 height 19
click at [920, 125] on input "3" at bounding box center [907, 125] width 141 height 17
type input "2"
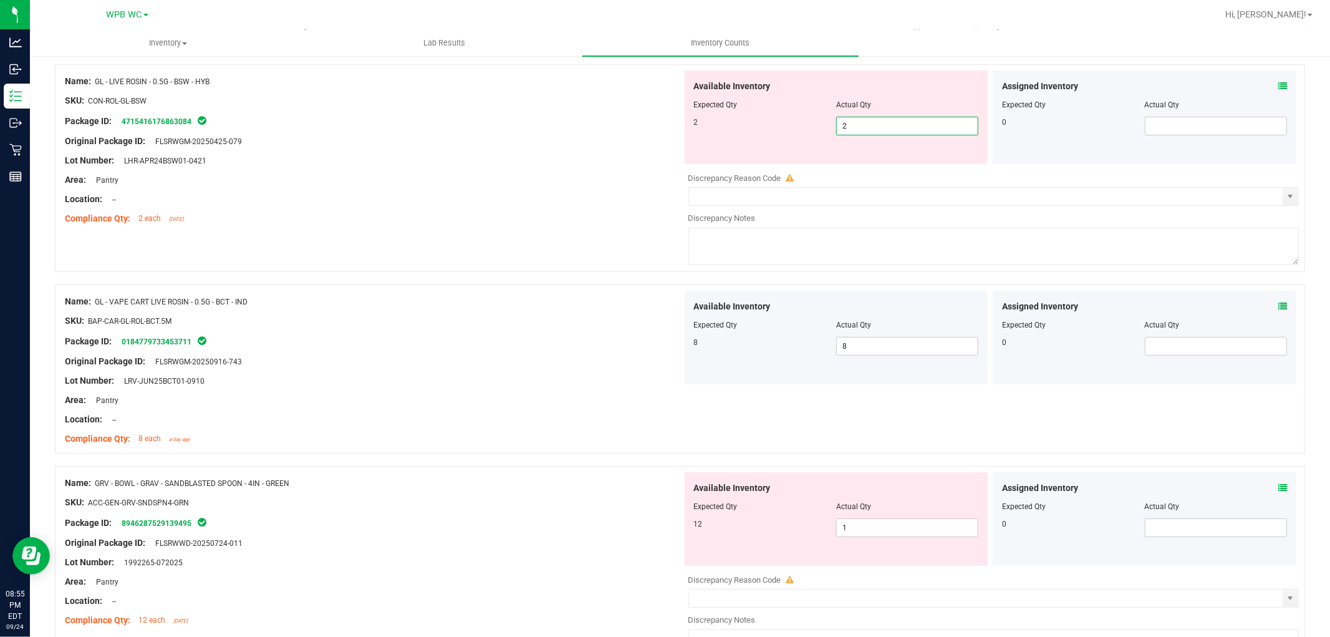
click at [503, 196] on div "Location: --" at bounding box center [373, 199] width 617 height 13
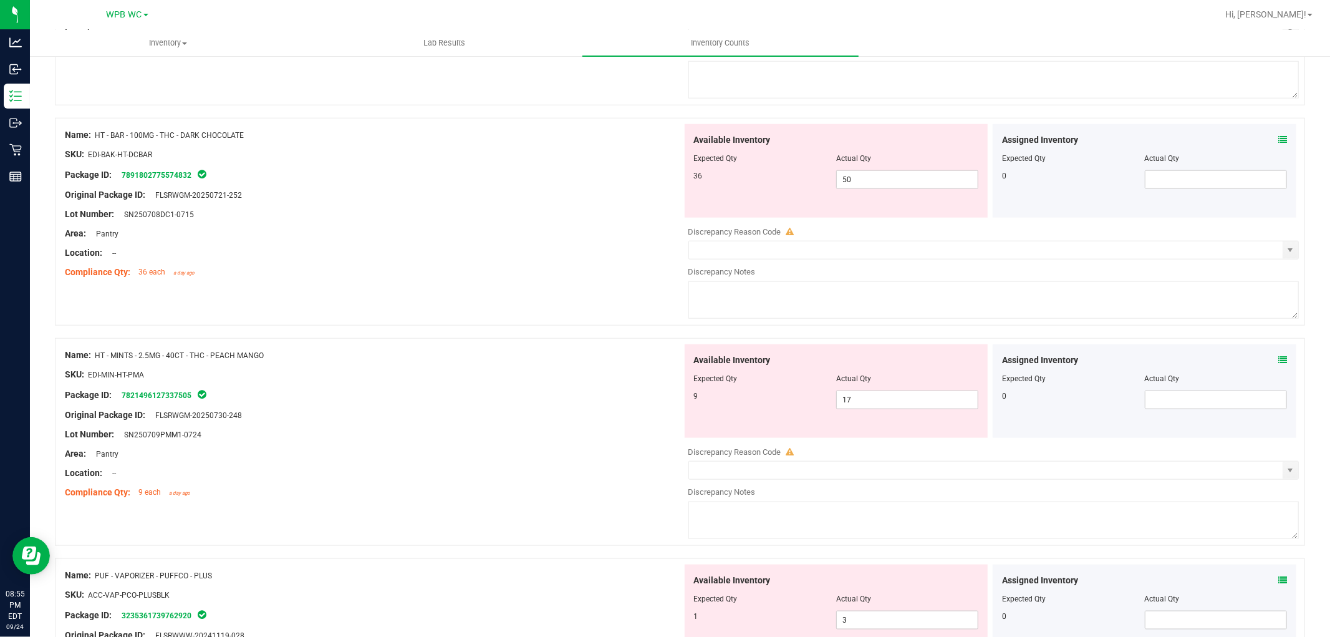
scroll to position [1177, 0]
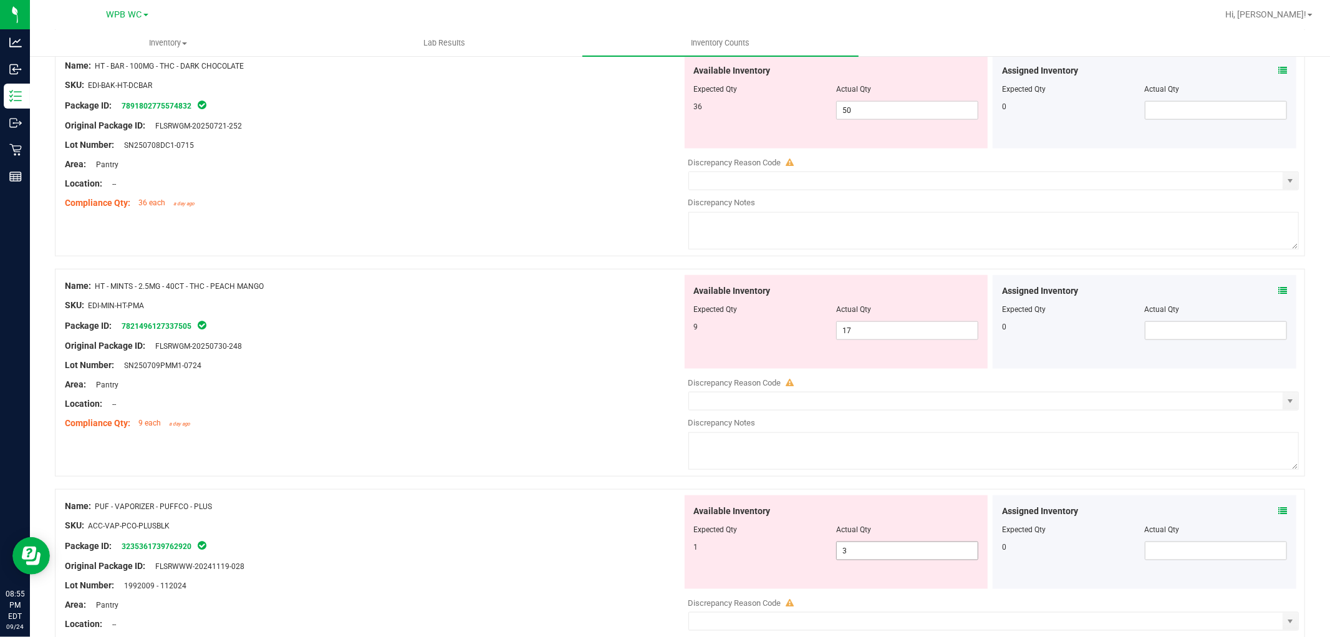
click at [914, 560] on span "3 3" at bounding box center [907, 550] width 142 height 19
click at [0, 0] on input "3" at bounding box center [0, 0] width 0 height 0
type input "1"
click at [543, 543] on div "Package ID: 3235361739762920" at bounding box center [373, 545] width 617 height 15
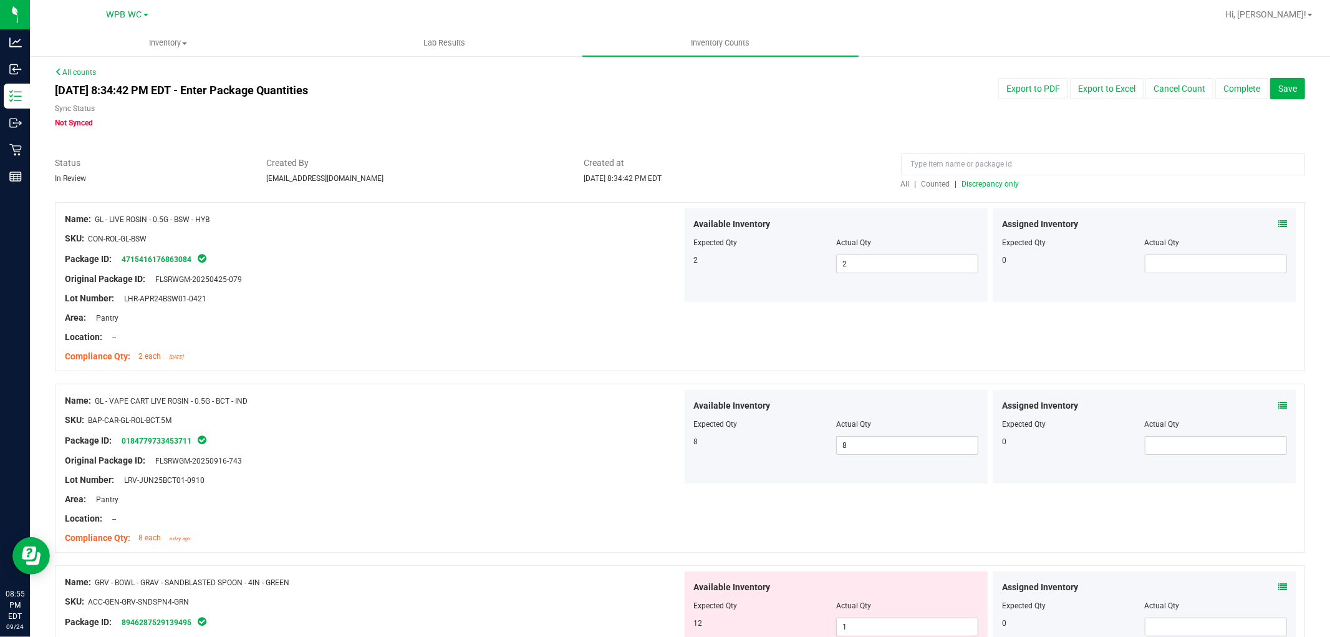
scroll to position [0, 0]
click at [985, 183] on span "Discrepancy only" at bounding box center [990, 184] width 57 height 9
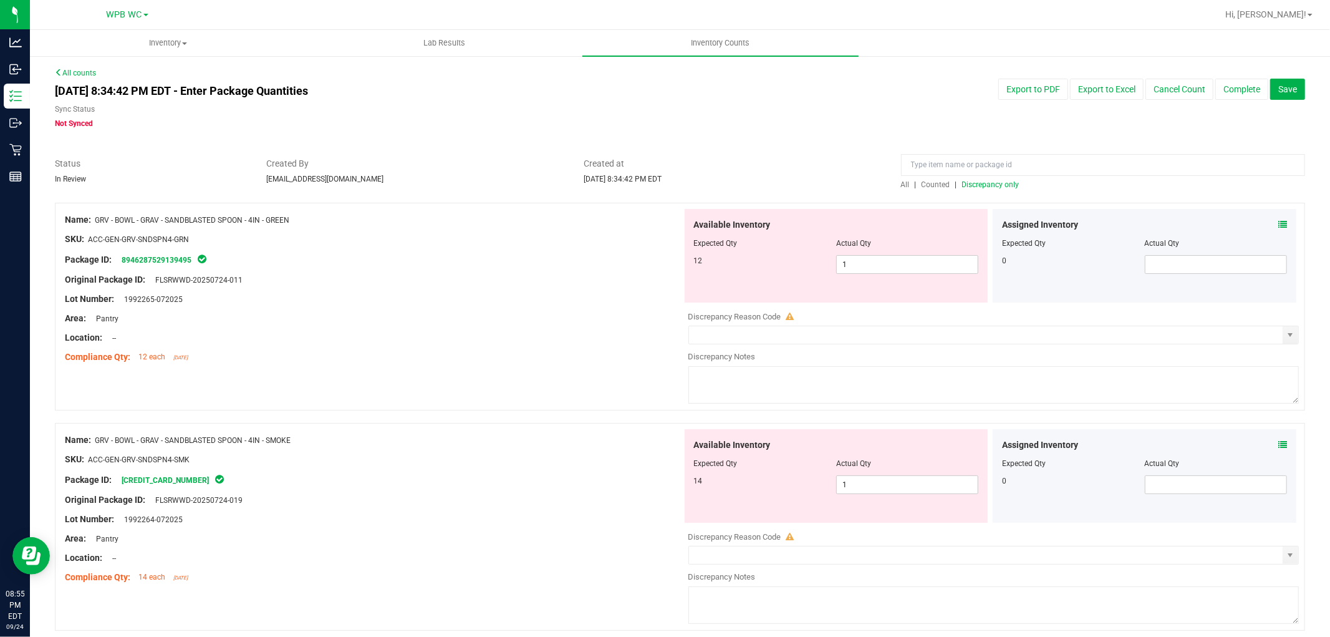
click at [613, 302] on div "Lot Number: 1992265-072025" at bounding box center [373, 298] width 617 height 13
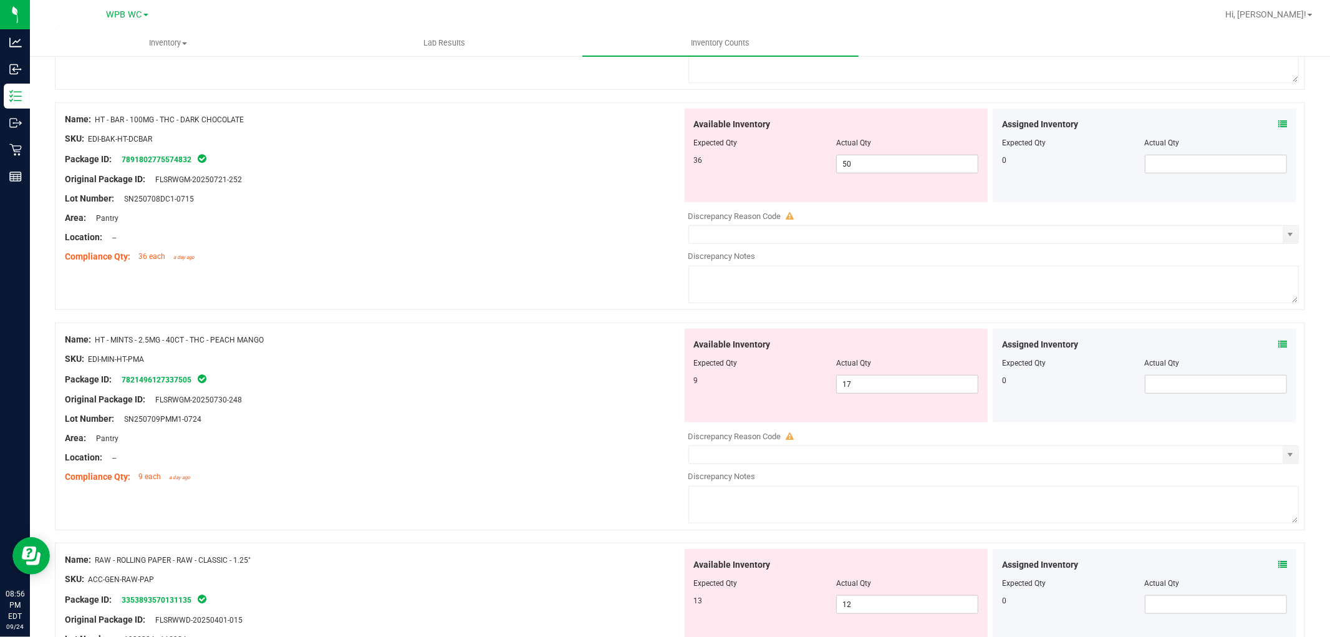
scroll to position [762, 0]
click at [456, 223] on div "Area: Pantry" at bounding box center [373, 216] width 617 height 13
click at [883, 166] on span "50 50" at bounding box center [907, 162] width 142 height 19
click at [0, 0] on input "50" at bounding box center [0, 0] width 0 height 0
click at [883, 166] on input "236" at bounding box center [907, 162] width 141 height 17
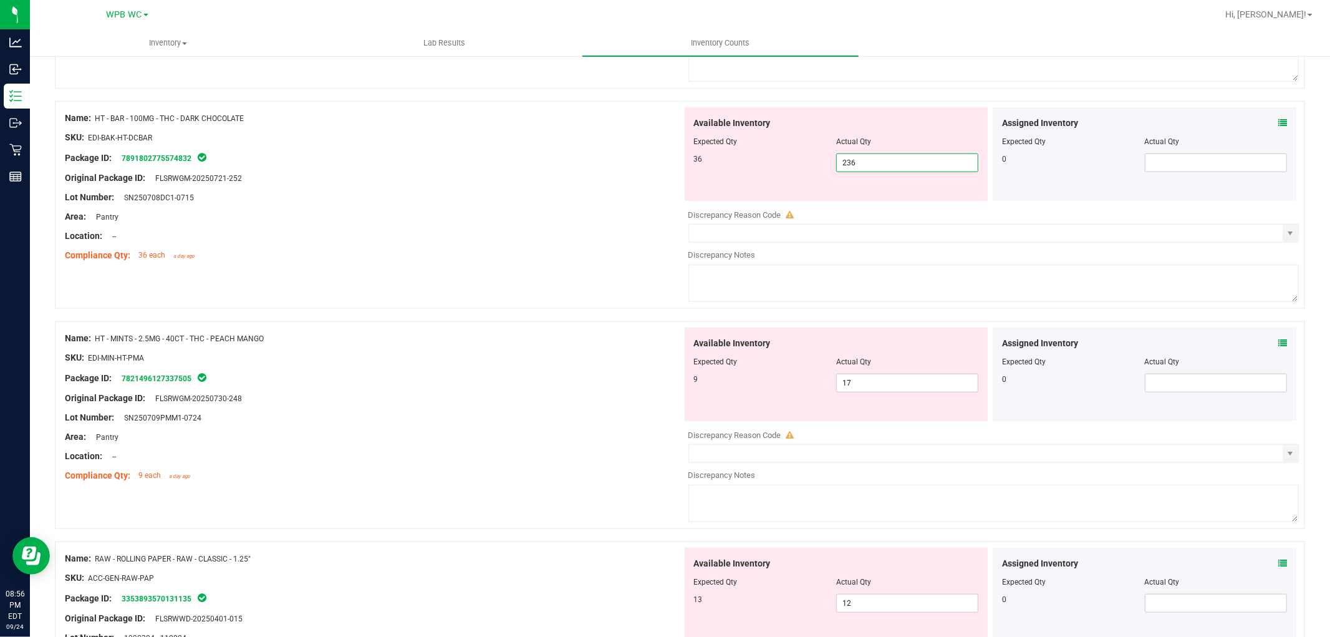
click at [886, 166] on input "236" at bounding box center [907, 162] width 141 height 17
click at [928, 171] on input "236" at bounding box center [907, 162] width 141 height 17
type input "36"
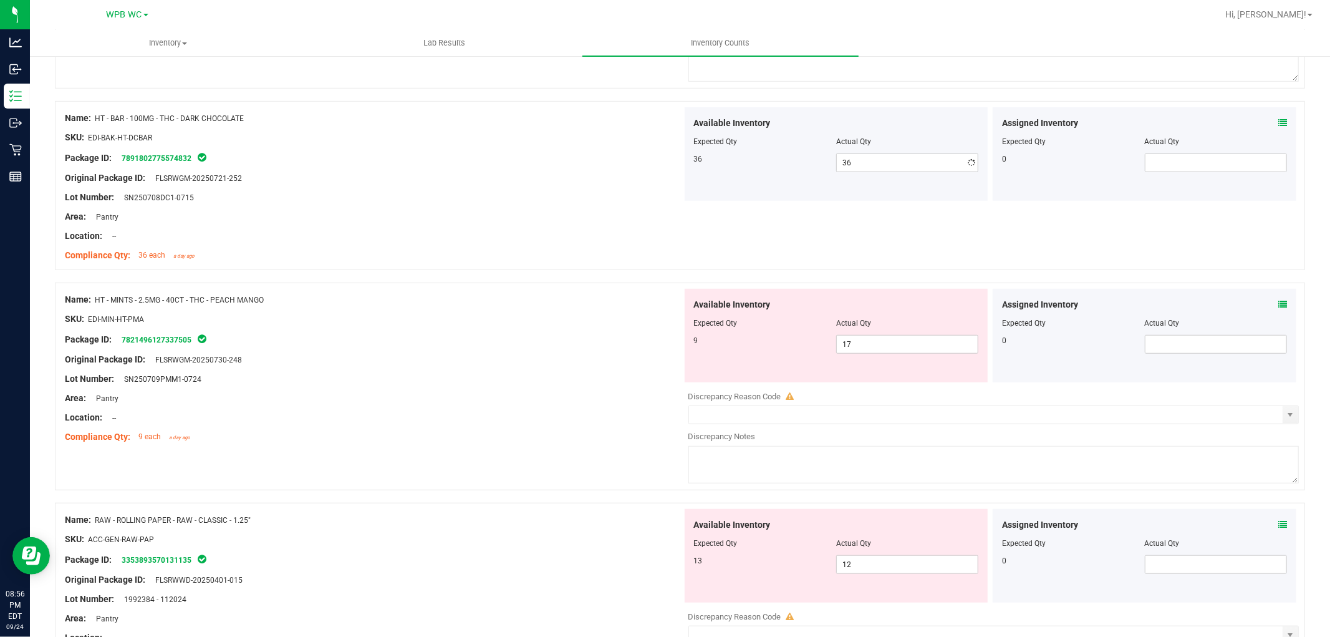
click at [505, 135] on div "SKU: EDI-BAK-HT-DCBAR" at bounding box center [373, 137] width 617 height 13
click at [885, 352] on span "17 17" at bounding box center [907, 344] width 142 height 19
click at [885, 352] on input "17" at bounding box center [907, 343] width 141 height 17
type input "9"
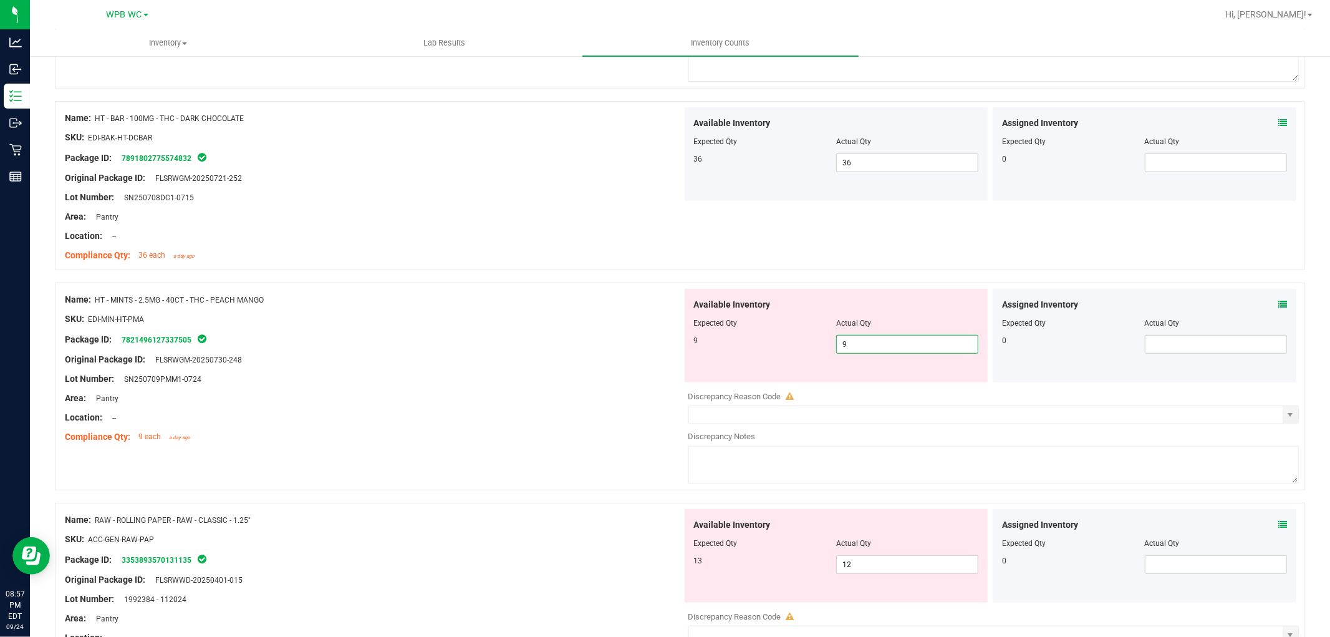
click at [580, 369] on div at bounding box center [373, 369] width 617 height 6
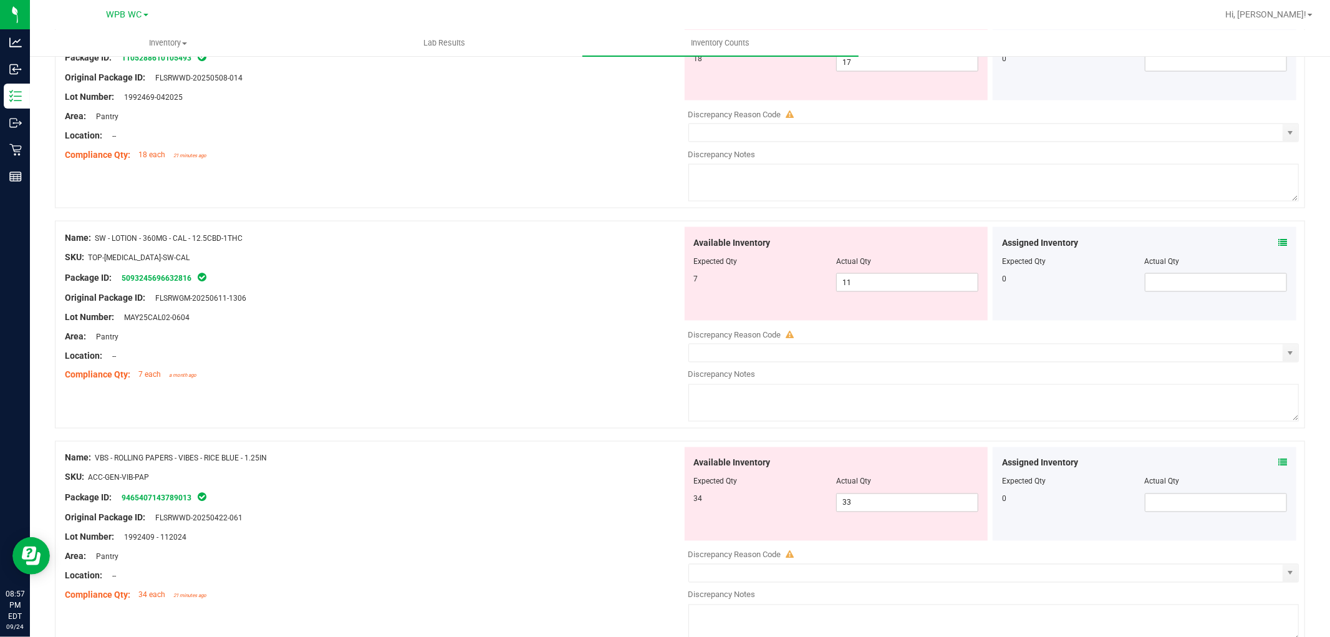
scroll to position [1599, 0]
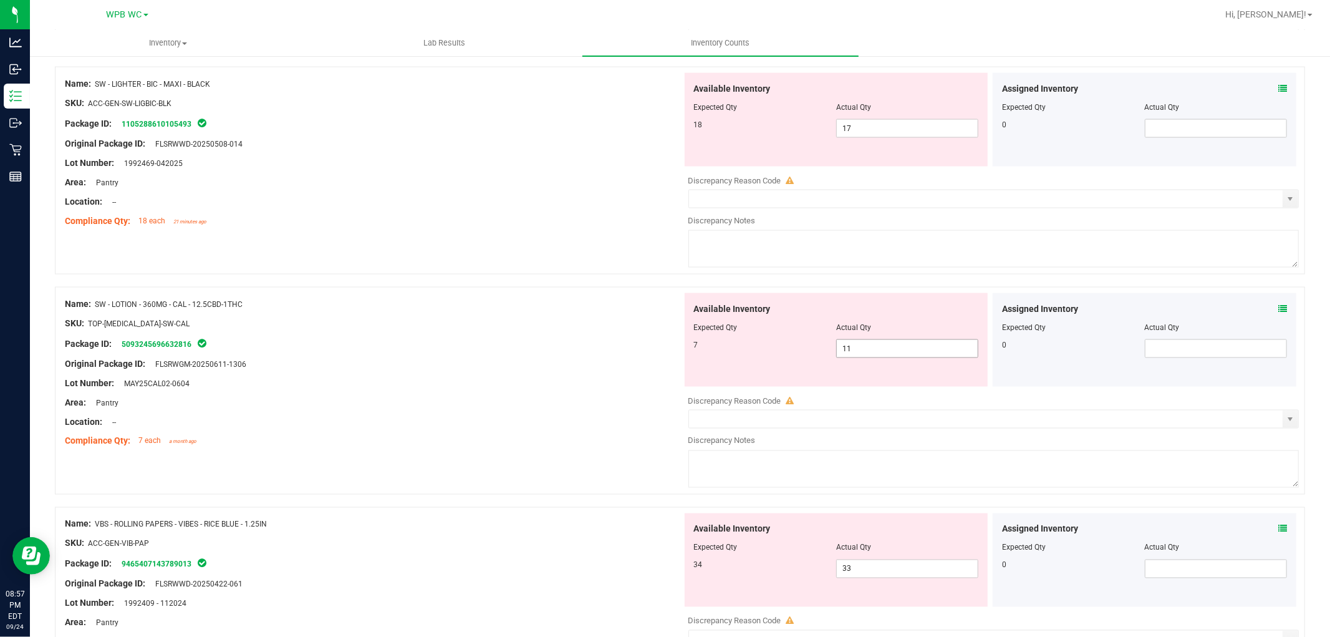
click at [865, 351] on span "11 11" at bounding box center [907, 348] width 142 height 19
click at [865, 351] on input "11" at bounding box center [907, 348] width 141 height 17
type input "7"
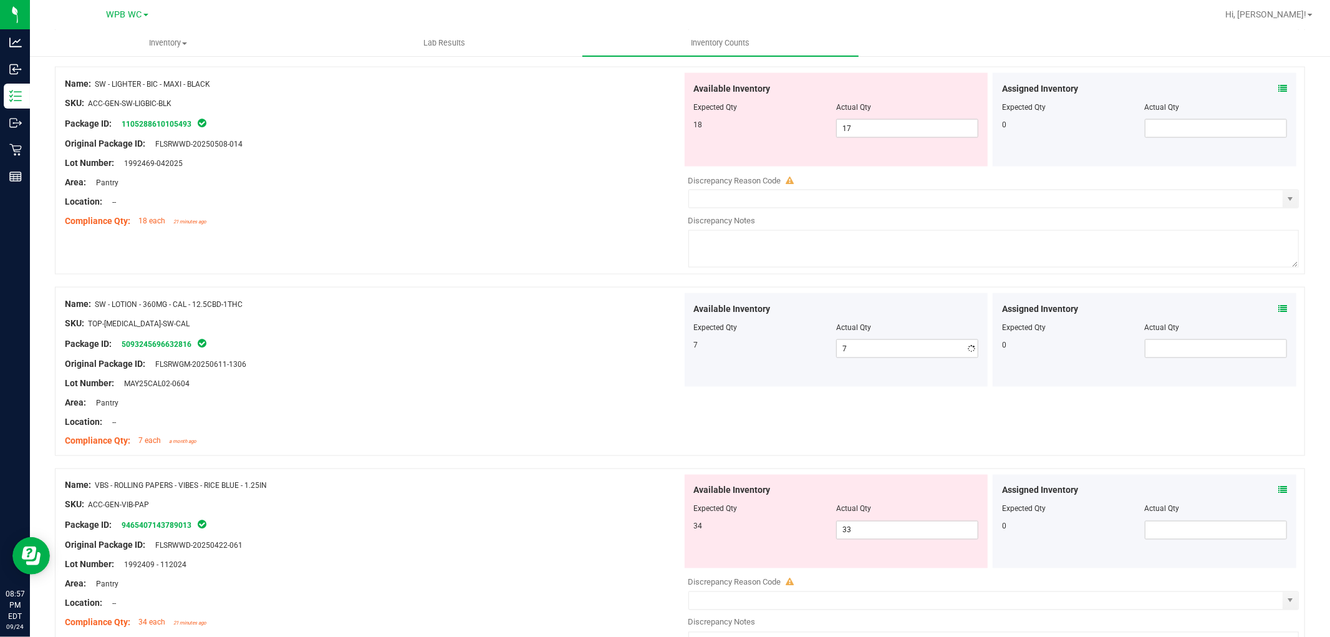
click at [435, 362] on div "Original Package ID: FLSRWGM-20250611-1306" at bounding box center [373, 363] width 617 height 13
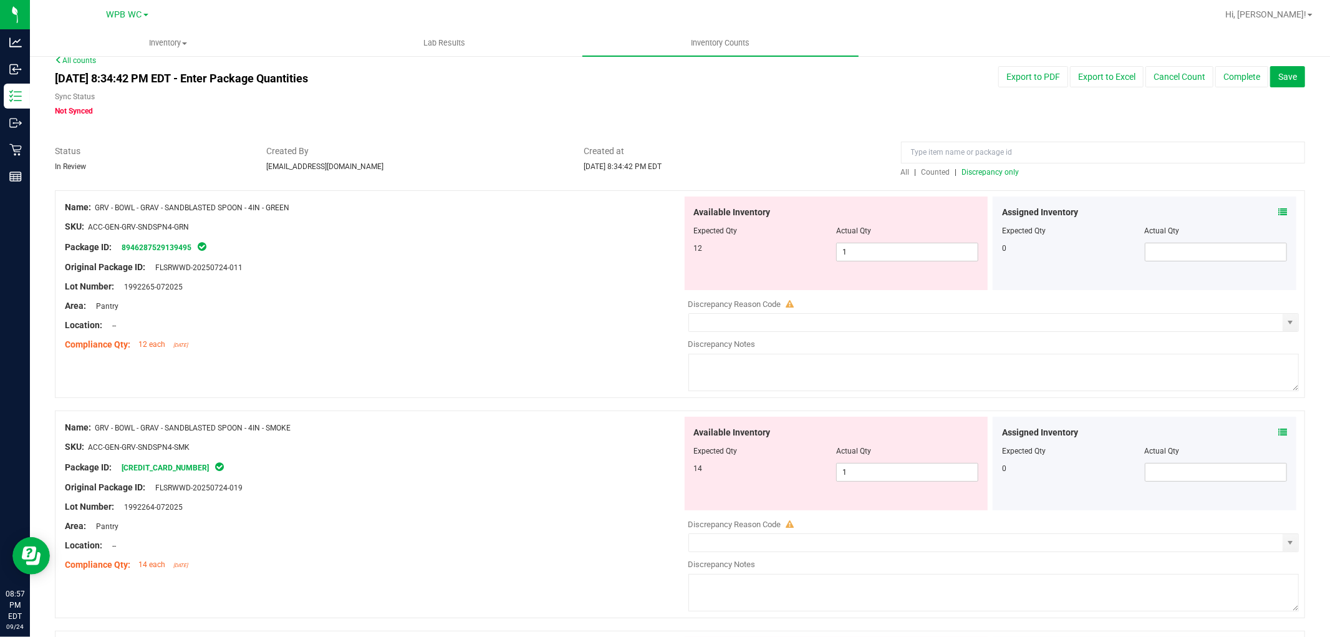
scroll to position [0, 0]
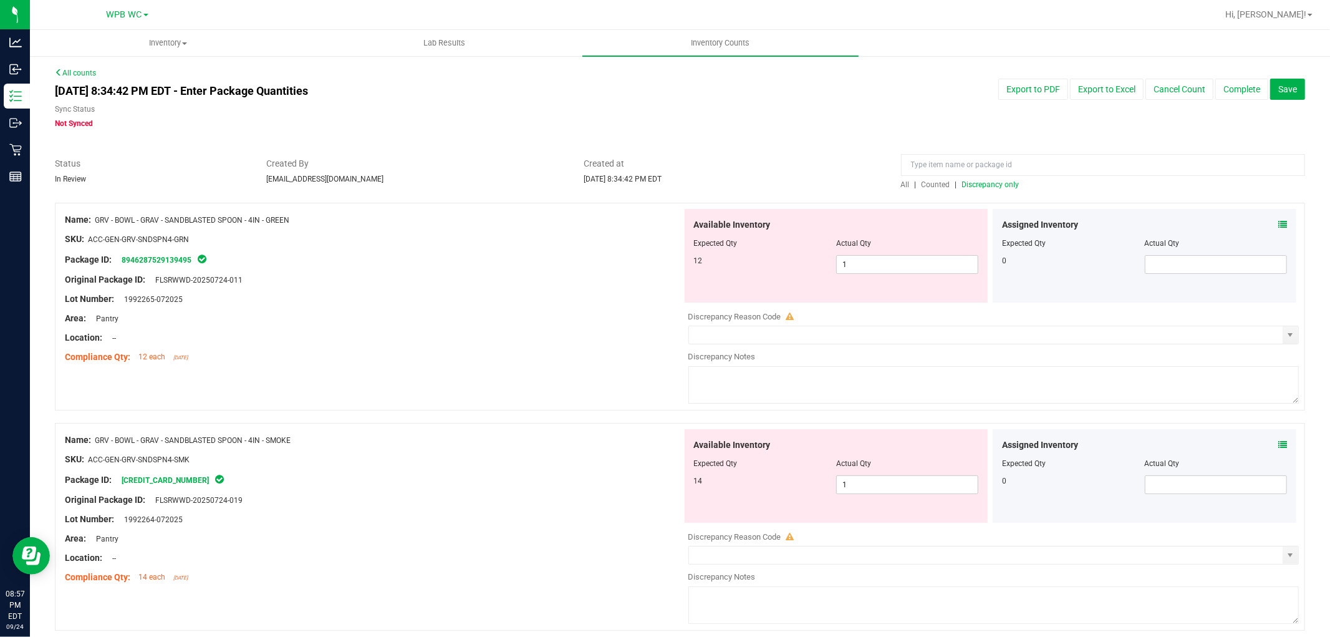
click at [989, 183] on span "Discrepancy only" at bounding box center [990, 184] width 57 height 9
click at [460, 325] on div at bounding box center [373, 328] width 617 height 6
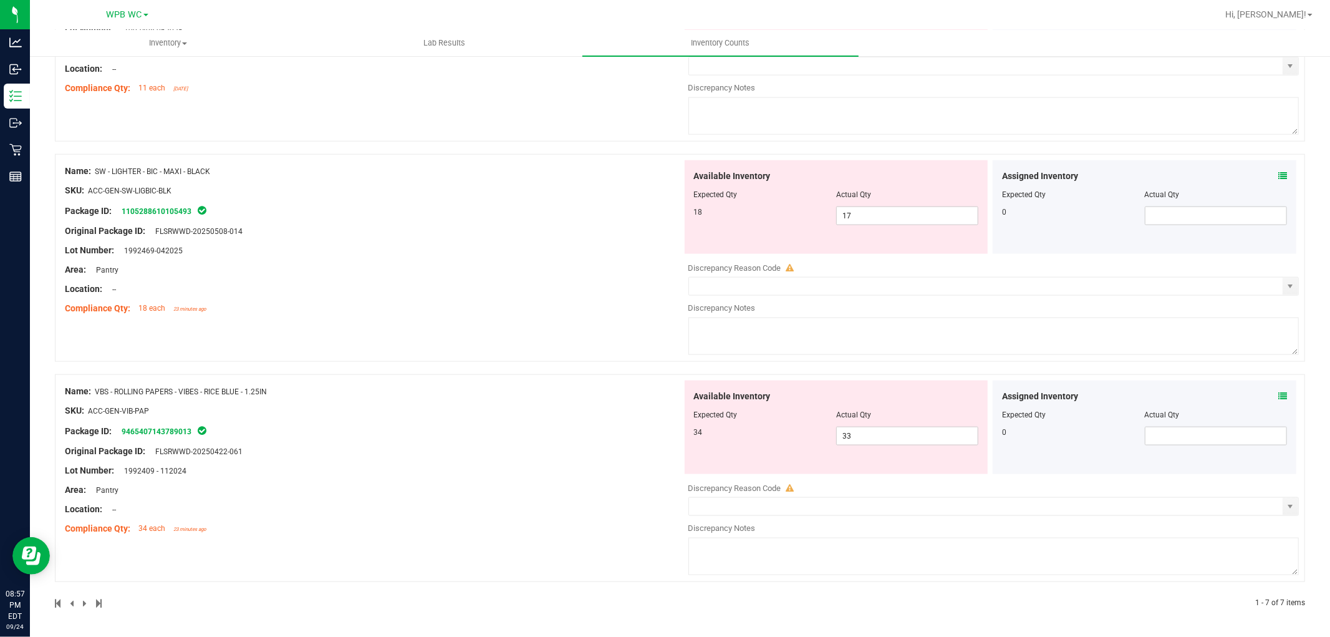
scroll to position [1154, 0]
click at [559, 276] on div at bounding box center [373, 279] width 617 height 6
click at [581, 252] on div "Lot Number: 1992469-042025" at bounding box center [373, 250] width 617 height 13
click at [909, 216] on span "17 17" at bounding box center [907, 215] width 142 height 19
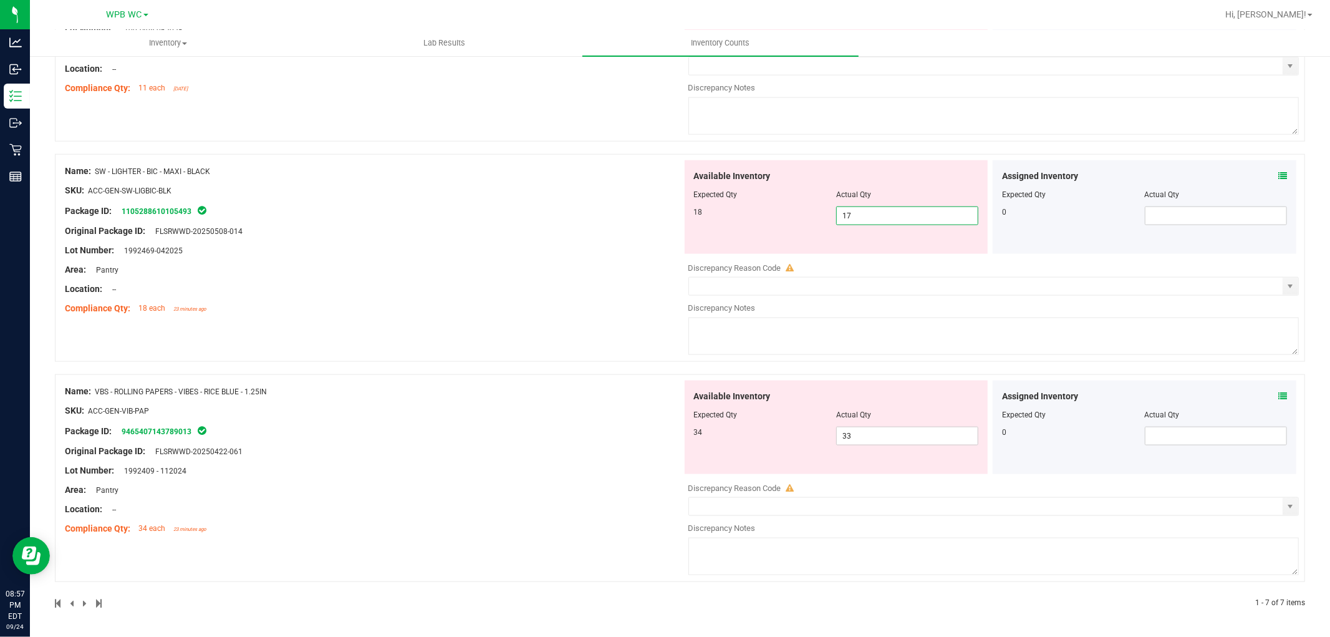
click at [909, 216] on input "17" at bounding box center [907, 215] width 141 height 17
type input "18"
click at [454, 221] on div "Name: SW - LIGHTER - BIC - MAXI - BLACK SKU: ACC-GEN-SW-LIGBIC-BLK Package ID: …" at bounding box center [373, 239] width 617 height 159
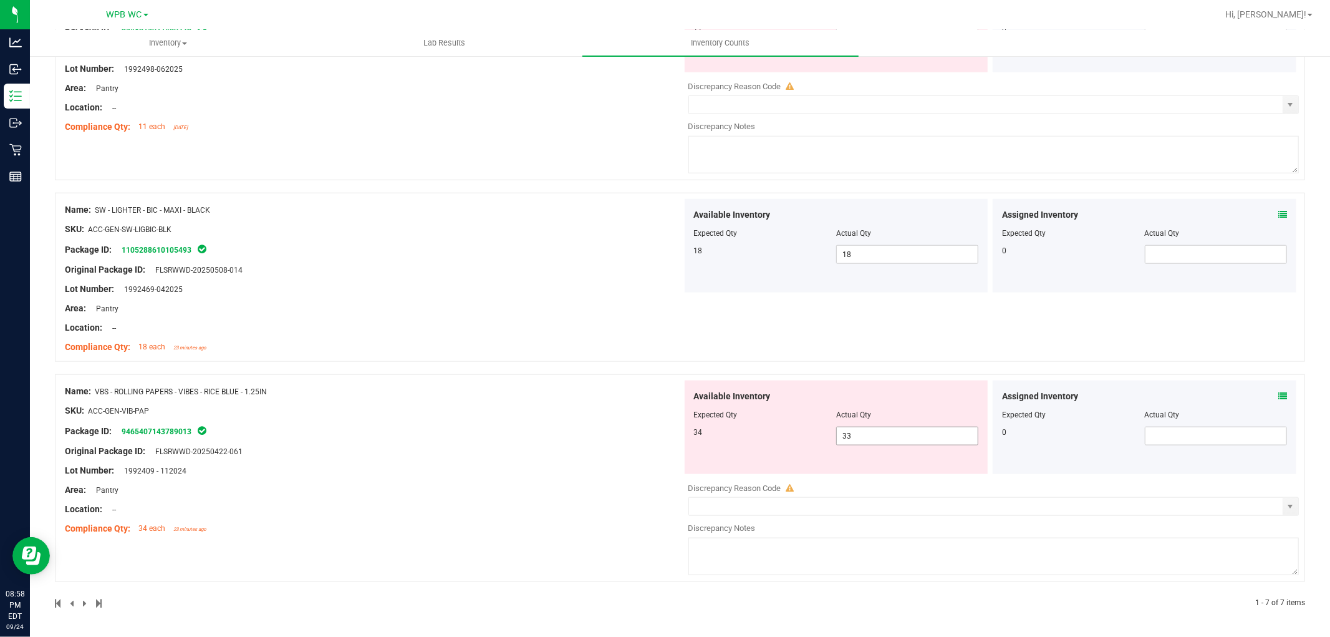
click at [904, 440] on span "33 33" at bounding box center [907, 436] width 142 height 19
click at [904, 440] on input "33" at bounding box center [907, 435] width 141 height 17
type input "34"
click at [587, 413] on div "Name: VBS - ROLLING PAPERS - VIBES - RICE BLUE - 1.25IN SKU: ACC-GEN-VIB-PAP Pa…" at bounding box center [680, 478] width 1250 height 208
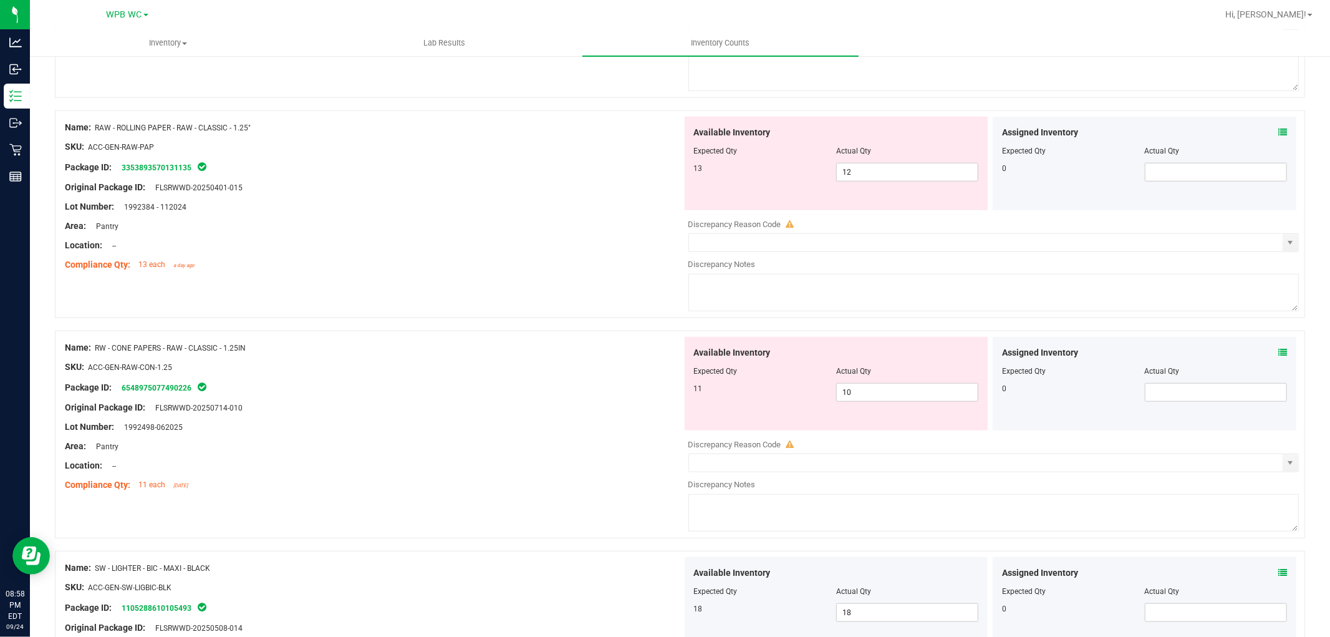
scroll to position [728, 0]
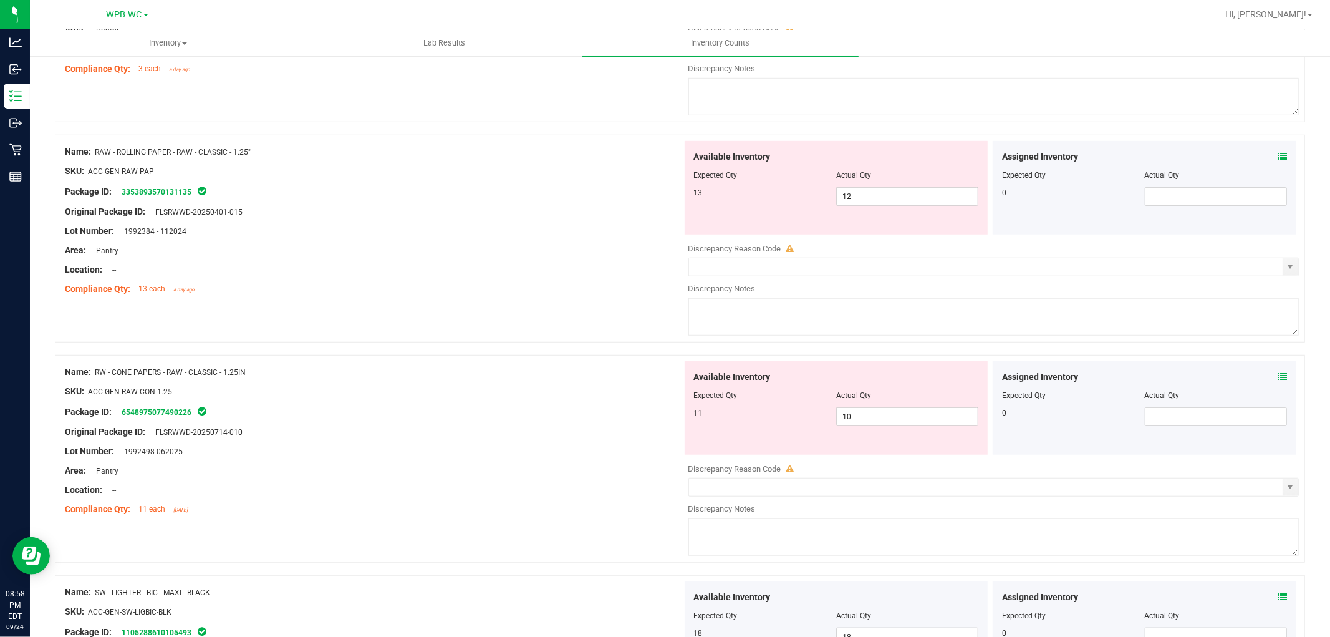
click at [569, 432] on div "Original Package ID: FLSRWWD-20250714-010" at bounding box center [373, 431] width 617 height 13
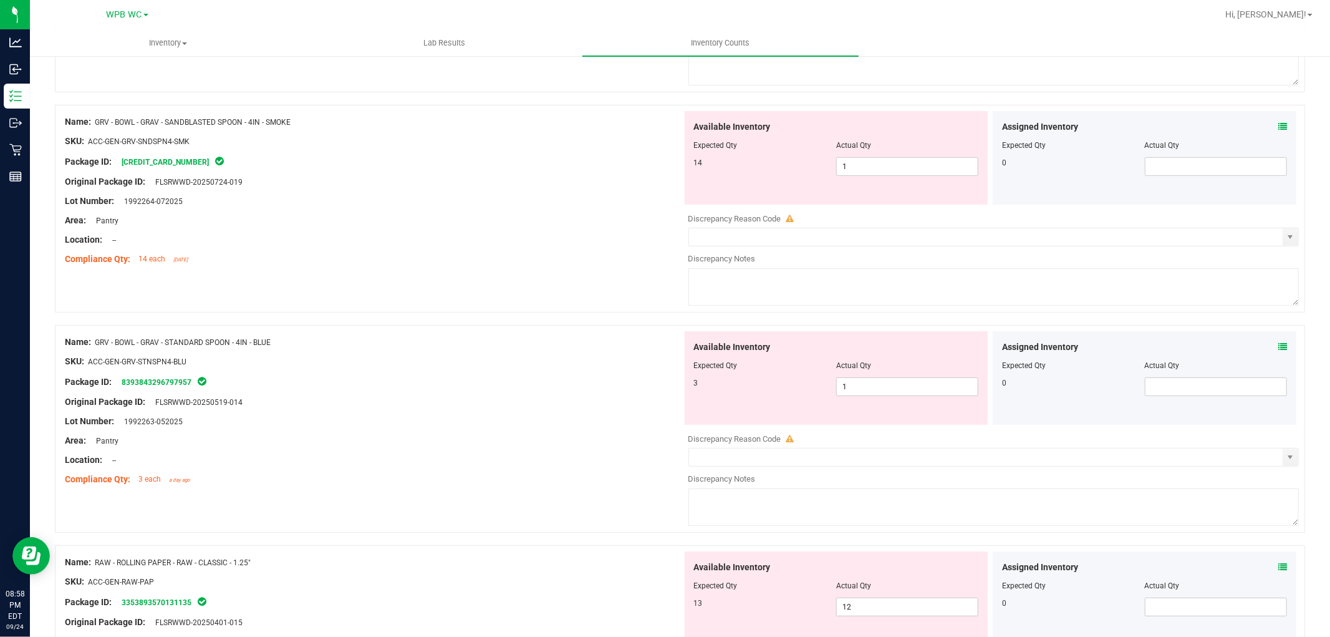
scroll to position [313, 0]
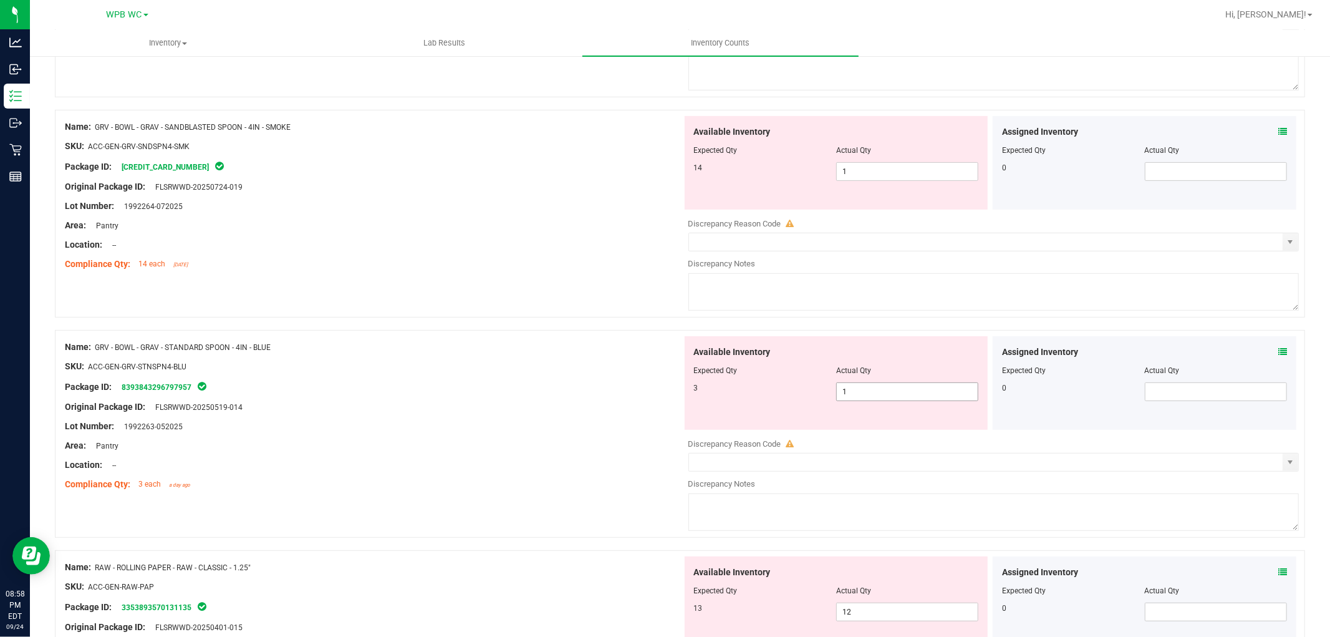
click at [861, 400] on span "1 1" at bounding box center [907, 391] width 142 height 19
click at [861, 400] on input "1" at bounding box center [907, 391] width 141 height 17
type input "3"
click at [331, 407] on div "Original Package ID: FLSRWWD-20250519-014" at bounding box center [373, 406] width 617 height 13
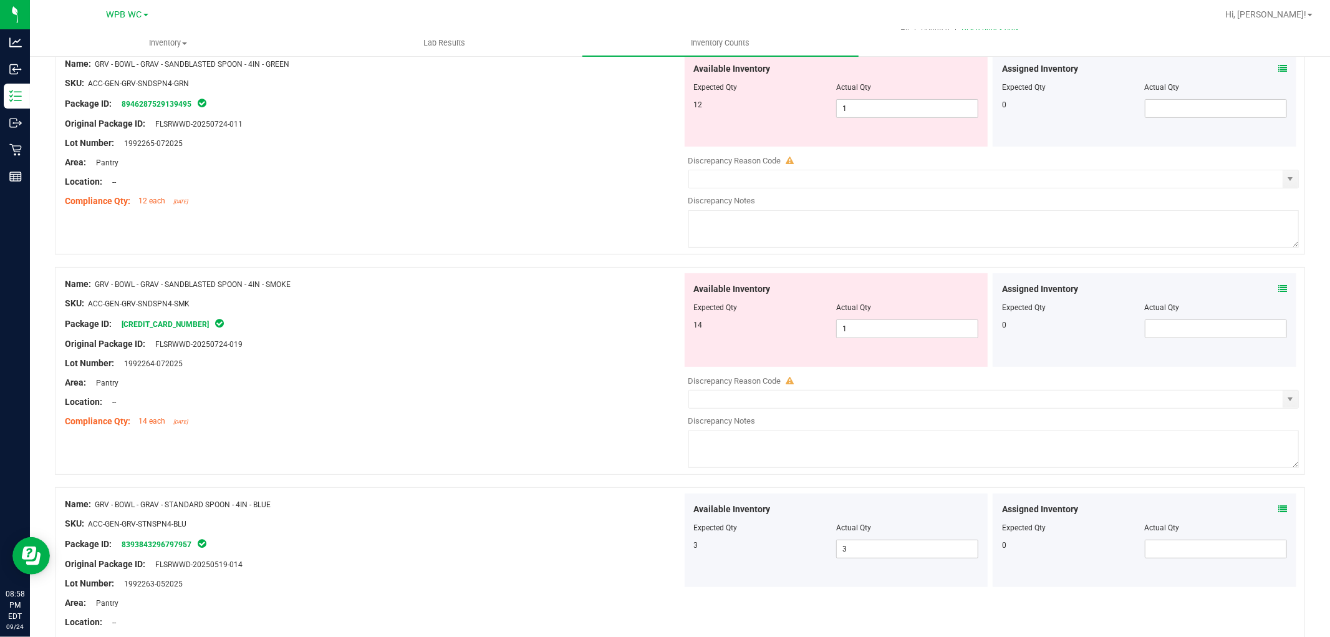
scroll to position [0, 0]
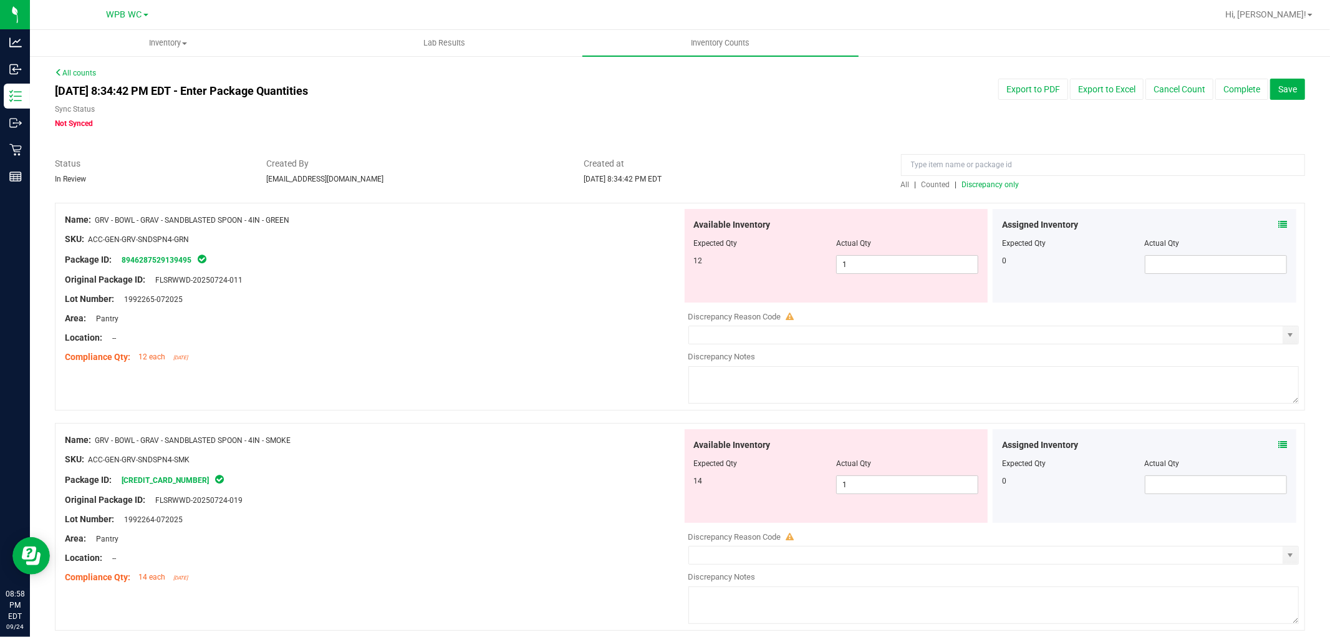
click at [998, 185] on span "Discrepancy only" at bounding box center [990, 184] width 57 height 9
click at [524, 288] on div at bounding box center [373, 289] width 617 height 6
click at [421, 298] on div "Lot Number: 1992265-072025" at bounding box center [373, 298] width 617 height 13
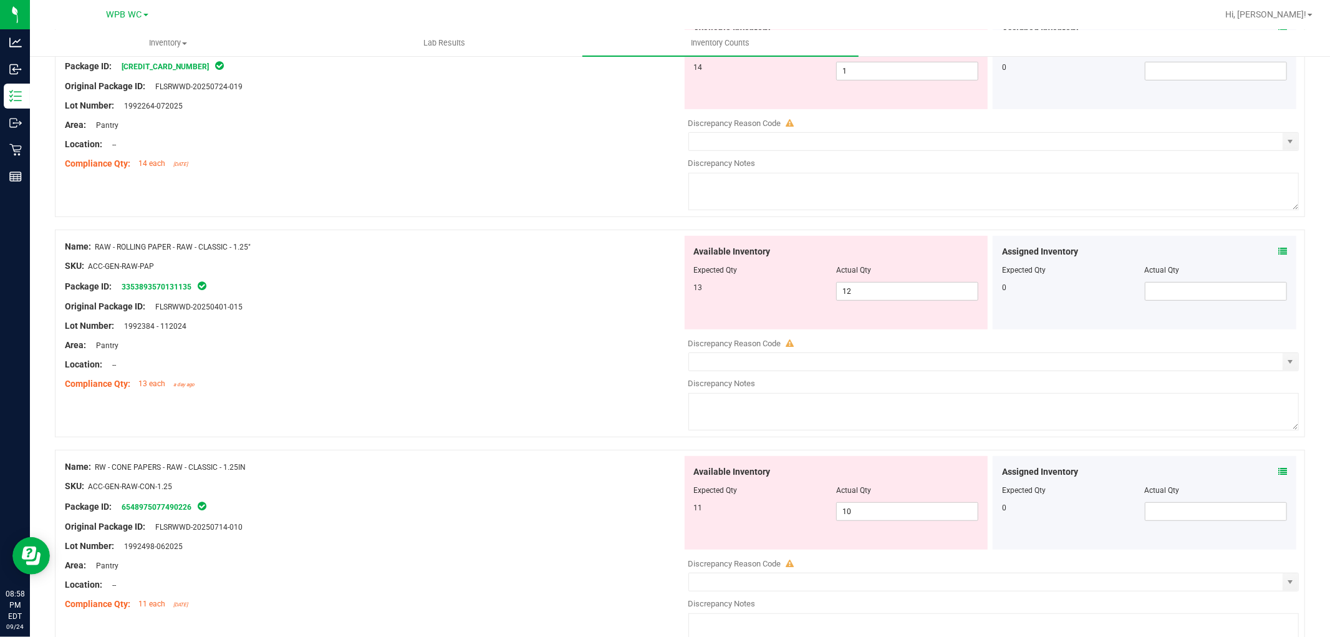
scroll to position [491, 0]
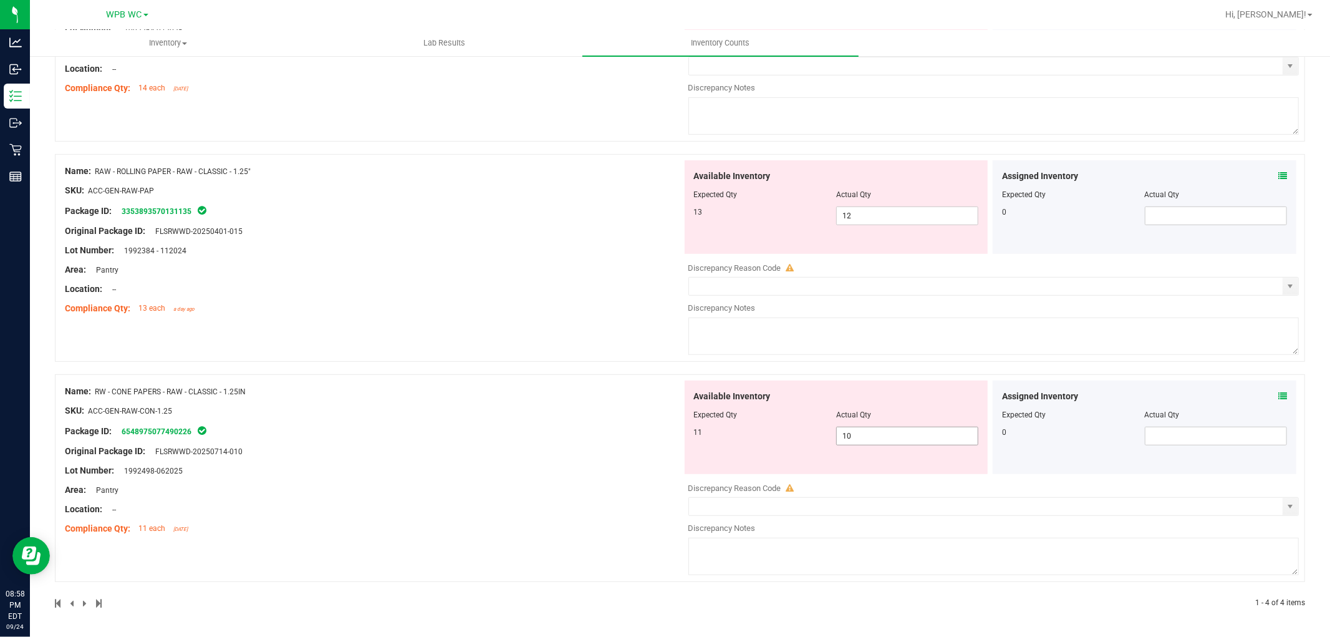
click at [930, 433] on span "10 10" at bounding box center [907, 436] width 142 height 19
click at [930, 433] on input "10" at bounding box center [907, 435] width 141 height 17
click at [915, 224] on div "Available Inventory Expected Qty Actual Qty 13 12 12" at bounding box center [837, 207] width 304 height 94
click at [927, 214] on span "12 12" at bounding box center [907, 215] width 142 height 19
click at [927, 214] on input "12" at bounding box center [907, 215] width 141 height 17
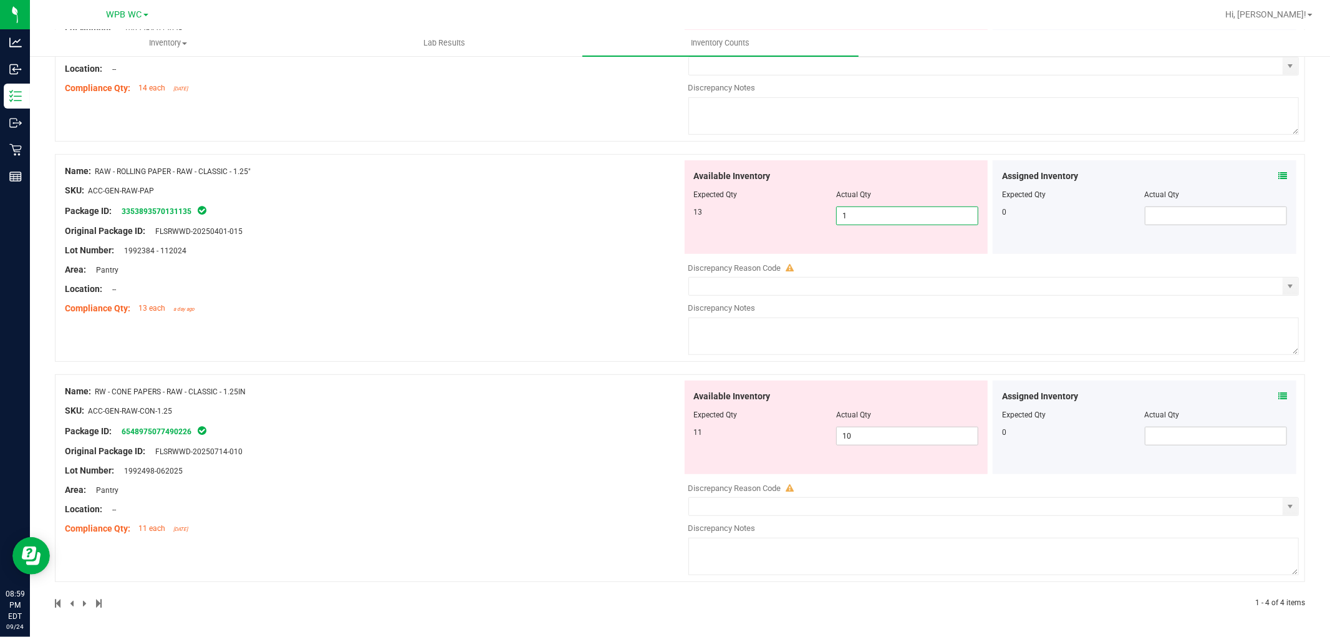
type input "13"
click at [580, 208] on div "Name: RAW - ROLLING PAPER - RAW - CLASSIC - 1.25" SKU: ACC-GEN-RAW-PAP Package …" at bounding box center [373, 239] width 617 height 159
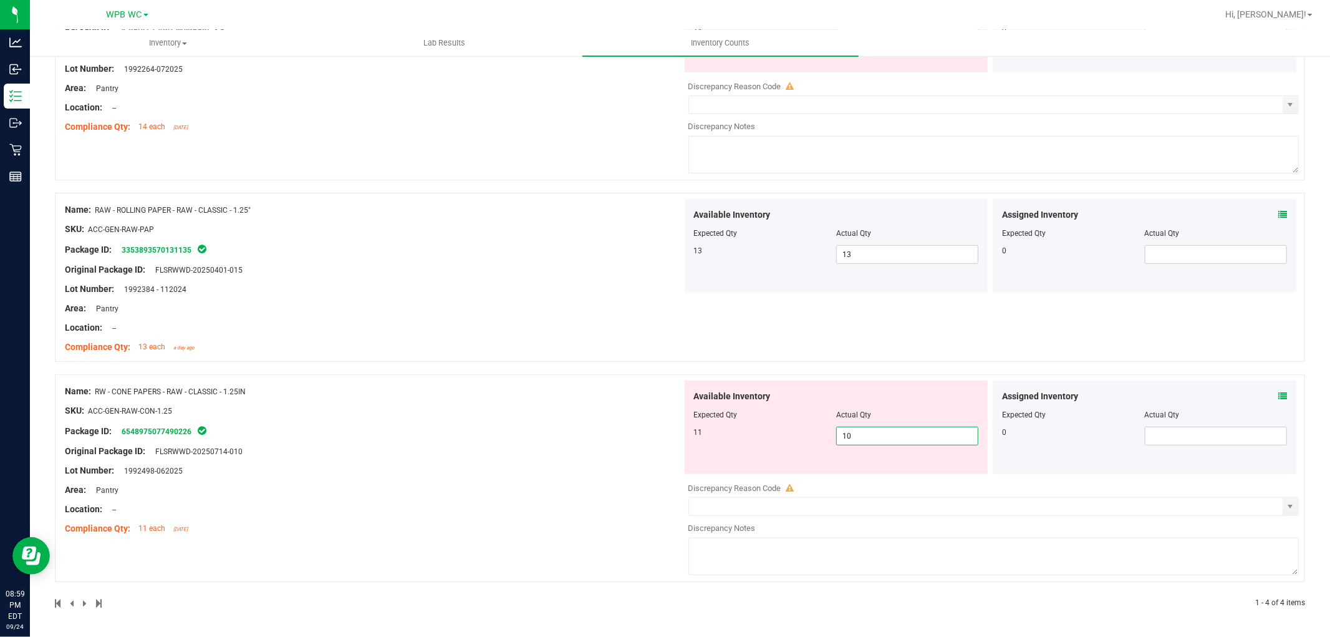
click at [895, 435] on span "10 10" at bounding box center [907, 436] width 142 height 19
click at [895, 435] on input "10" at bounding box center [907, 435] width 141 height 17
type input "11"
click at [519, 408] on div "Name: GRV - BOWL - GRAV - SANDBLASTED SPOON - 4IN - GREEN SKU: ACC-GEN-GRV-SNDS…" at bounding box center [680, 180] width 1250 height 856
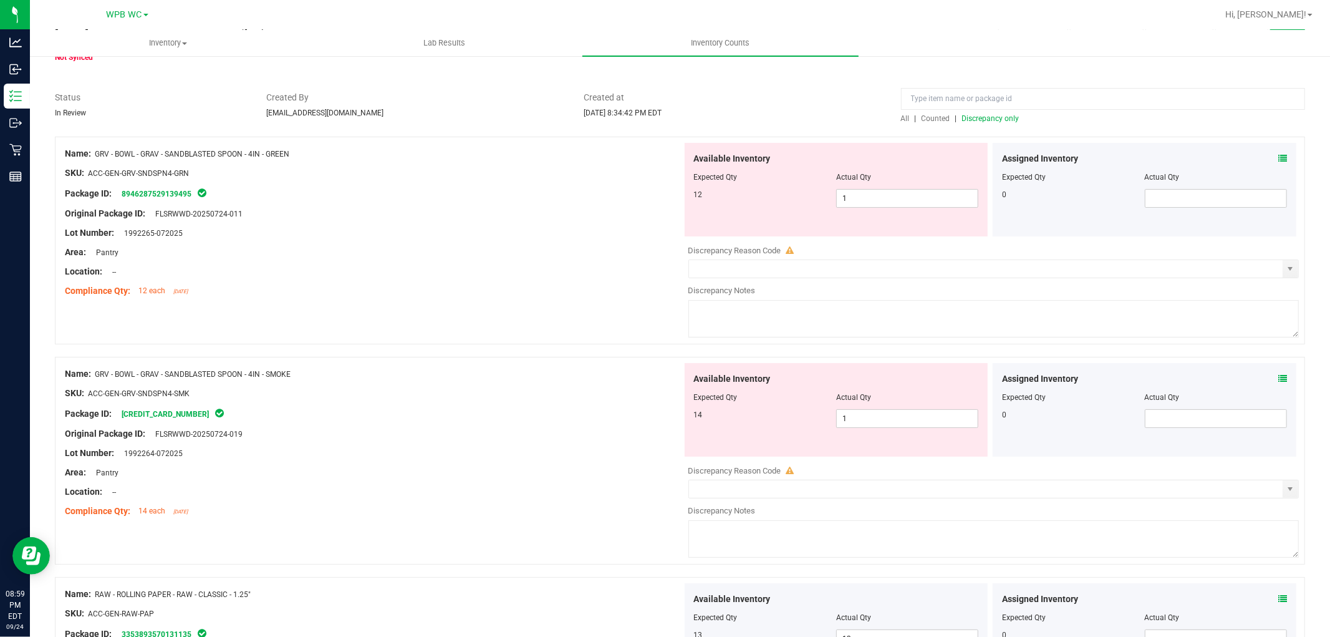
scroll to position [0, 0]
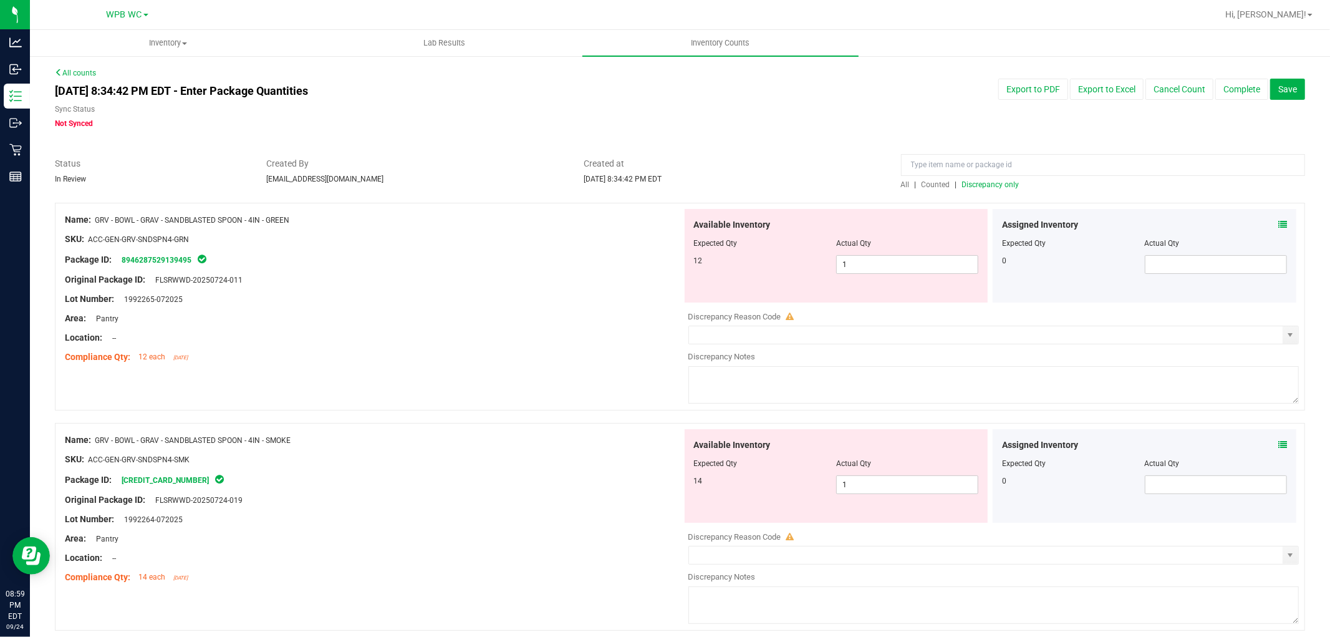
click at [424, 273] on div "Original Package ID: FLSRWWD-20250724-011" at bounding box center [373, 279] width 617 height 13
click at [881, 272] on span "1 1" at bounding box center [907, 264] width 142 height 19
click at [881, 272] on input "1" at bounding box center [907, 264] width 141 height 17
click at [566, 496] on div "Original Package ID: FLSRWWD-20250724-019" at bounding box center [373, 499] width 617 height 13
click at [901, 489] on span "1 1" at bounding box center [907, 484] width 142 height 19
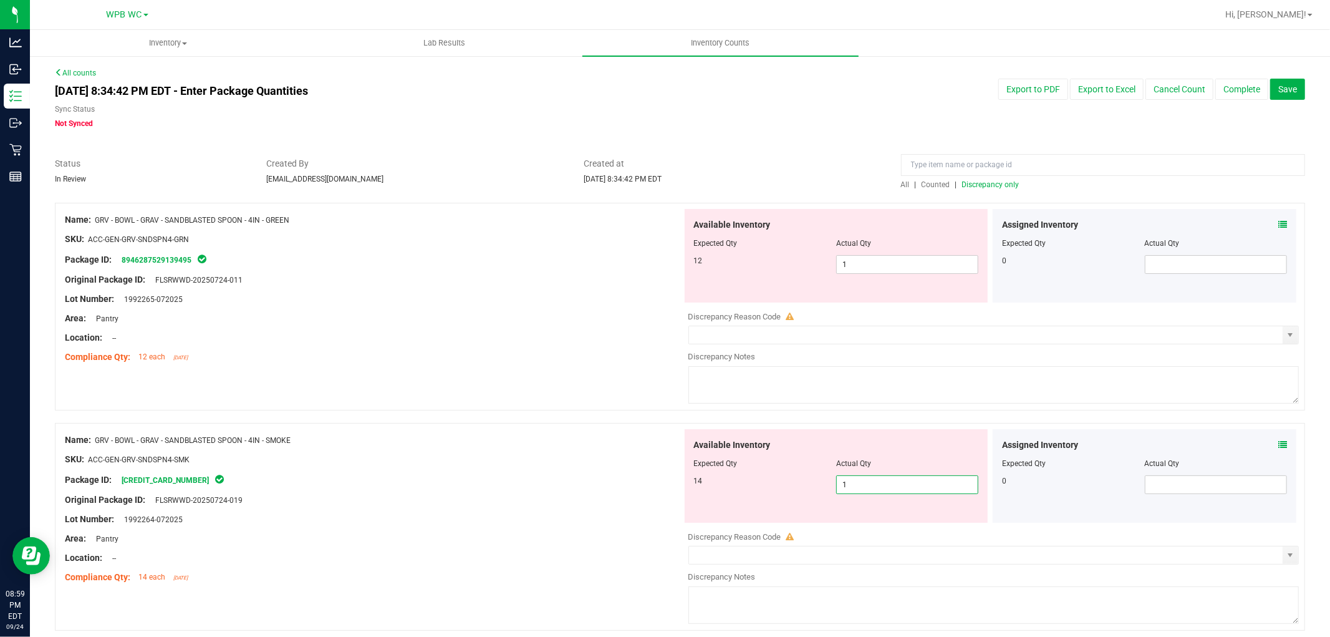
click at [901, 489] on input "1" at bounding box center [907, 484] width 141 height 17
type input "14"
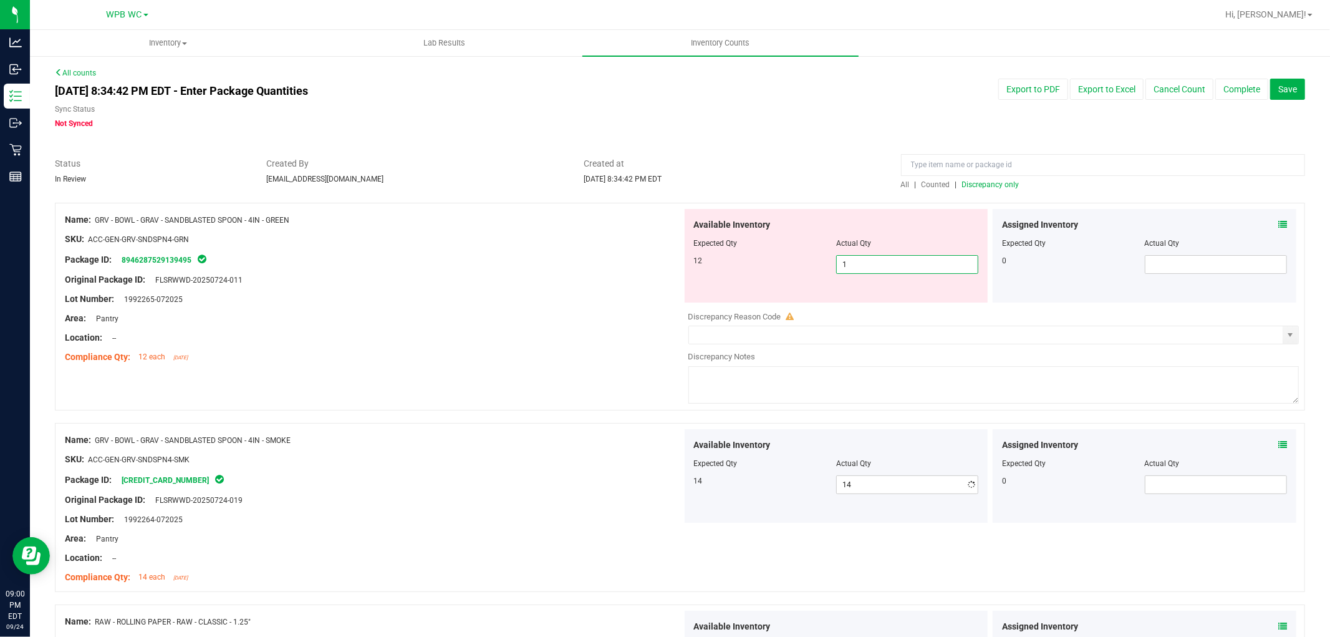
click at [879, 269] on span "1 1" at bounding box center [907, 264] width 142 height 19
type input "12"
click at [400, 296] on div "Lot Number: 1992265-072025" at bounding box center [373, 298] width 617 height 13
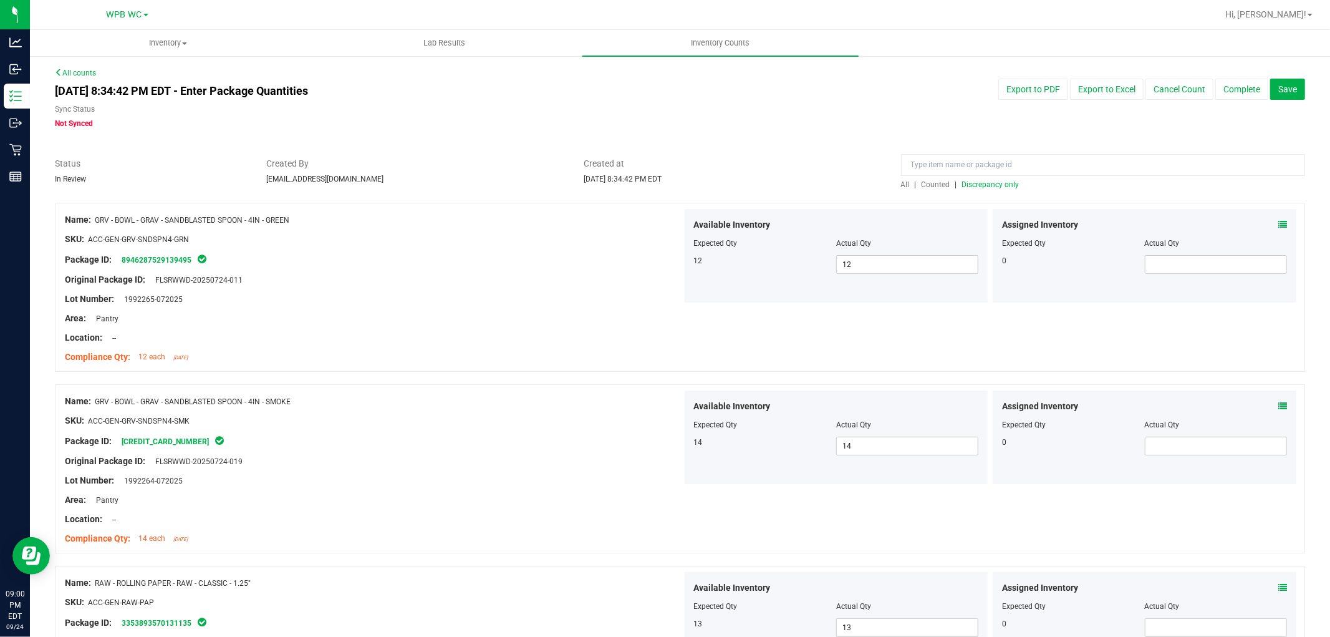
click at [572, 304] on div "Lot Number: 1992265-072025" at bounding box center [373, 298] width 617 height 13
click at [981, 183] on span "Discrepancy only" at bounding box center [990, 184] width 57 height 9
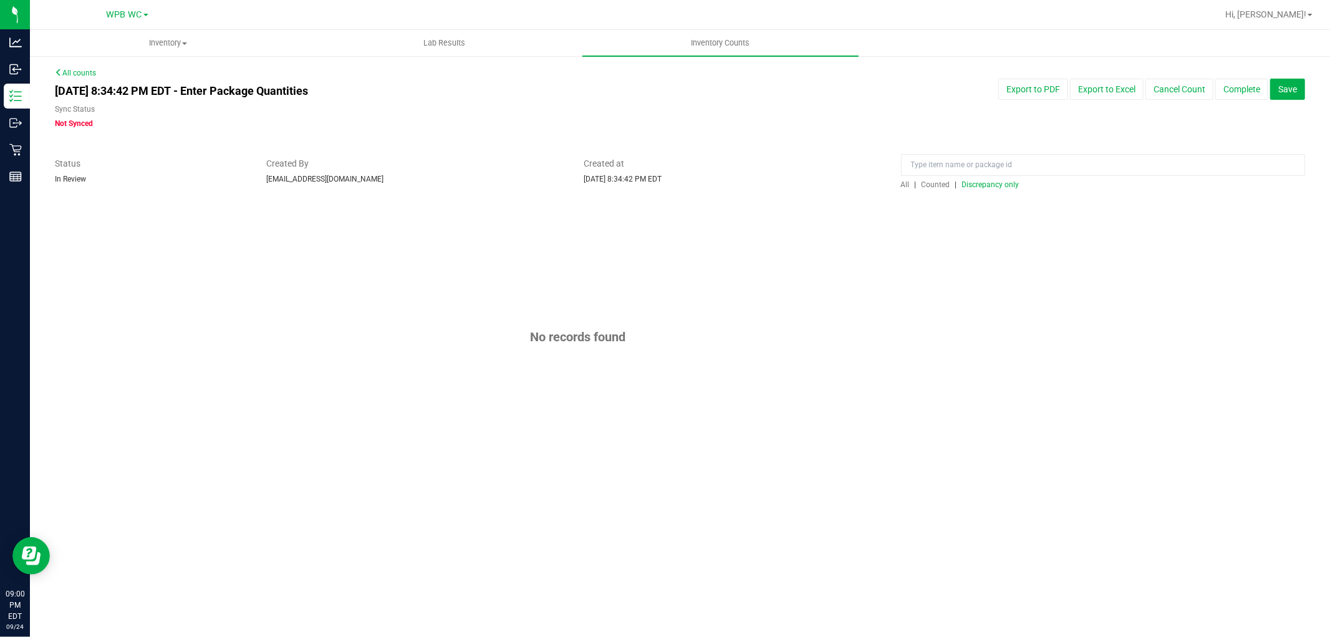
click at [976, 190] on div "All | Counted | Discrepancy only" at bounding box center [1103, 184] width 404 height 11
click at [992, 181] on span "Discrepancy only" at bounding box center [990, 184] width 57 height 9
click at [993, 184] on span "Discrepancy only" at bounding box center [990, 184] width 57 height 9
click at [1243, 89] on button "Complete" at bounding box center [1241, 89] width 53 height 21
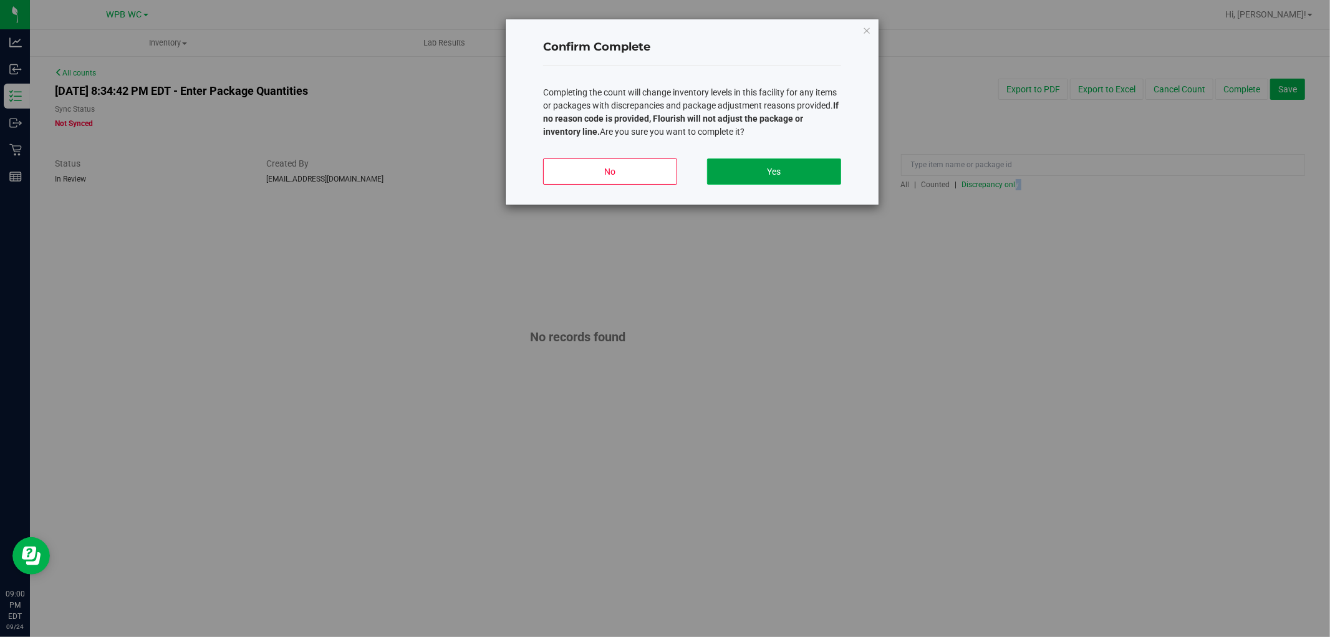
click at [771, 171] on button "Yes" at bounding box center [774, 171] width 134 height 26
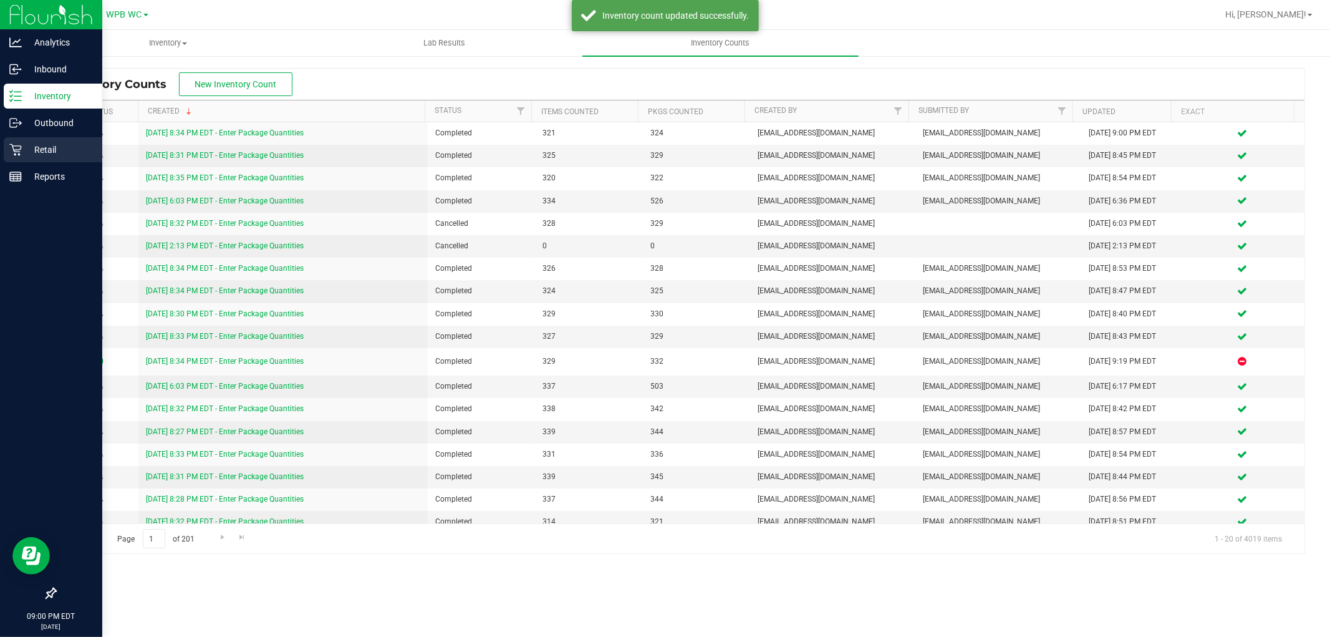
click at [29, 157] on p "Retail" at bounding box center [59, 149] width 75 height 15
